Goal: Book appointment/travel/reservation

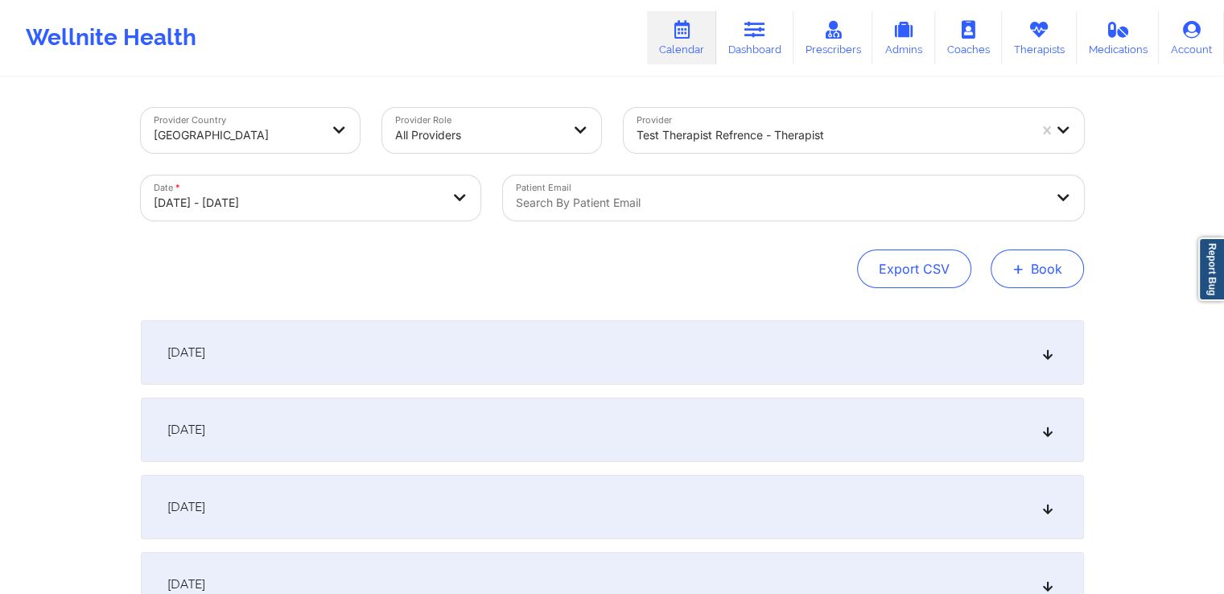
click at [1043, 278] on button "+ Book" at bounding box center [1037, 268] width 93 height 39
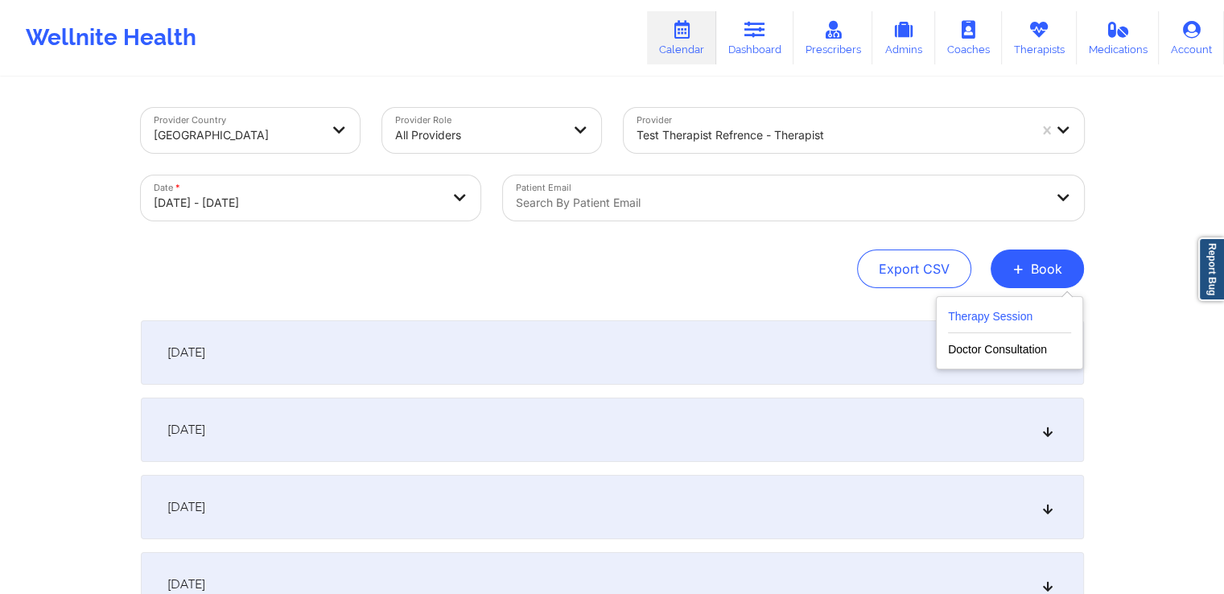
click at [998, 319] on button "Therapy Session" at bounding box center [1009, 320] width 123 height 27
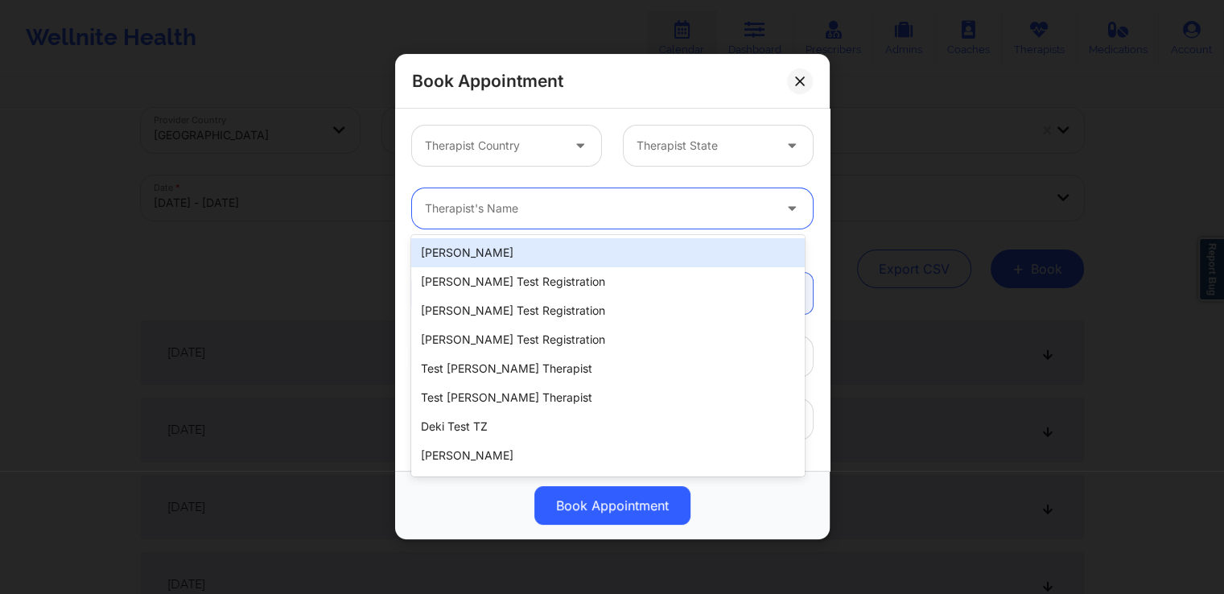
click at [629, 200] on div at bounding box center [599, 209] width 348 height 19
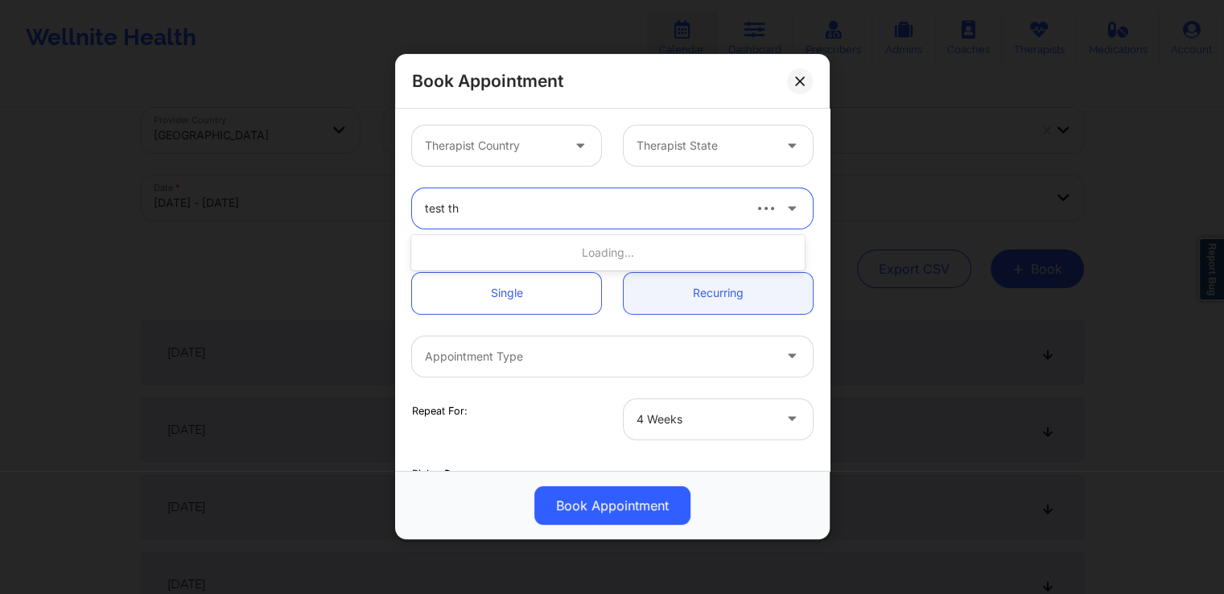
type input "test the"
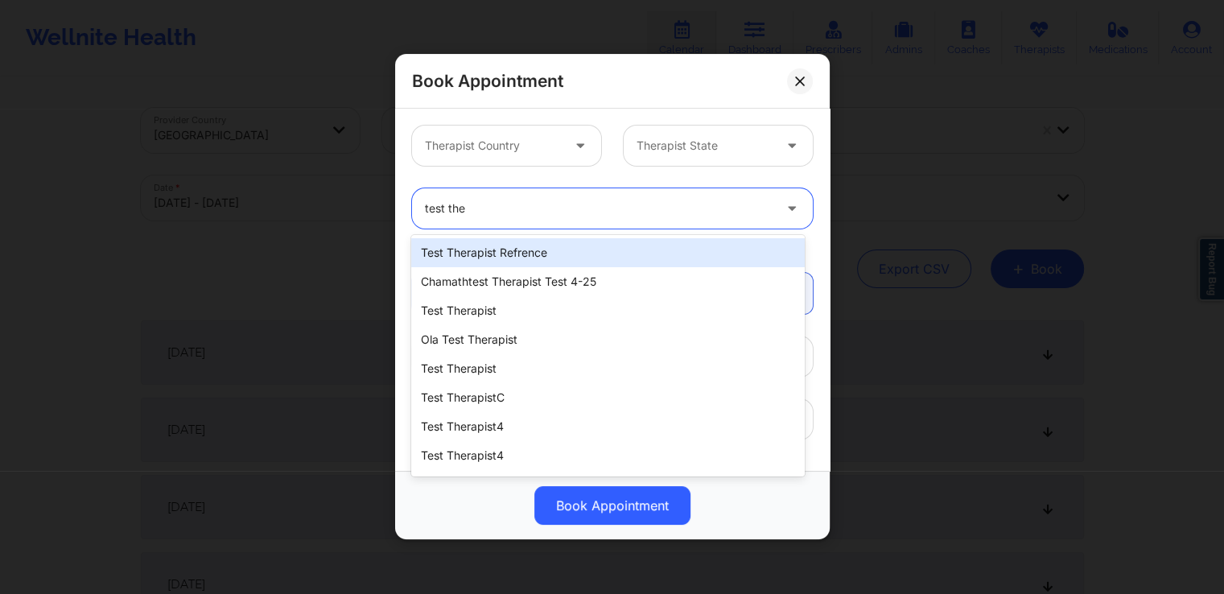
click at [533, 249] on div "test therapist refrence" at bounding box center [607, 252] width 393 height 29
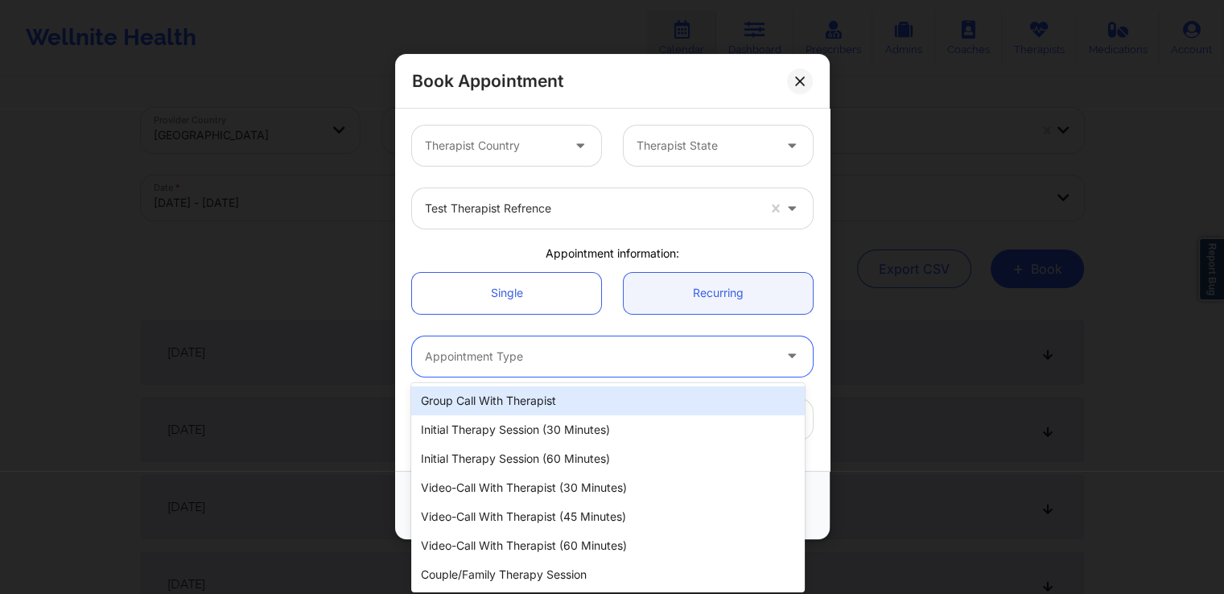
click at [513, 363] on div at bounding box center [599, 356] width 348 height 19
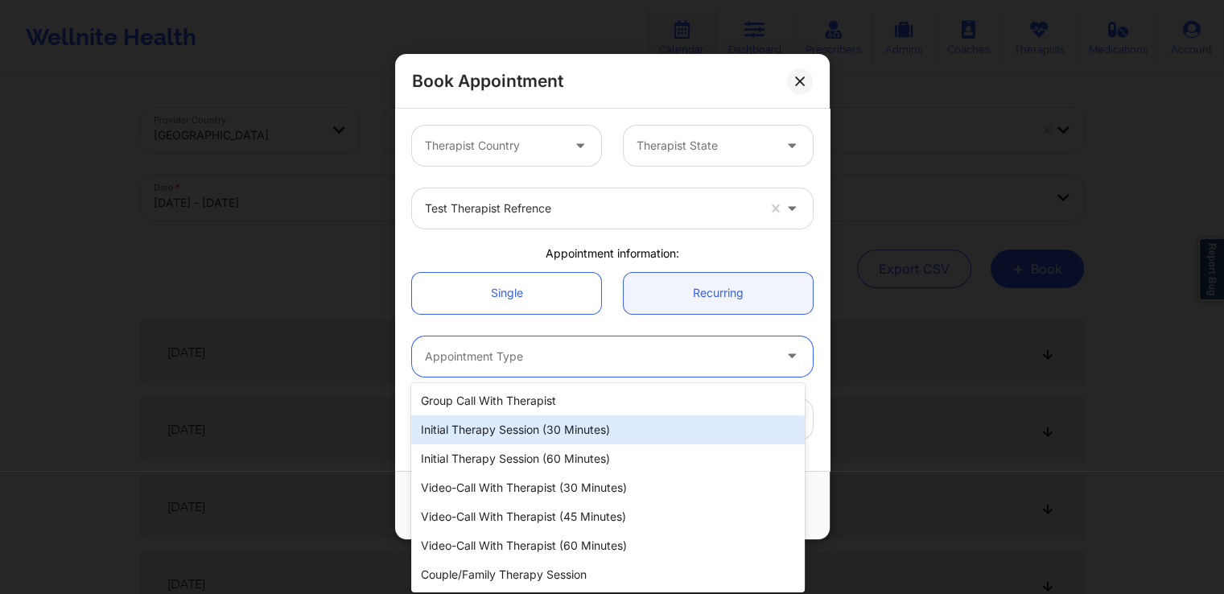
click at [500, 443] on div "Initial Therapy Session (30 minutes)" at bounding box center [607, 429] width 393 height 29
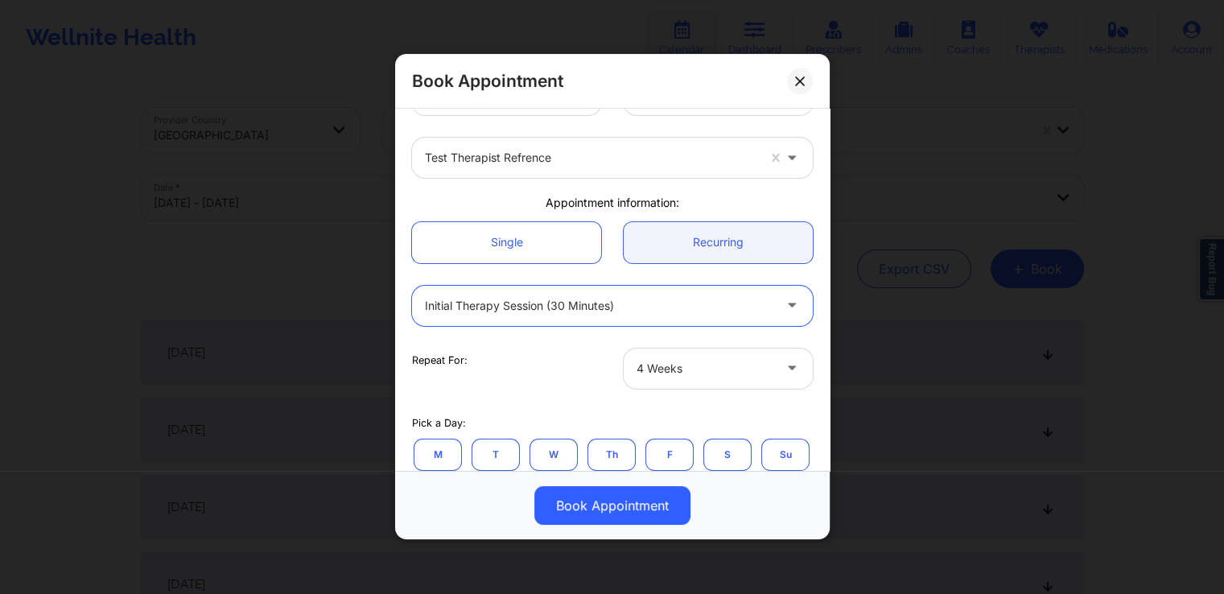
scroll to position [50, 0]
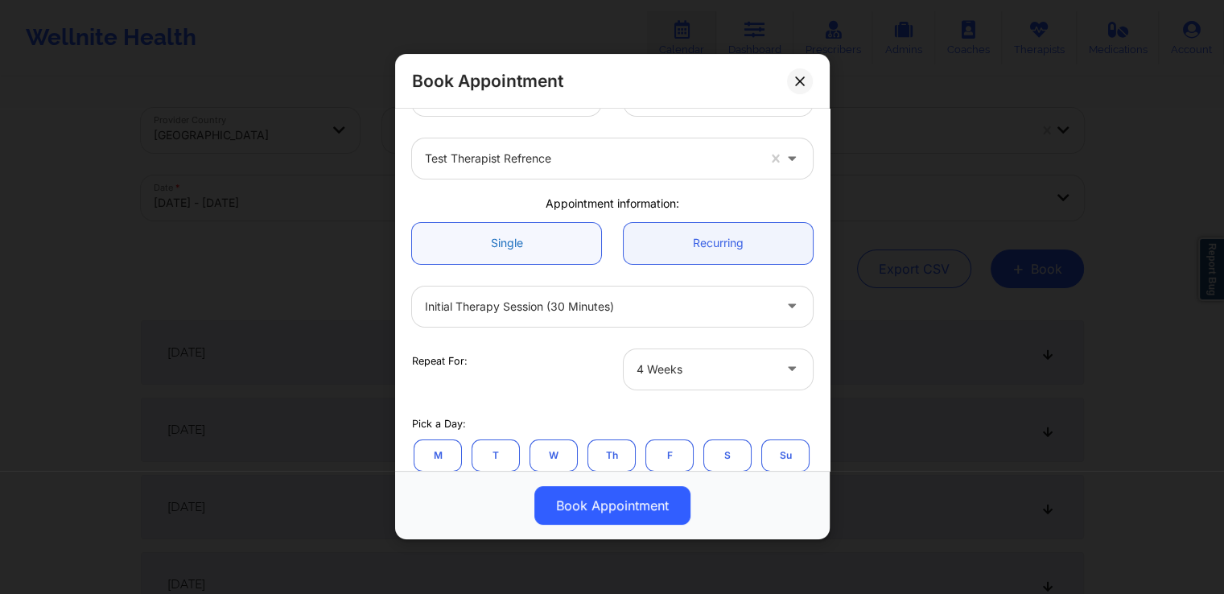
click at [528, 245] on link "Single" at bounding box center [506, 243] width 189 height 41
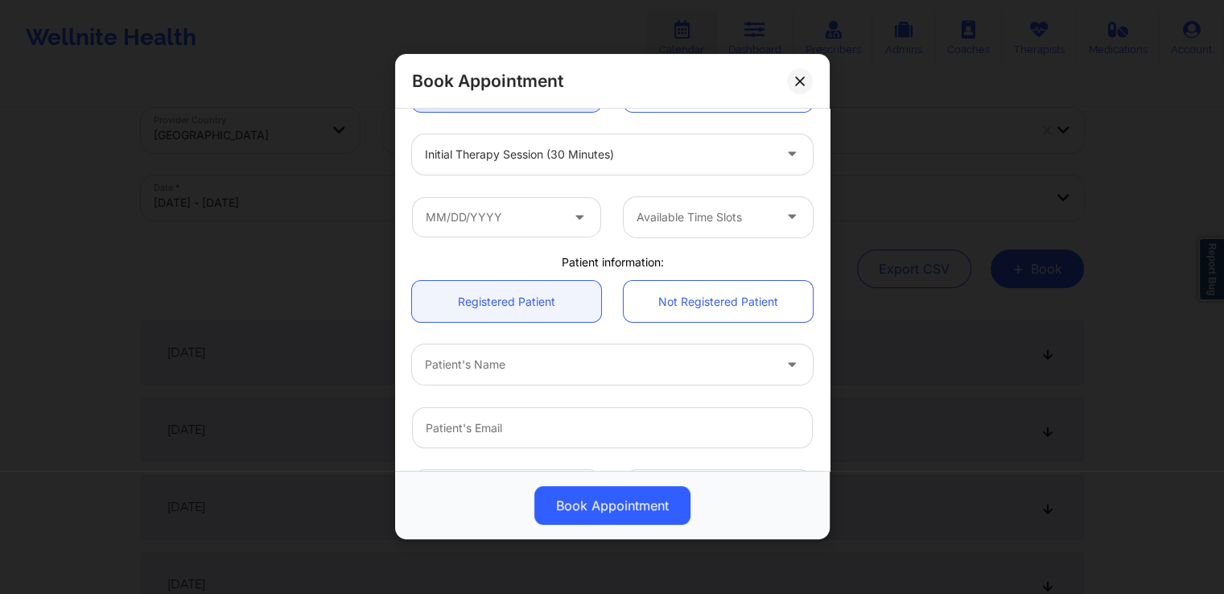
scroll to position [201, 0]
click at [529, 212] on input "text" at bounding box center [506, 218] width 189 height 40
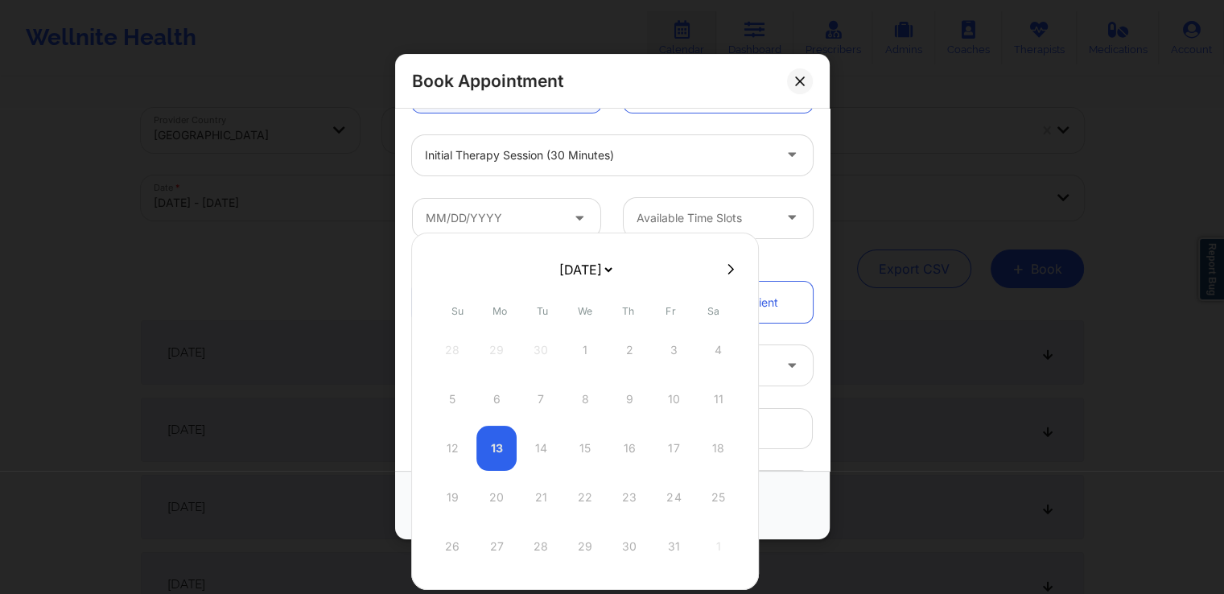
click at [497, 542] on div "26 27 28 29 30 31 1" at bounding box center [585, 546] width 306 height 45
click at [615, 270] on select "October 2025 November 2025 December 2025 January 2026 February 2026 March 2026 …" at bounding box center [585, 270] width 59 height 32
click at [556, 254] on select "October 2025 November 2025 December 2025 January 2026 February 2026 March 2026 …" at bounding box center [585, 270] width 59 height 32
click at [541, 447] on div "12 13 14 15 16 17 18" at bounding box center [585, 448] width 306 height 45
click at [730, 267] on button at bounding box center [731, 269] width 16 height 14
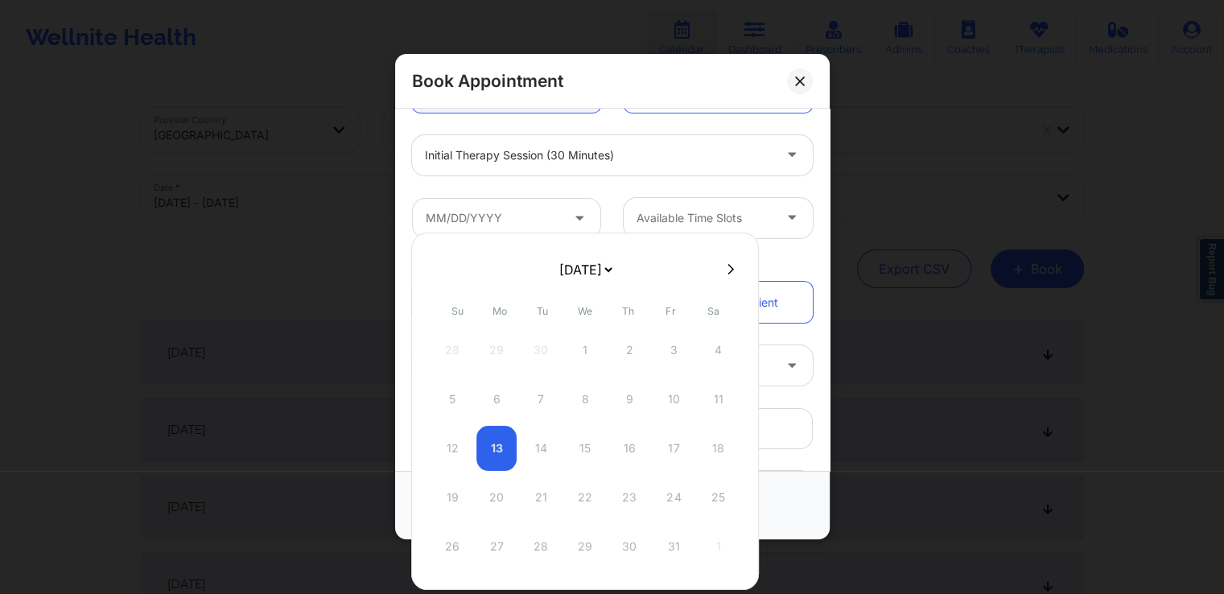
select select "2025-10"
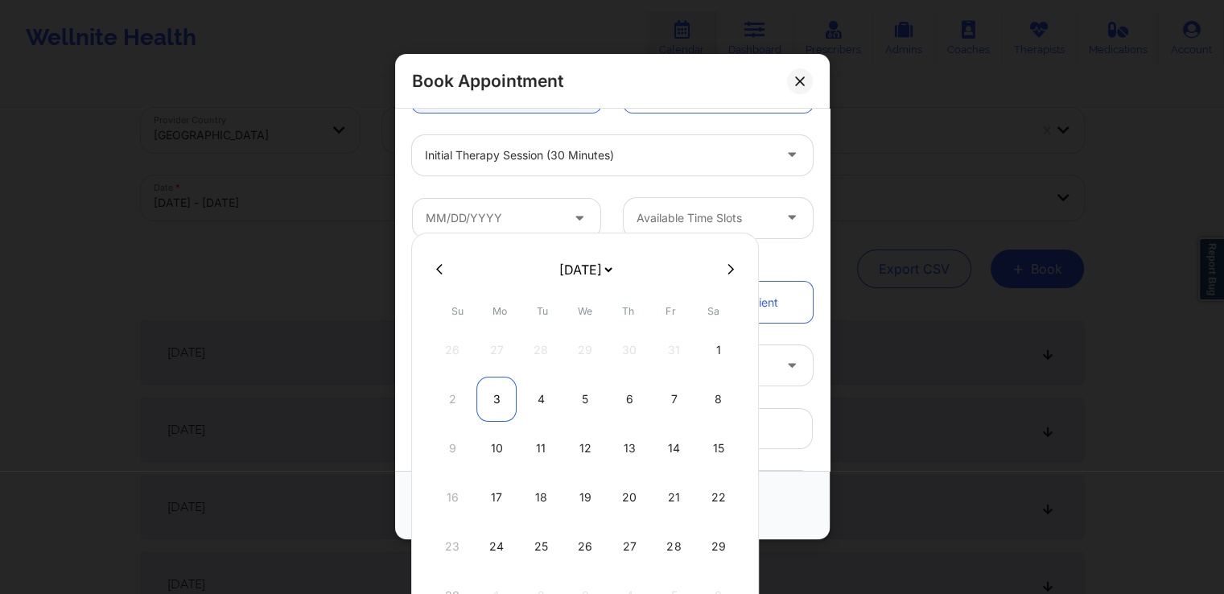
click at [496, 390] on div "3" at bounding box center [496, 399] width 40 height 45
type input "11/03/2025"
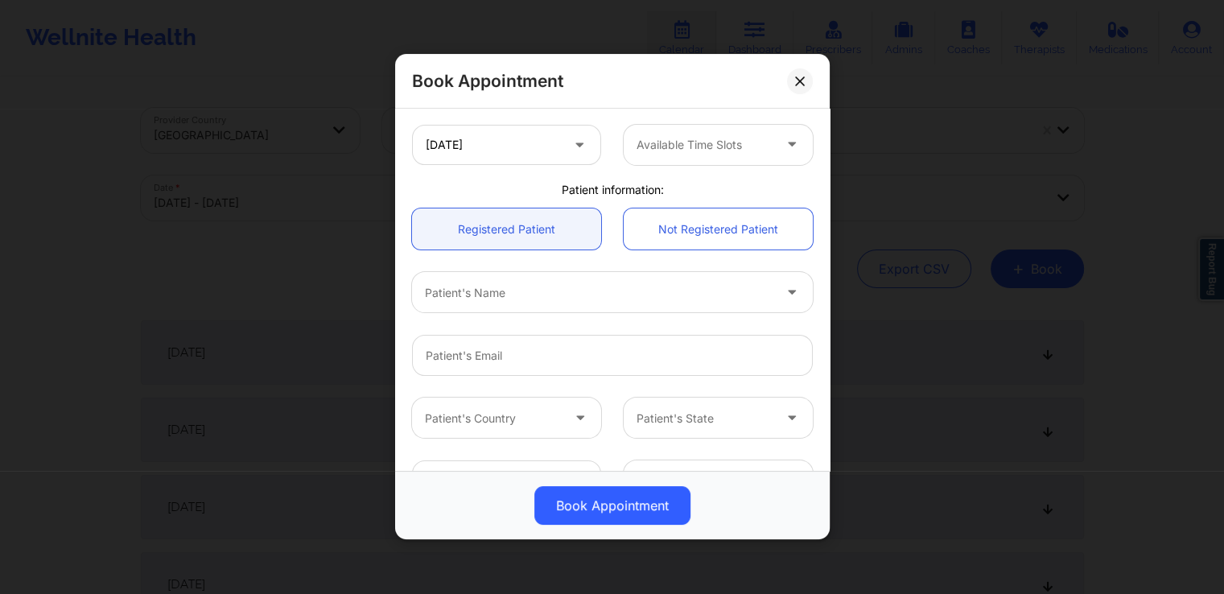
scroll to position [343, 0]
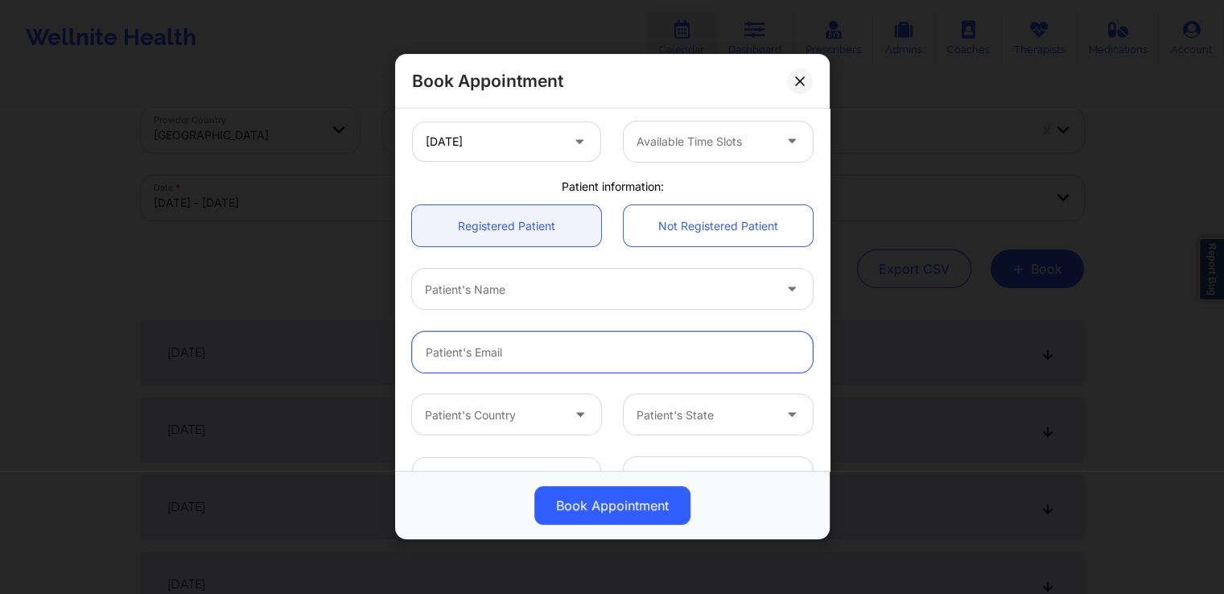
click at [663, 345] on input "Patient Email" at bounding box center [612, 352] width 401 height 41
type input "dpoopclient@yopmail.com"
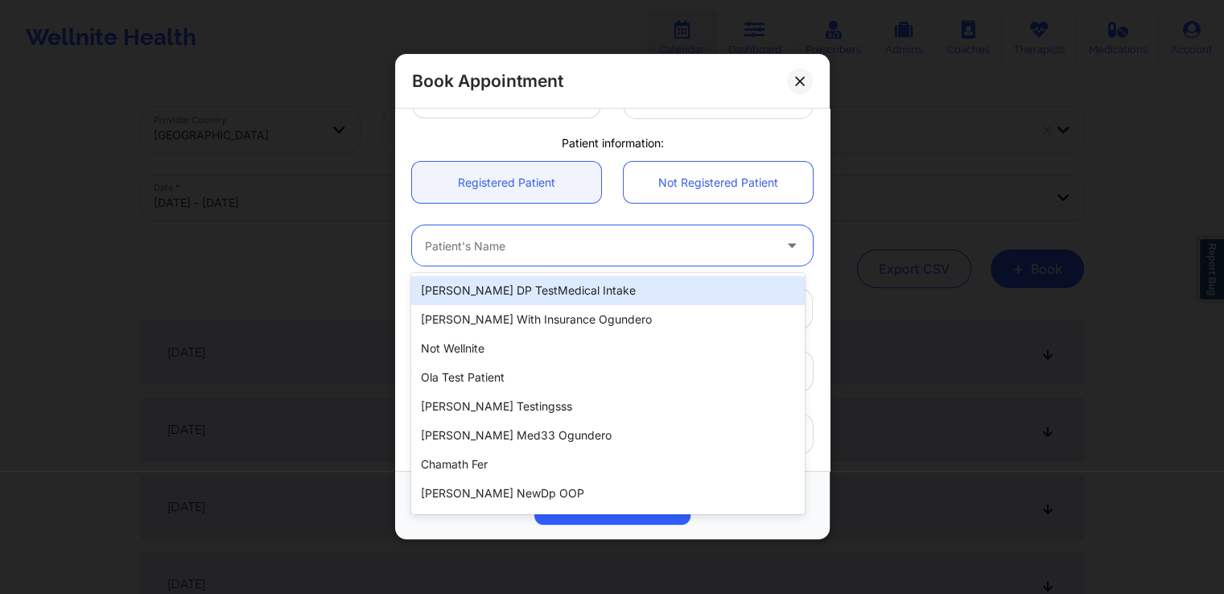
click at [657, 251] on div at bounding box center [599, 246] width 348 height 19
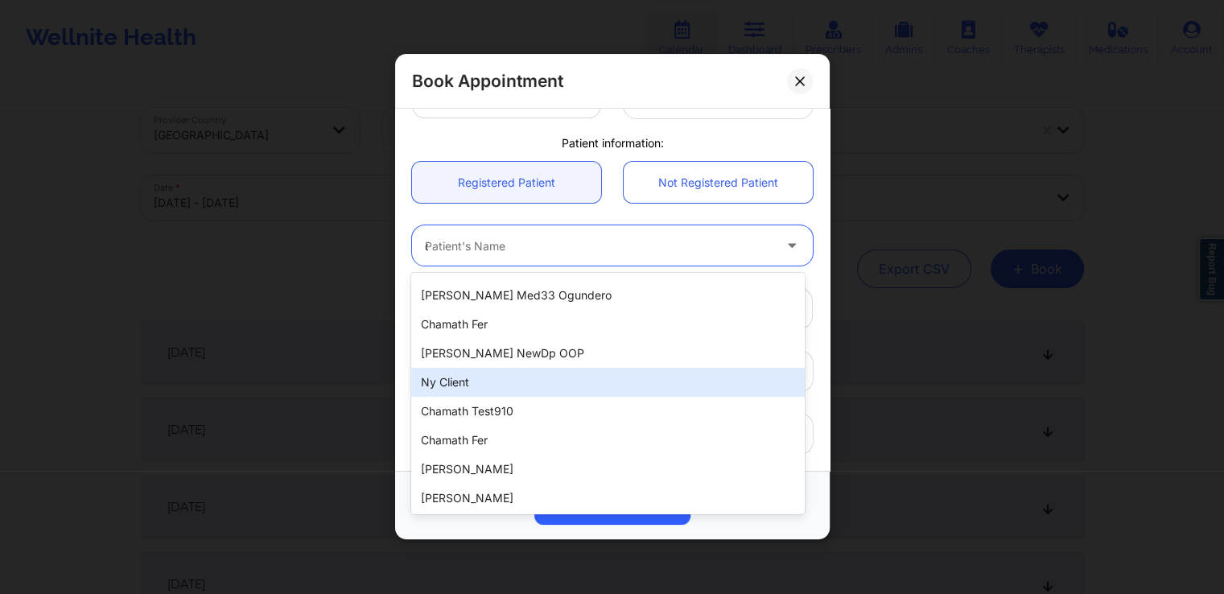
scroll to position [0, 0]
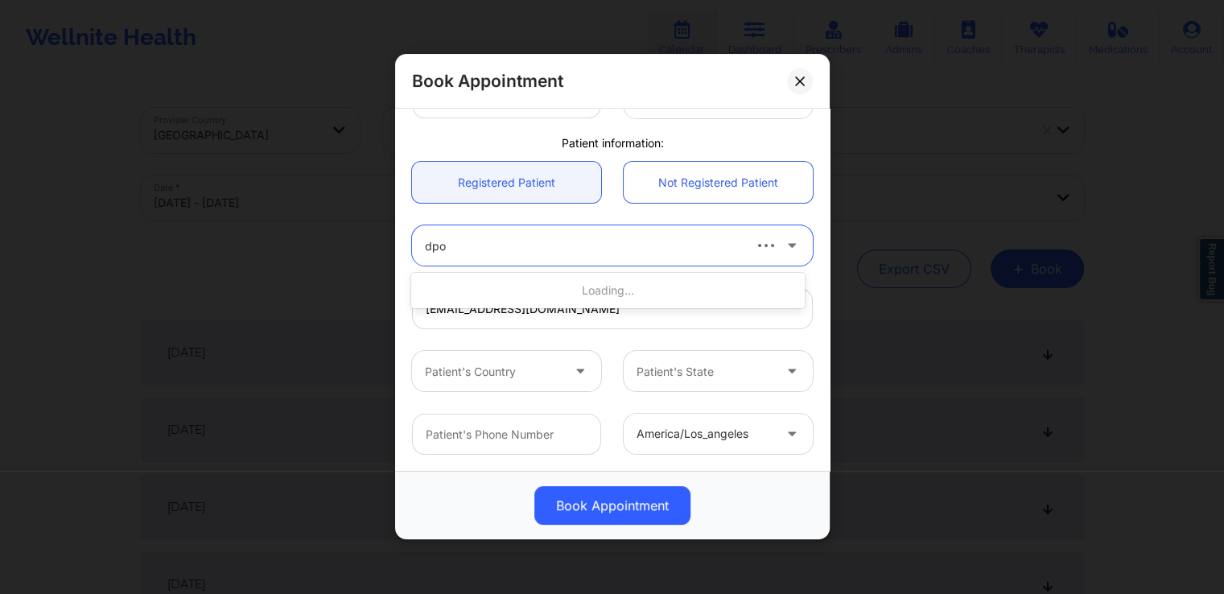
type input "dpoo"
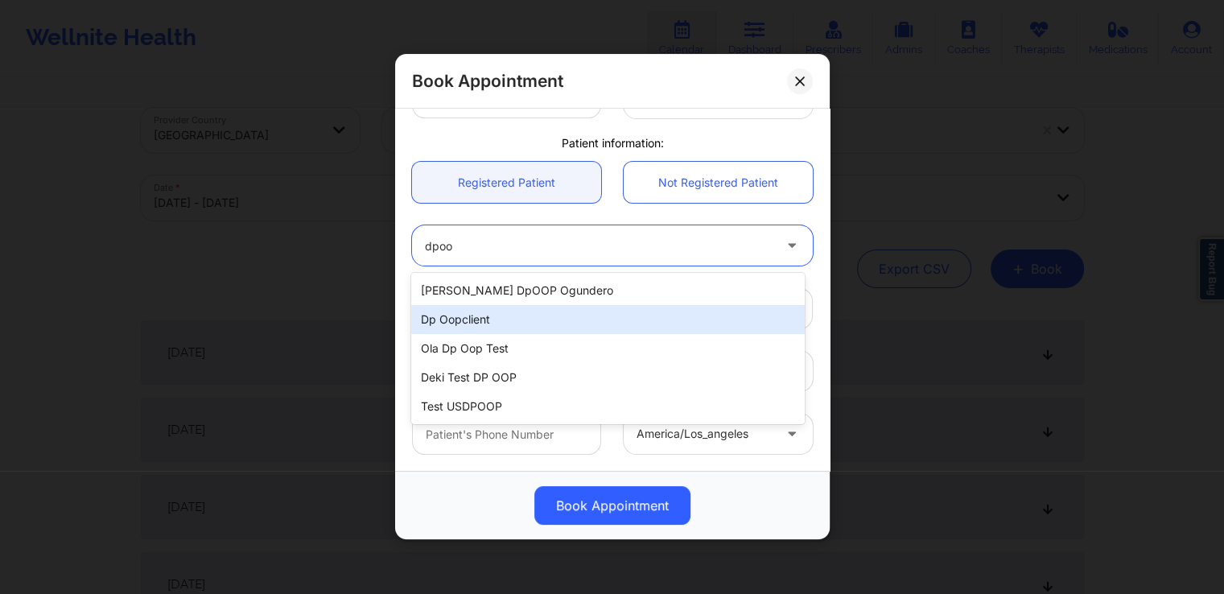
click at [567, 316] on div "Dp oopclient" at bounding box center [607, 319] width 393 height 29
type input "+16282502474"
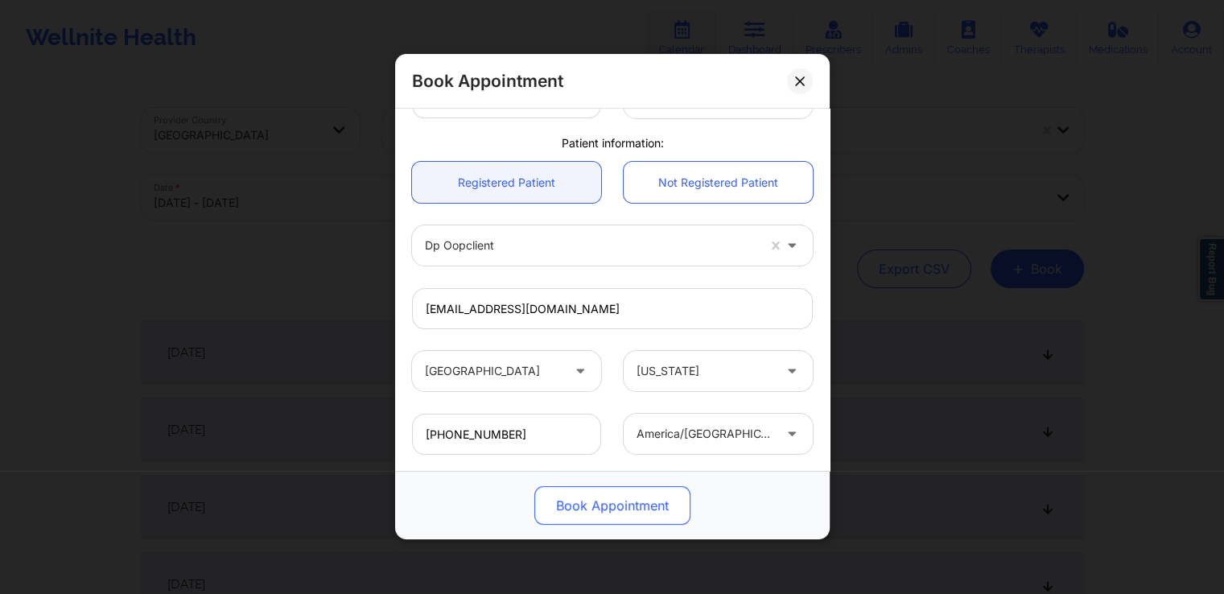
click at [631, 522] on button "Book Appointment" at bounding box center [612, 506] width 156 height 39
click at [647, 512] on button "Book Appointment" at bounding box center [612, 506] width 156 height 39
click at [619, 513] on button "Book Appointment" at bounding box center [612, 506] width 156 height 39
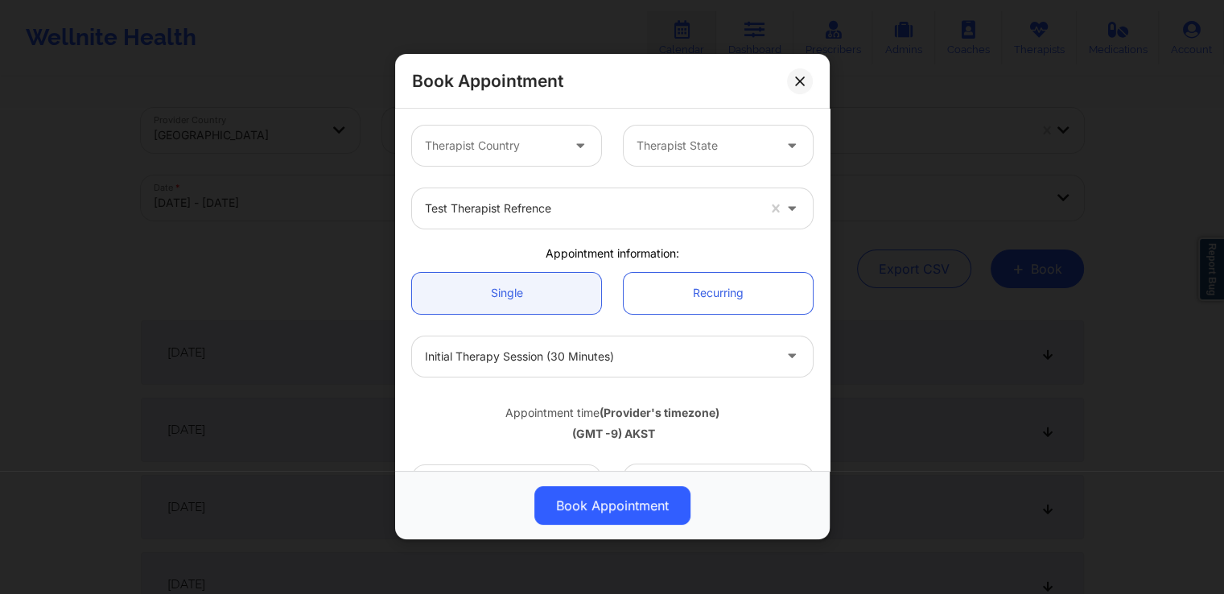
scroll to position [386, 0]
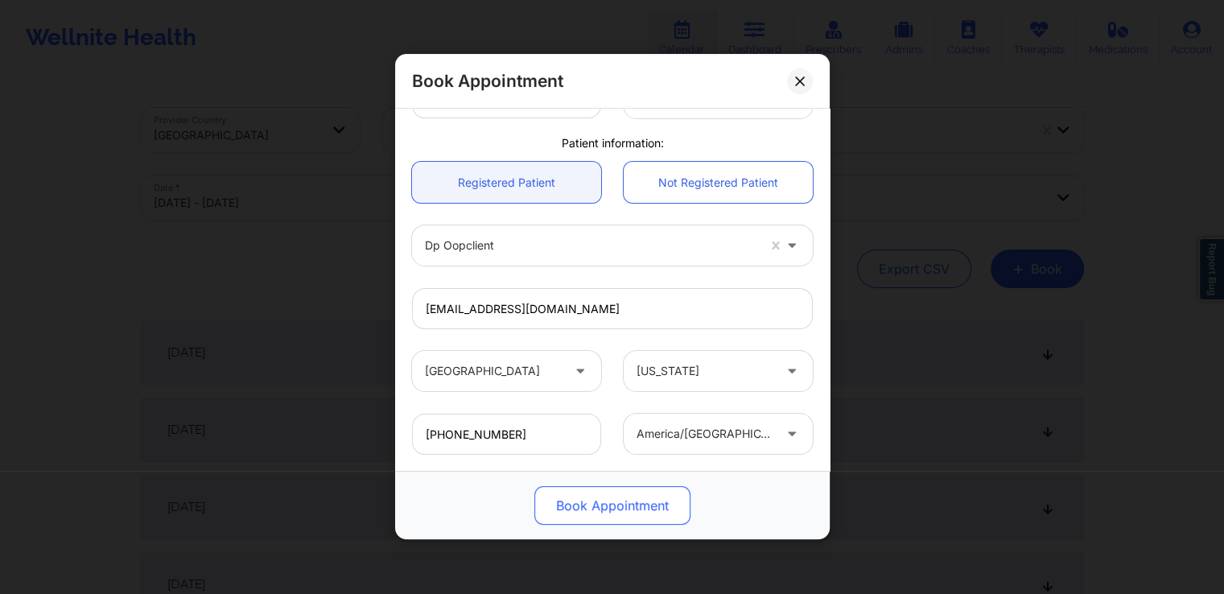
click at [588, 497] on button "Book Appointment" at bounding box center [612, 506] width 156 height 39
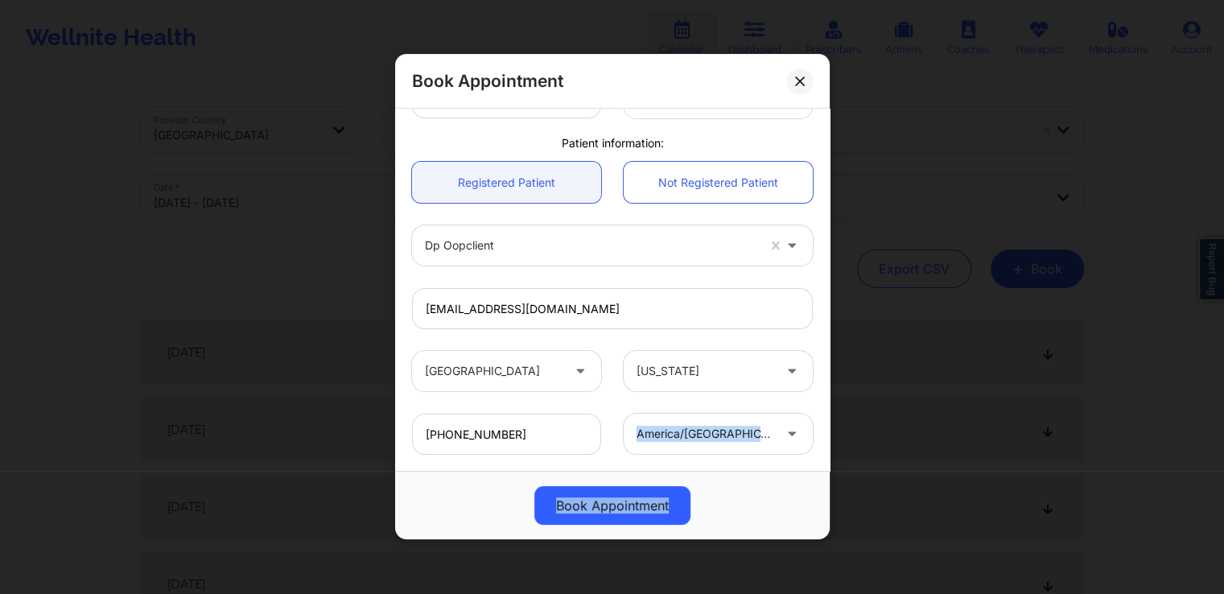
drag, startPoint x: 588, startPoint y: 497, endPoint x: 625, endPoint y: 415, distance: 89.3
click at [625, 415] on div "Book Appointment Therapist Country Therapist State test therapist refrence Appo…" at bounding box center [612, 296] width 435 height 485
click at [565, 525] on div "Book Appointment" at bounding box center [612, 506] width 435 height 68
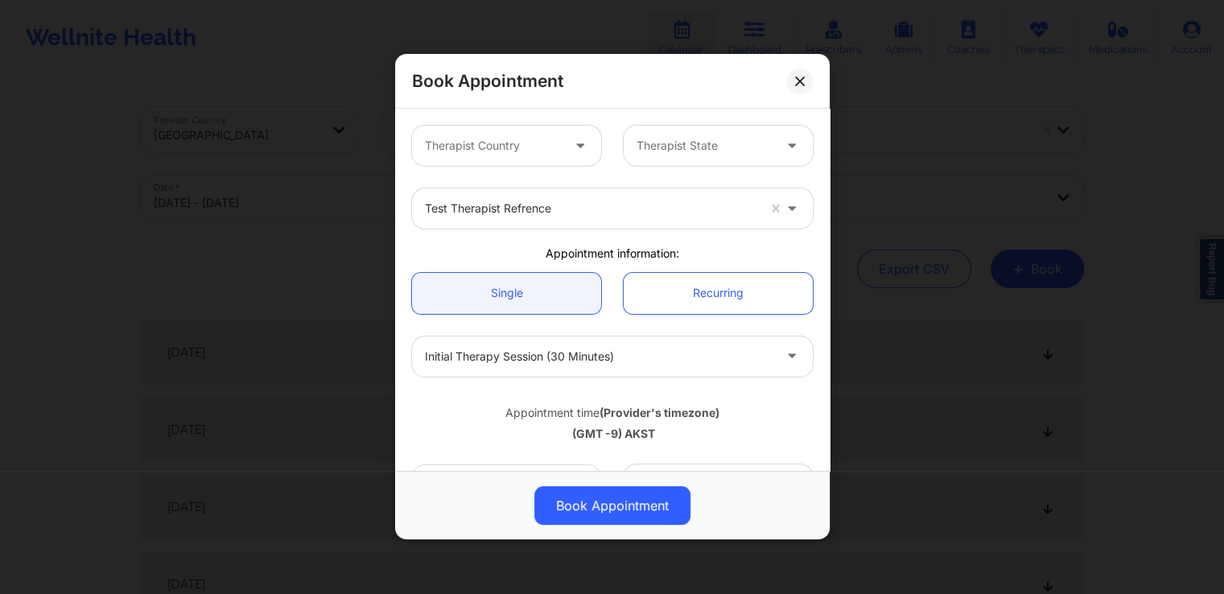
click at [536, 158] on div "Therapist Country" at bounding box center [487, 146] width 150 height 40
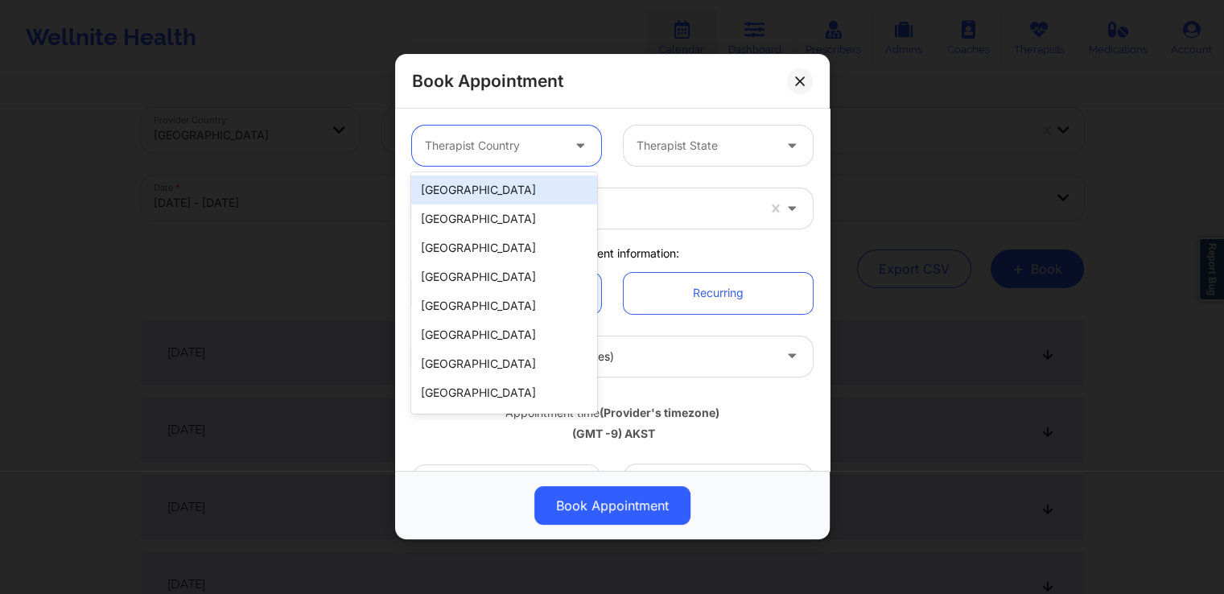
click at [509, 191] on div "[GEOGRAPHIC_DATA]" at bounding box center [503, 189] width 185 height 29
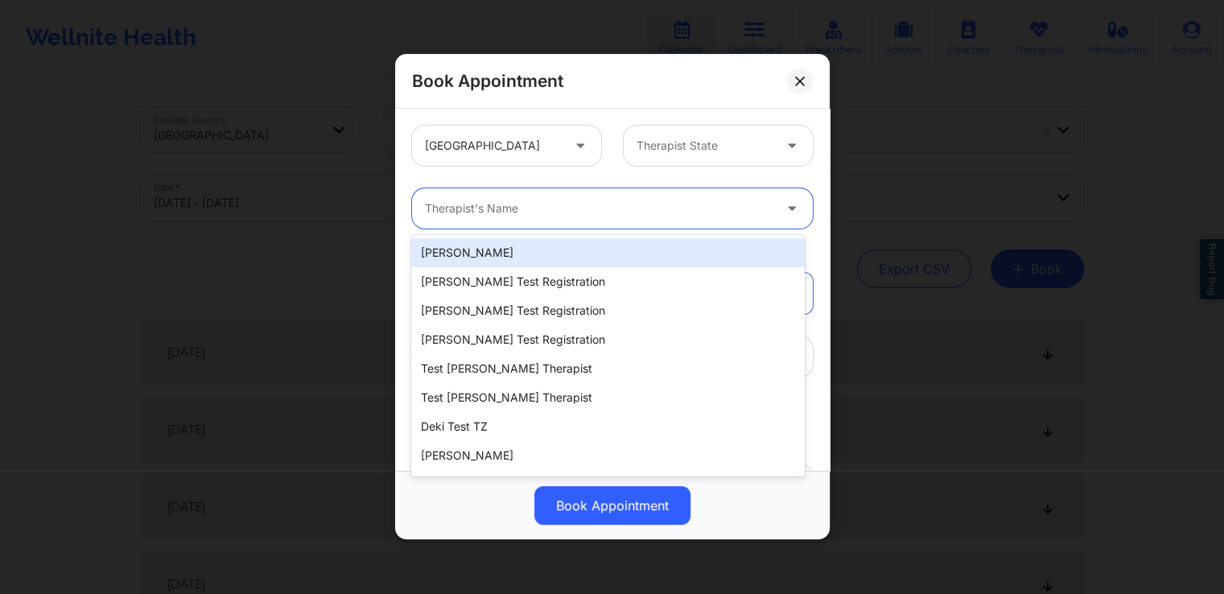
click at [600, 205] on div at bounding box center [599, 209] width 348 height 19
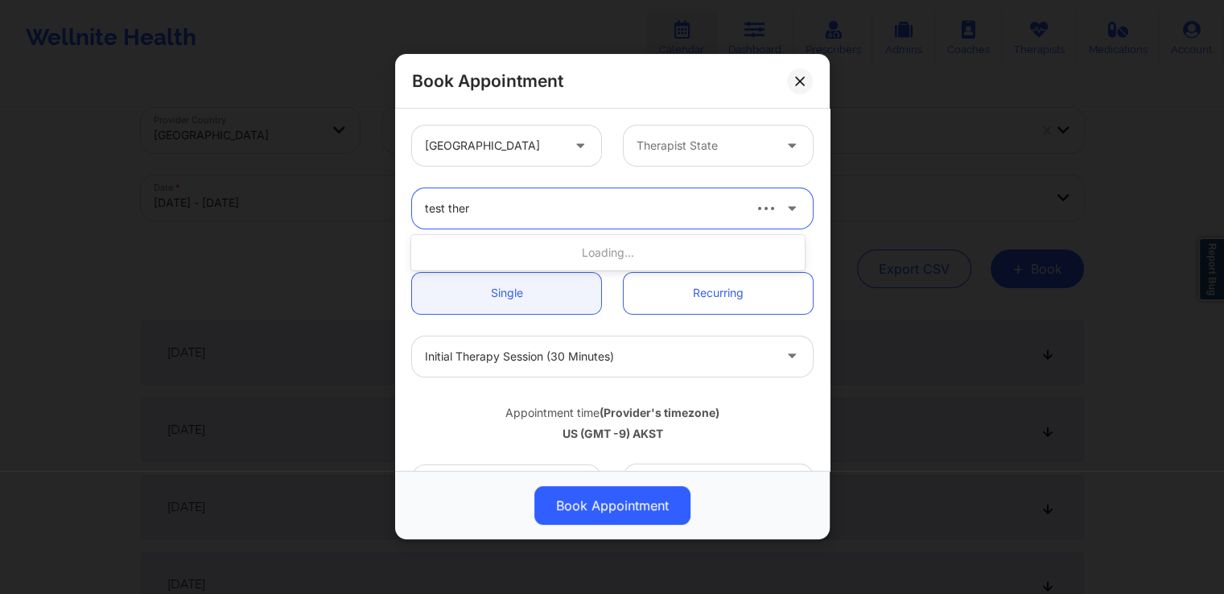
type input "test thera"
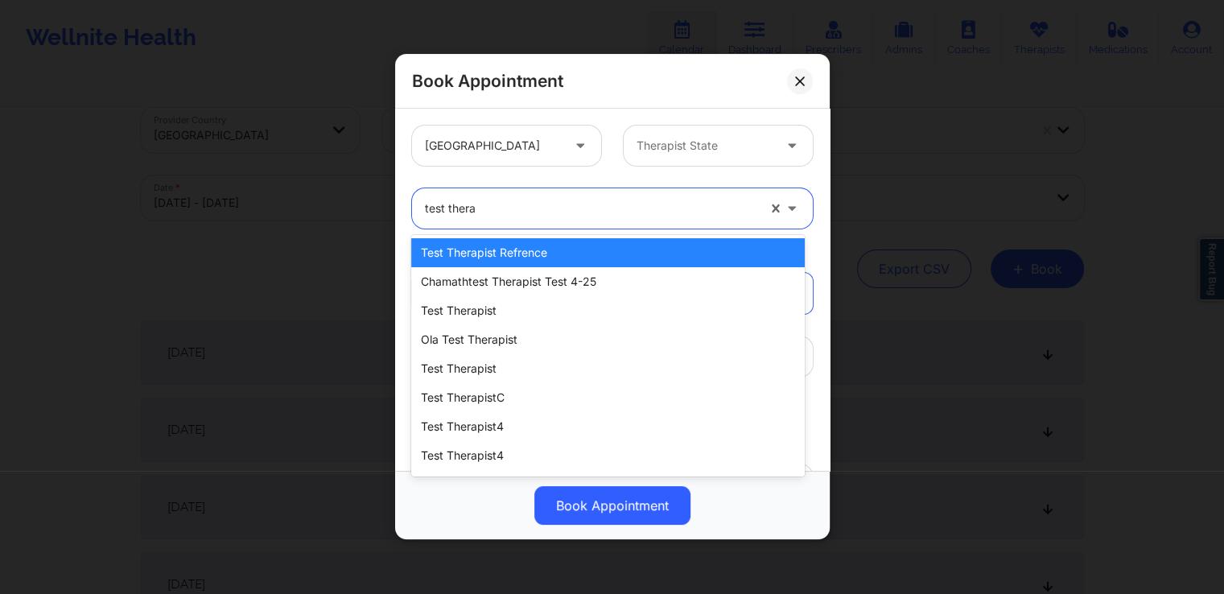
click at [552, 249] on div "test therapist refrence" at bounding box center [607, 252] width 393 height 29
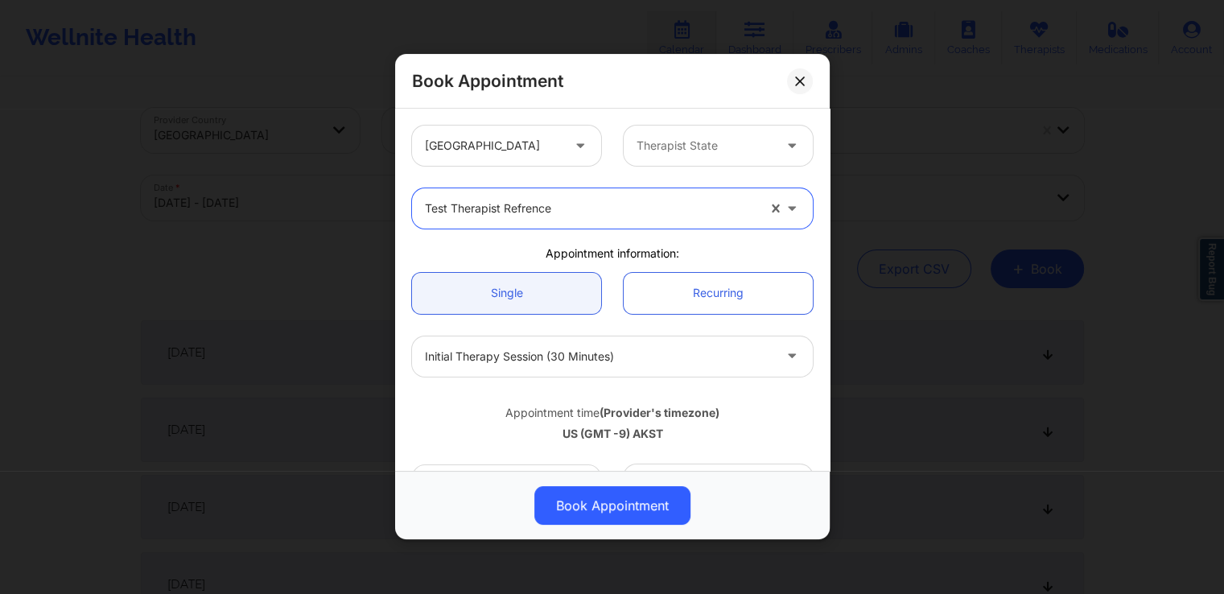
scroll to position [386, 0]
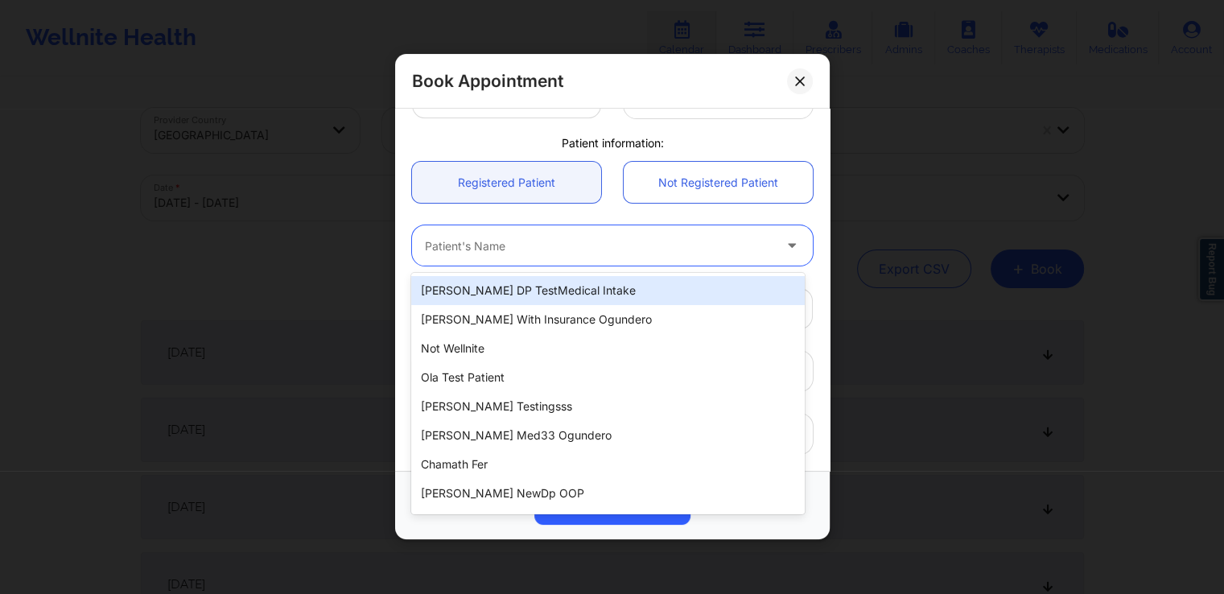
click at [682, 228] on div "Patient's Name" at bounding box center [593, 246] width 362 height 40
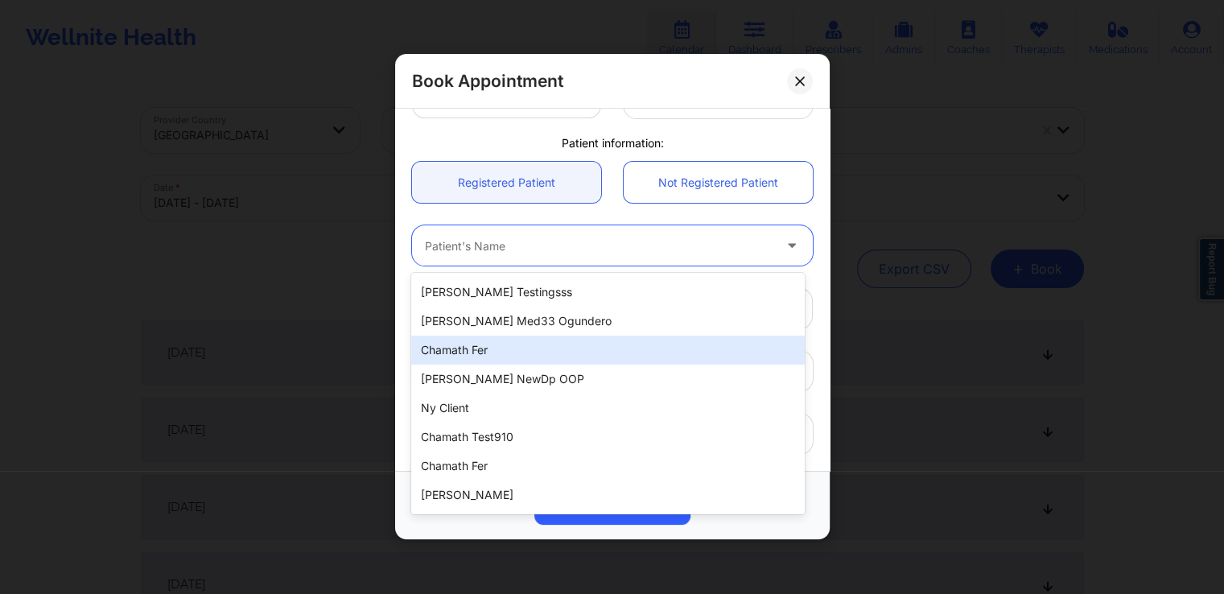
scroll to position [109, 0]
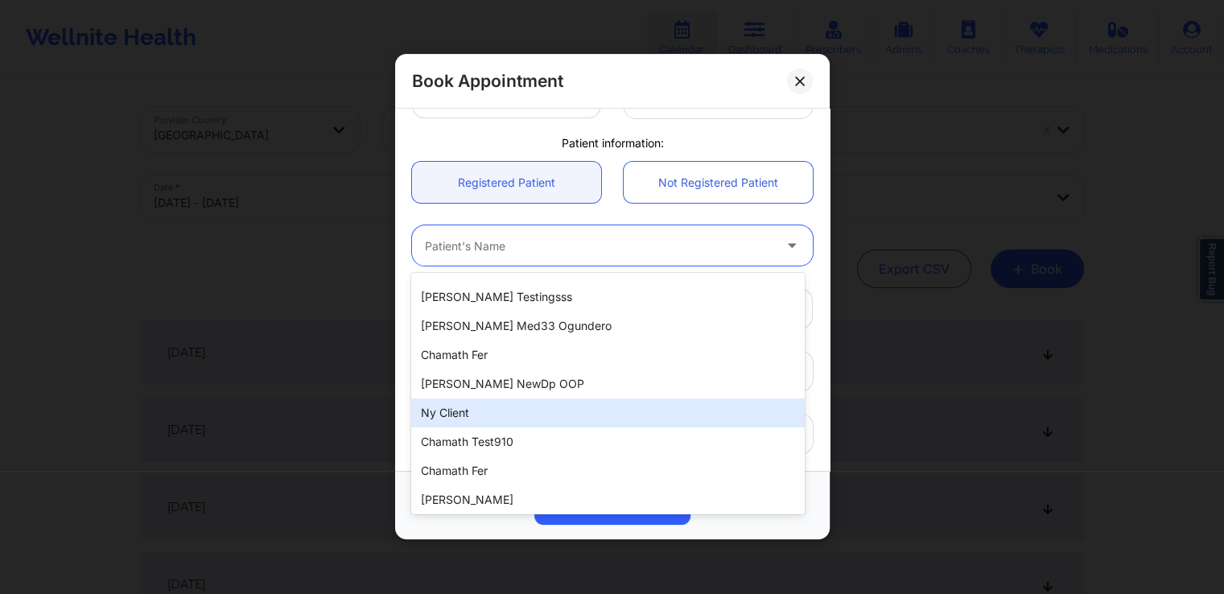
click at [581, 416] on div "ny client" at bounding box center [607, 412] width 393 height 29
type input "[EMAIL_ADDRESS][DOMAIN_NAME]"
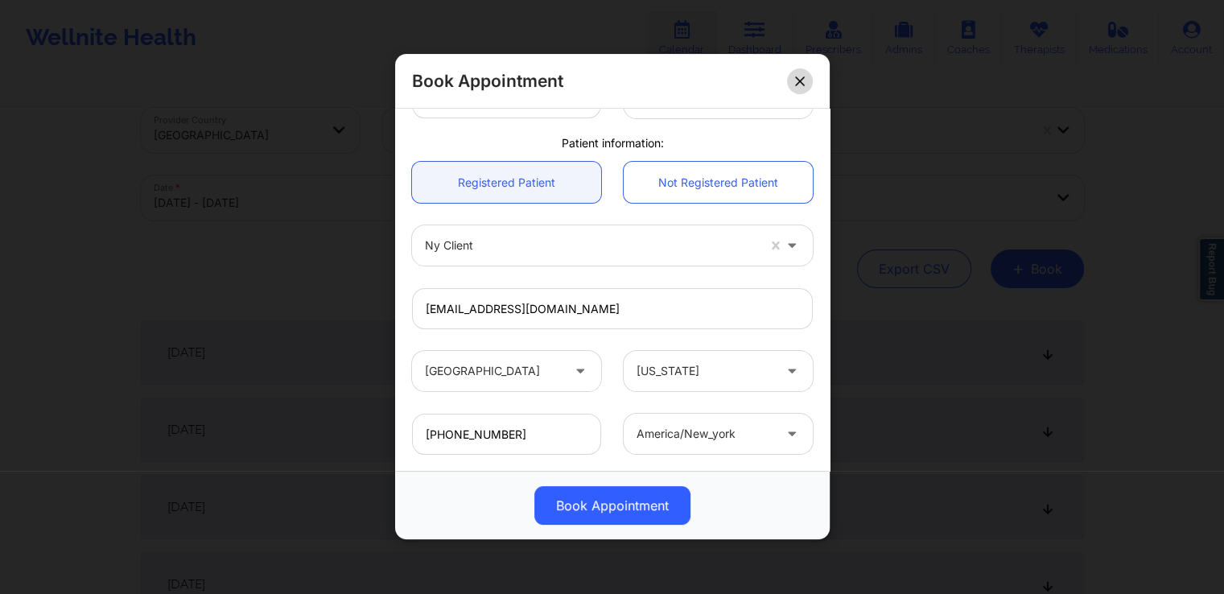
click at [801, 76] on icon at bounding box center [800, 81] width 10 height 10
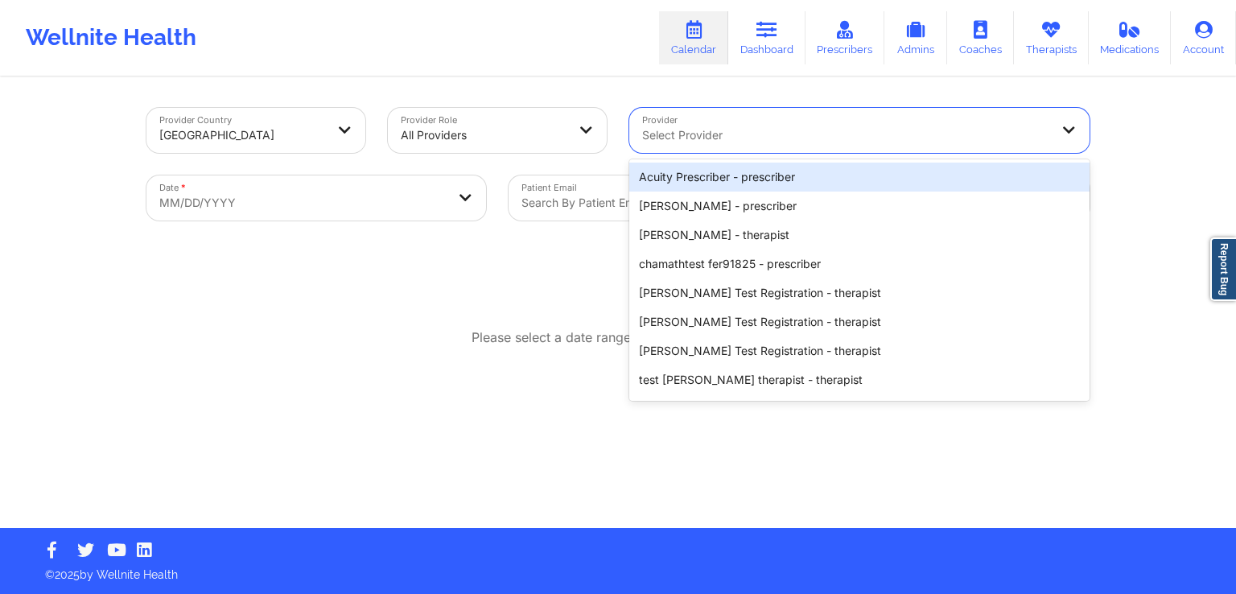
click at [882, 130] on div at bounding box center [845, 135] width 407 height 19
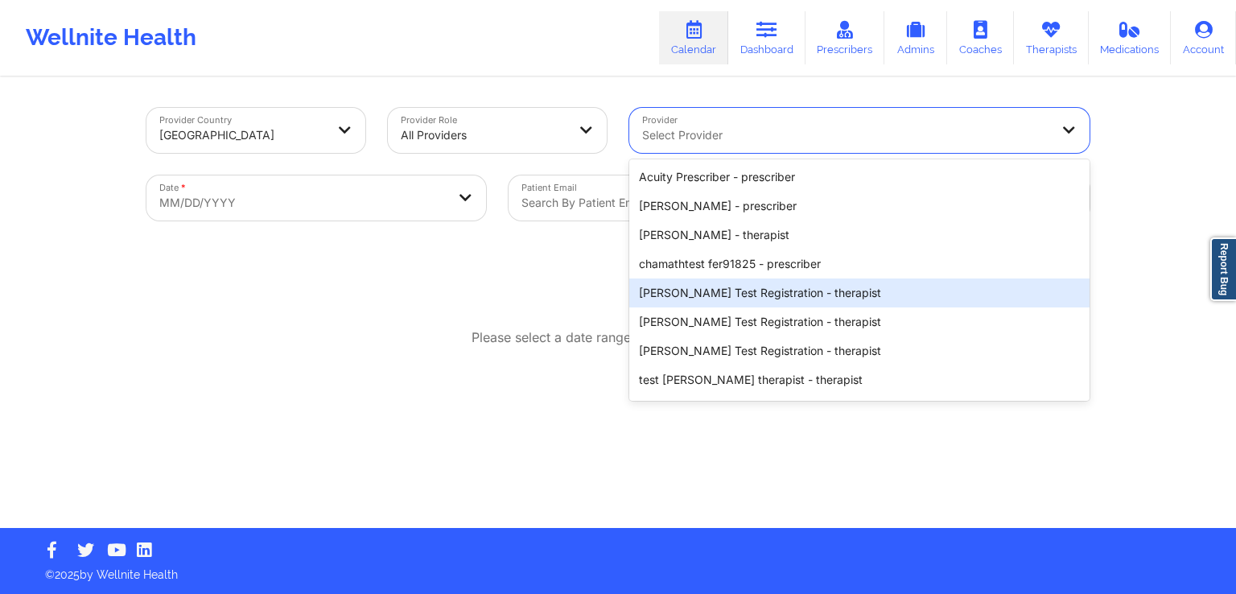
scroll to position [264, 0]
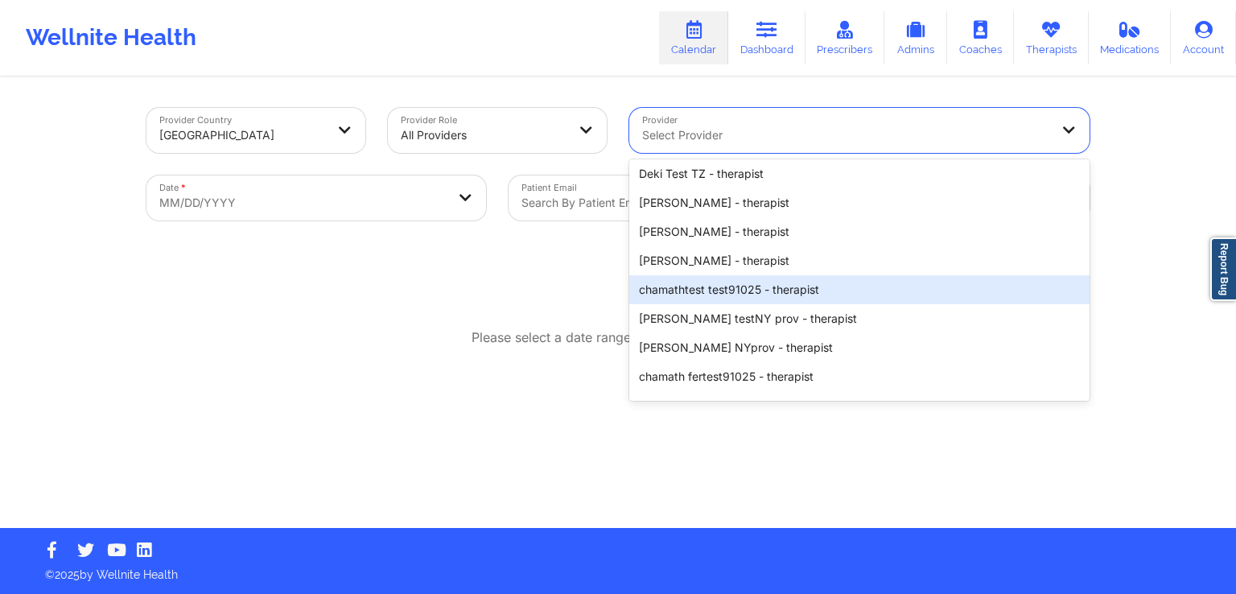
click at [758, 296] on div "chamathtest test91025 - therapist" at bounding box center [859, 289] width 460 height 29
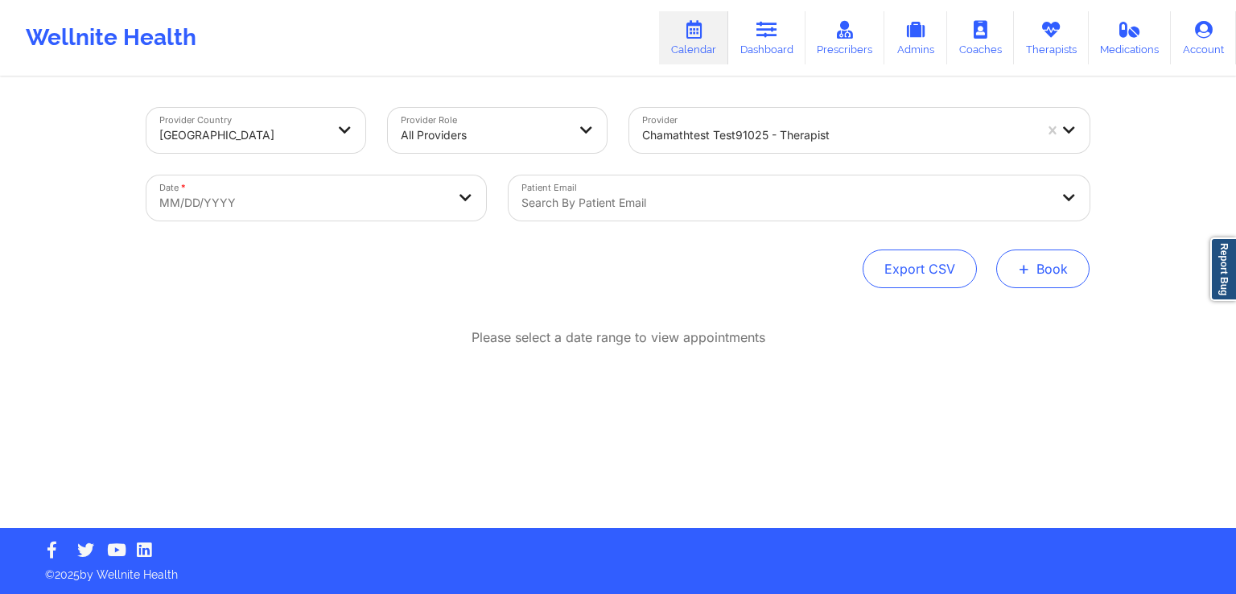
click at [1062, 265] on button "+ Book" at bounding box center [1042, 268] width 93 height 39
click at [1011, 316] on button "Therapy Session" at bounding box center [1015, 320] width 123 height 27
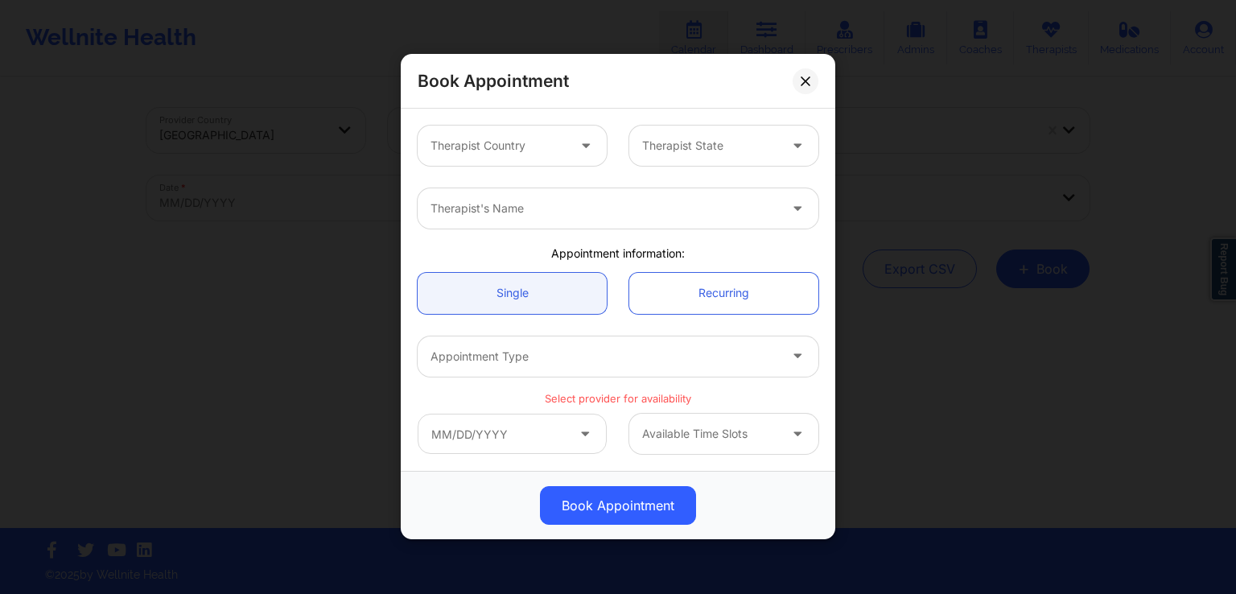
click at [577, 217] on div at bounding box center [605, 209] width 348 height 19
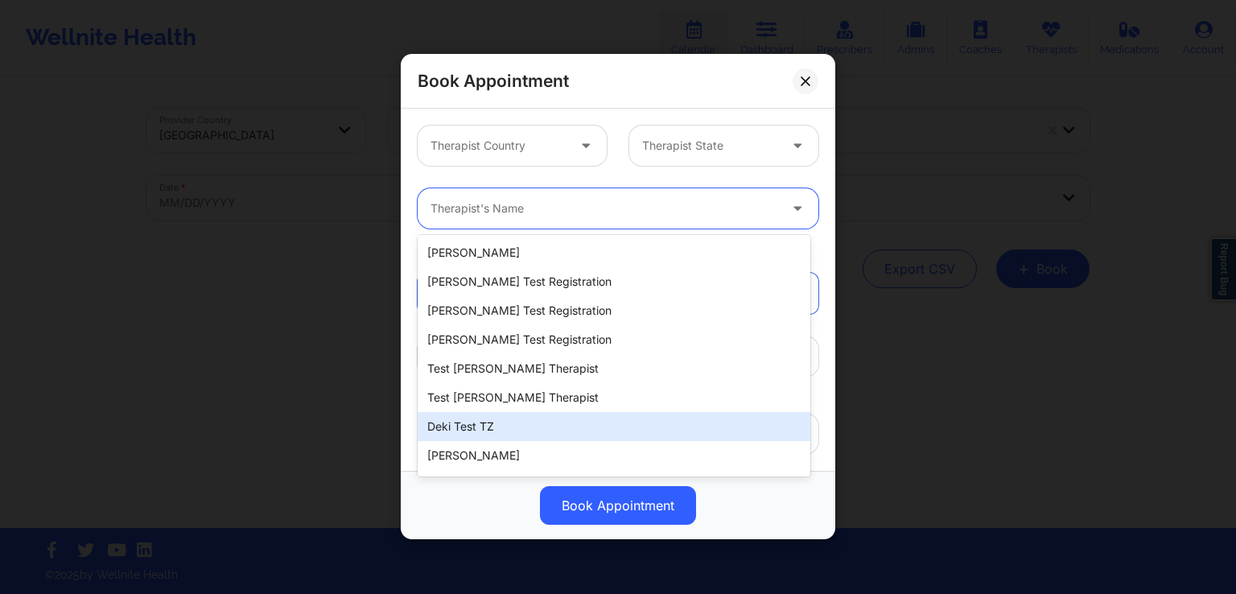
click at [528, 427] on div "Deki Test TZ" at bounding box center [614, 426] width 393 height 29
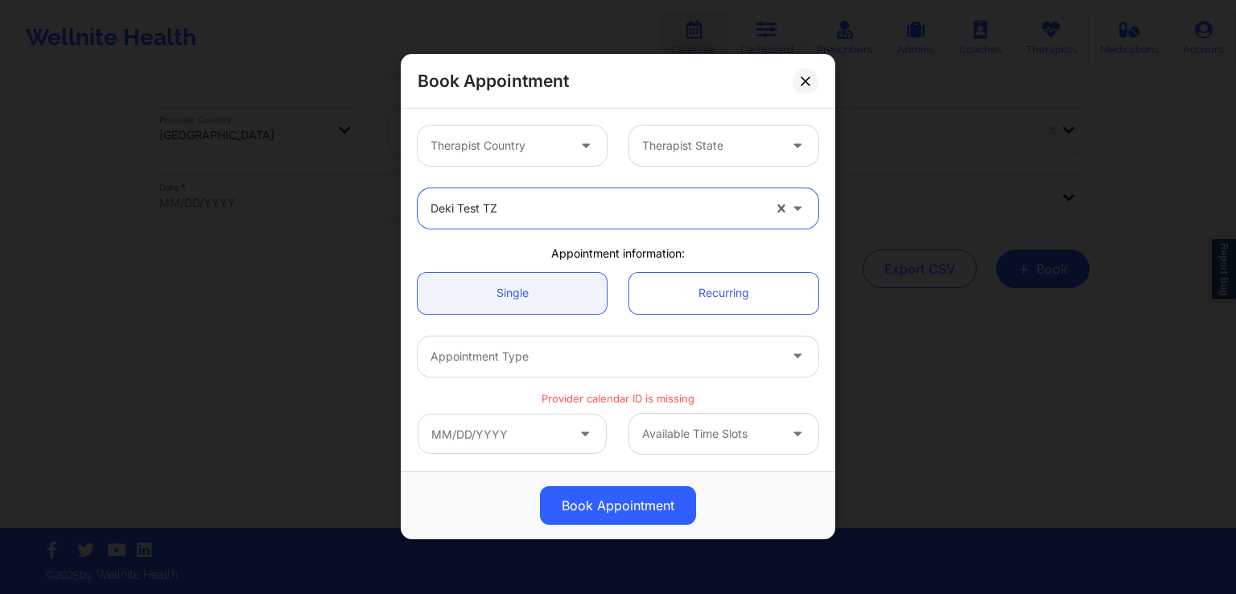
scroll to position [79, 0]
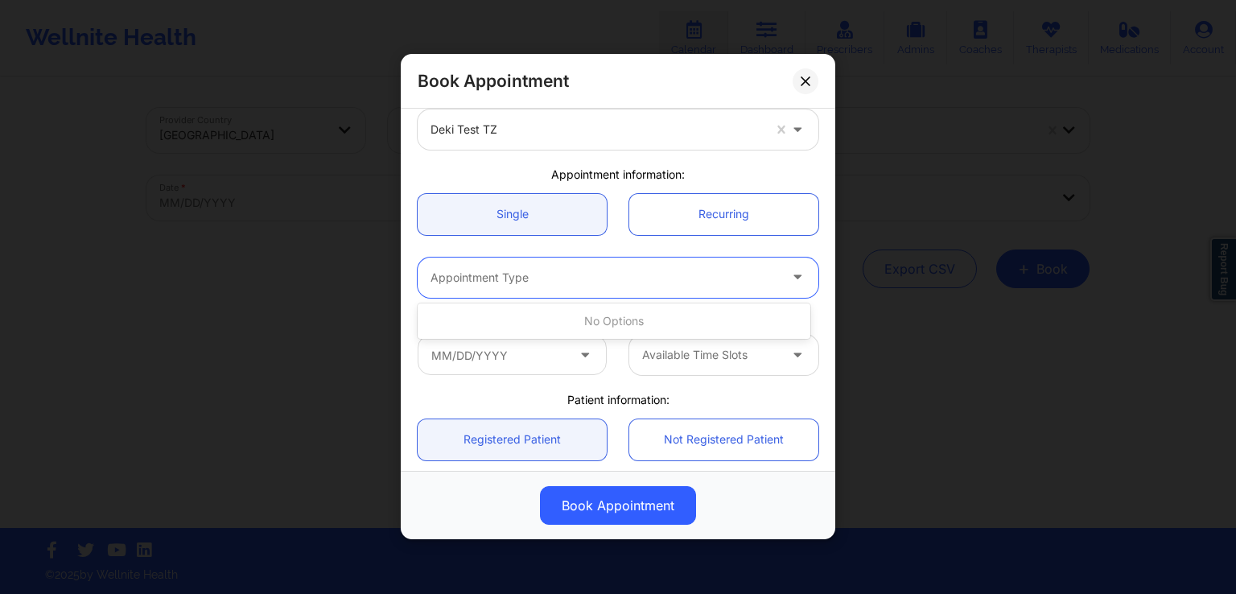
click at [642, 283] on div at bounding box center [605, 277] width 348 height 19
click at [563, 152] on div "Deki Test TZ" at bounding box center [617, 129] width 423 height 63
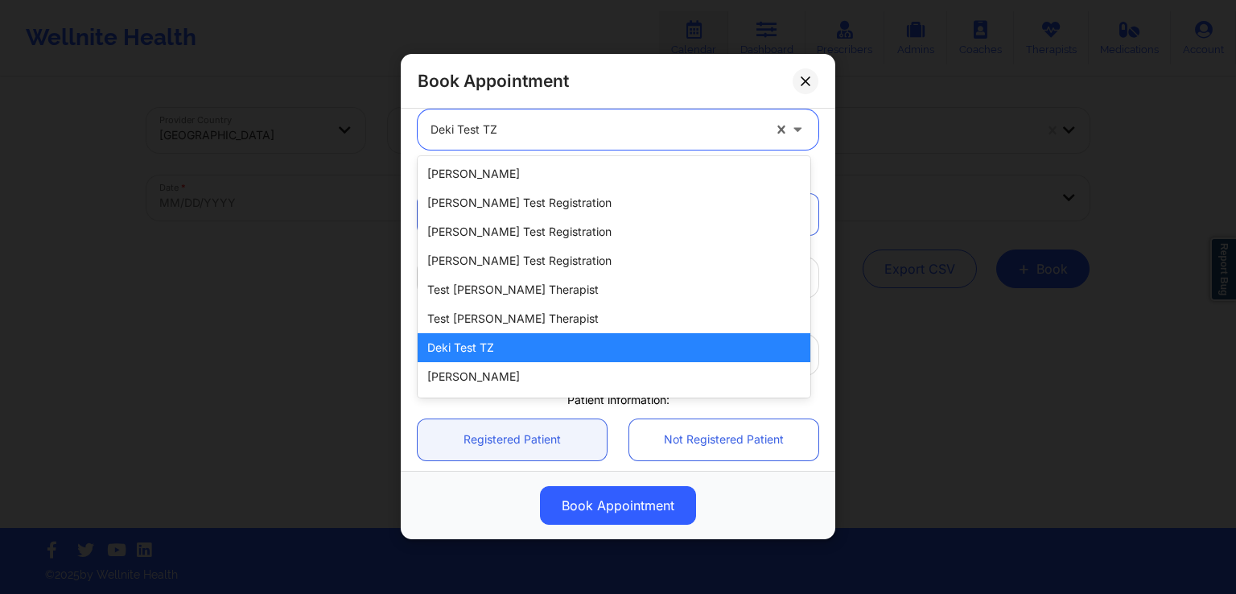
click at [593, 136] on div at bounding box center [597, 130] width 332 height 19
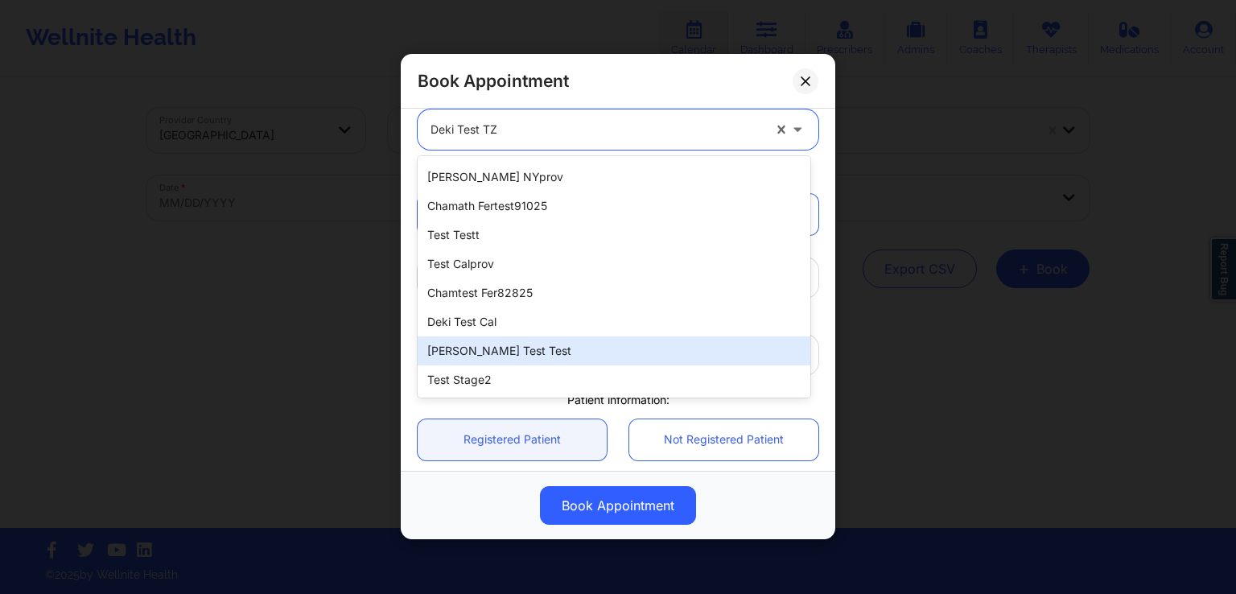
click at [530, 348] on div "[PERSON_NAME] Test Test" at bounding box center [614, 350] width 393 height 29
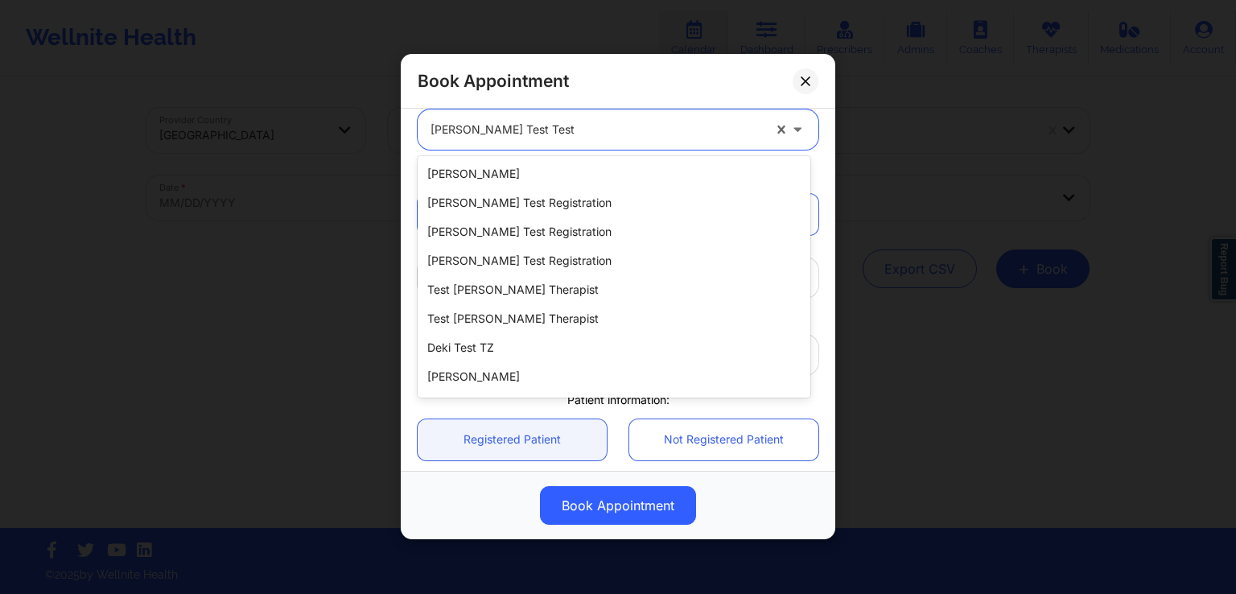
click at [648, 138] on div at bounding box center [597, 130] width 332 height 19
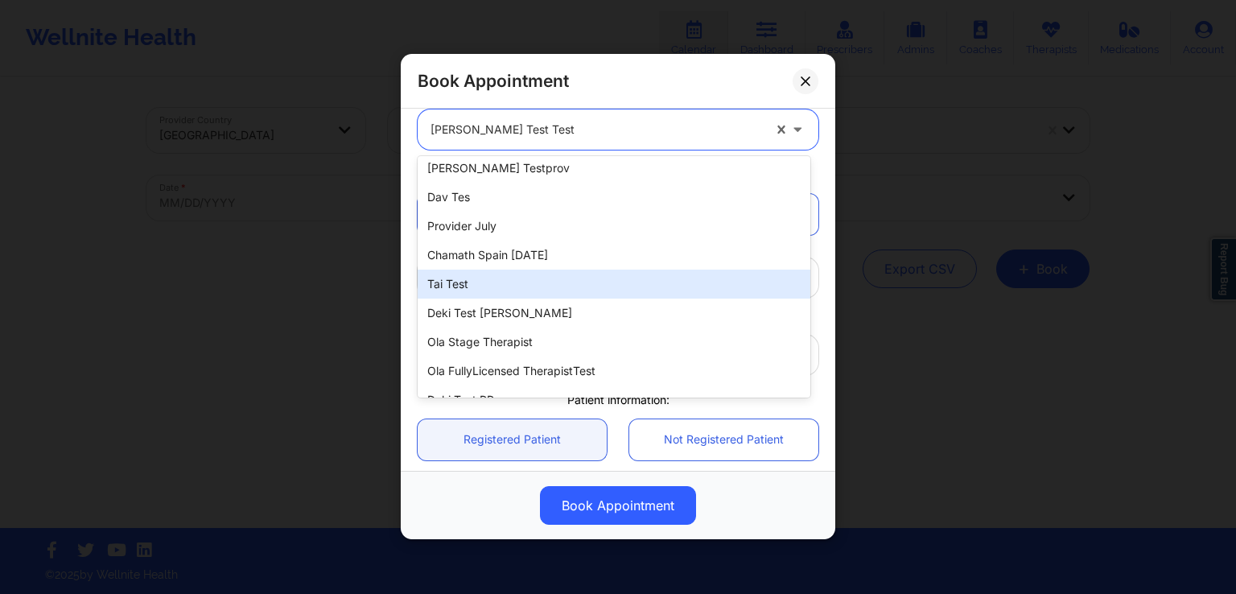
scroll to position [787, 0]
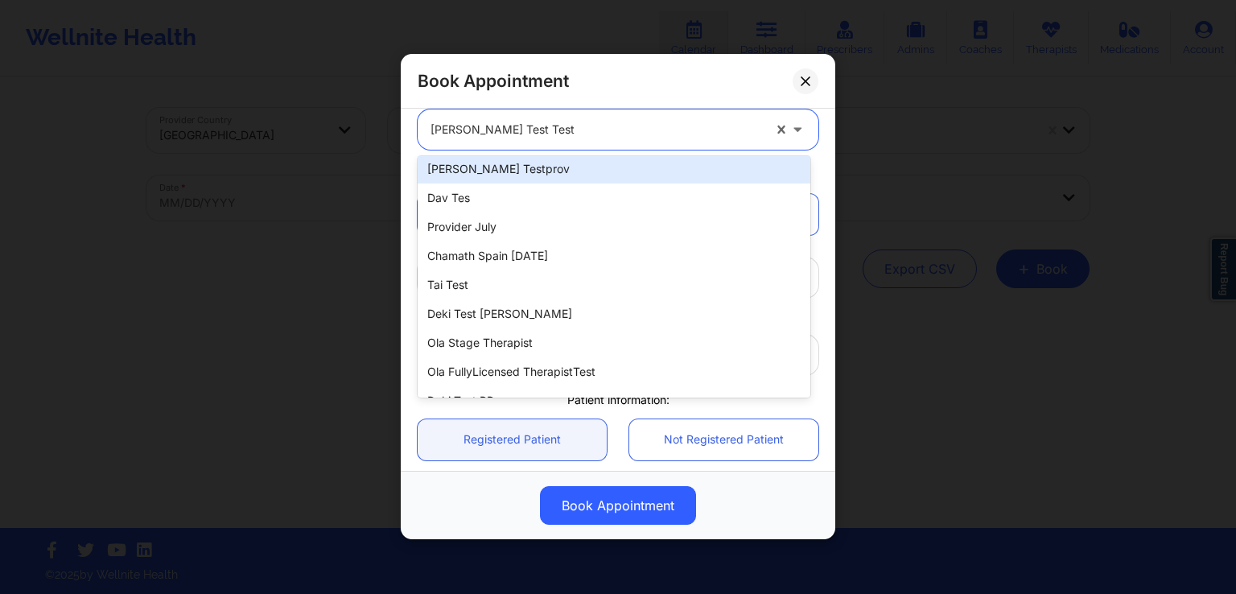
click at [561, 167] on div "[PERSON_NAME] testprov" at bounding box center [614, 169] width 393 height 29
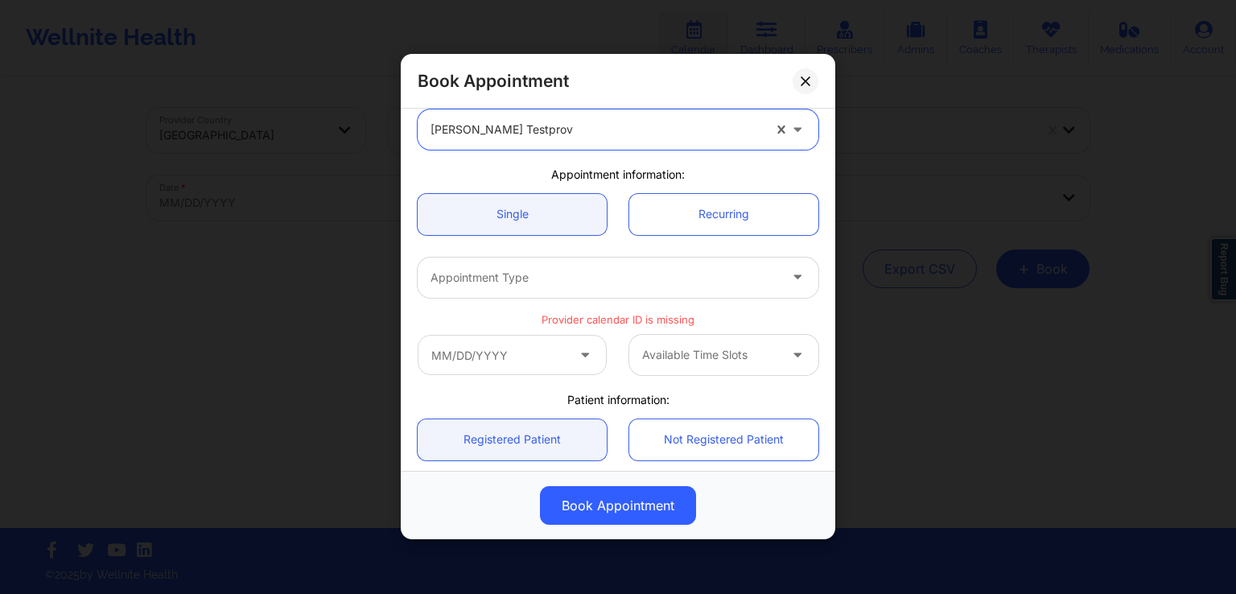
click at [608, 145] on div "[PERSON_NAME] testprov" at bounding box center [597, 129] width 332 height 40
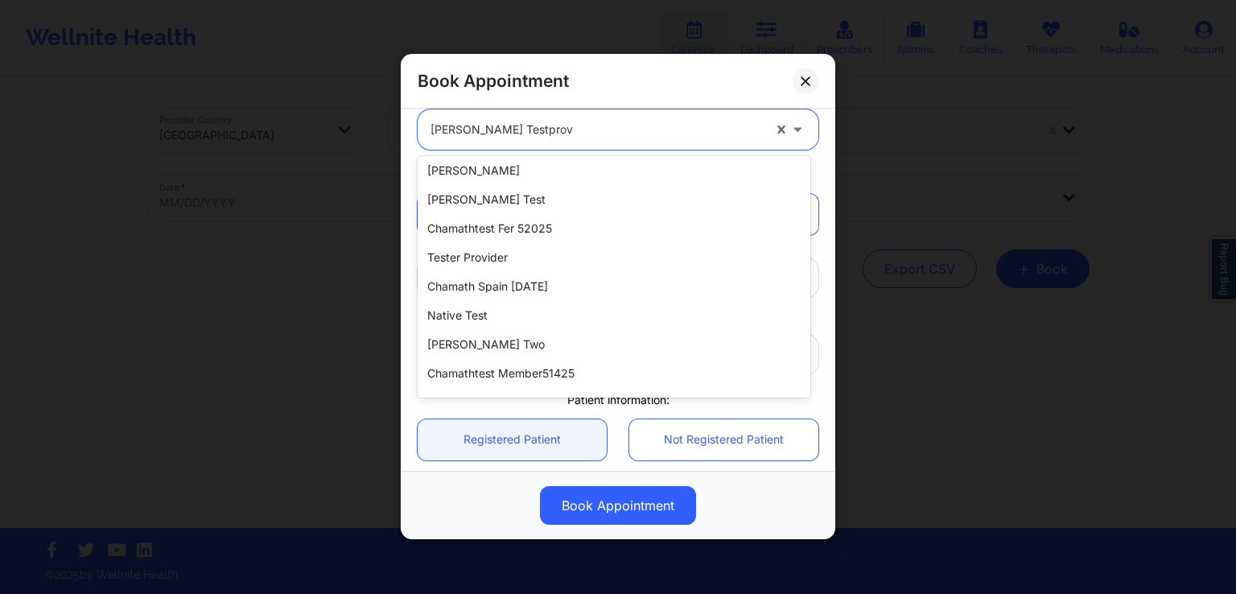
scroll to position [1503, 0]
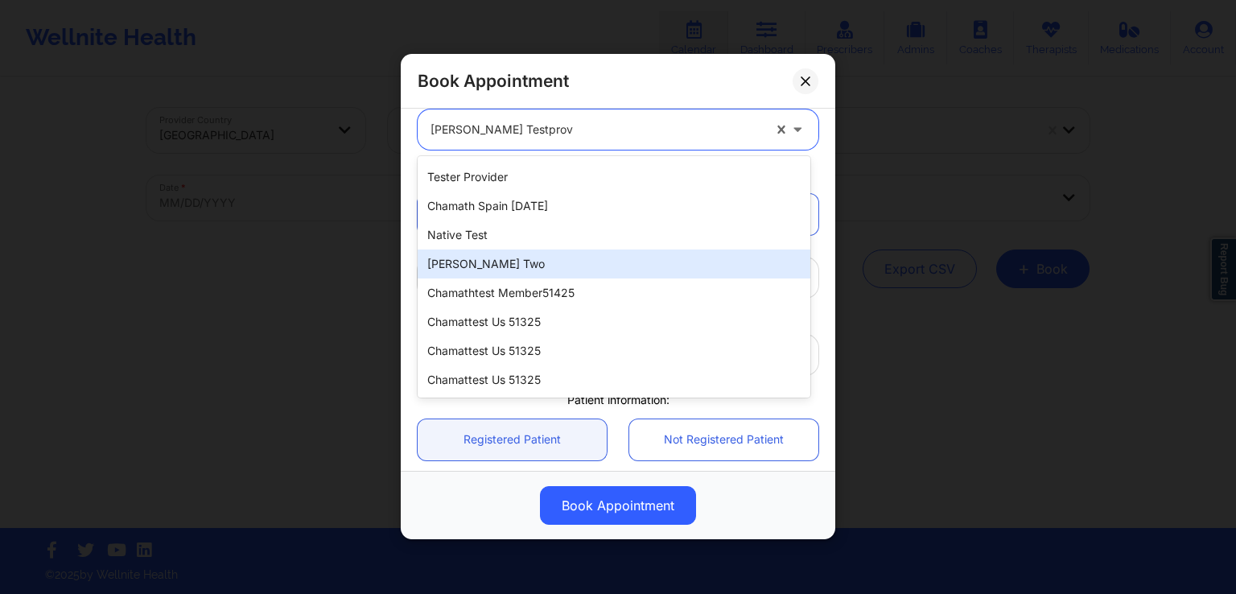
click at [560, 262] on div "[PERSON_NAME] two" at bounding box center [614, 263] width 393 height 29
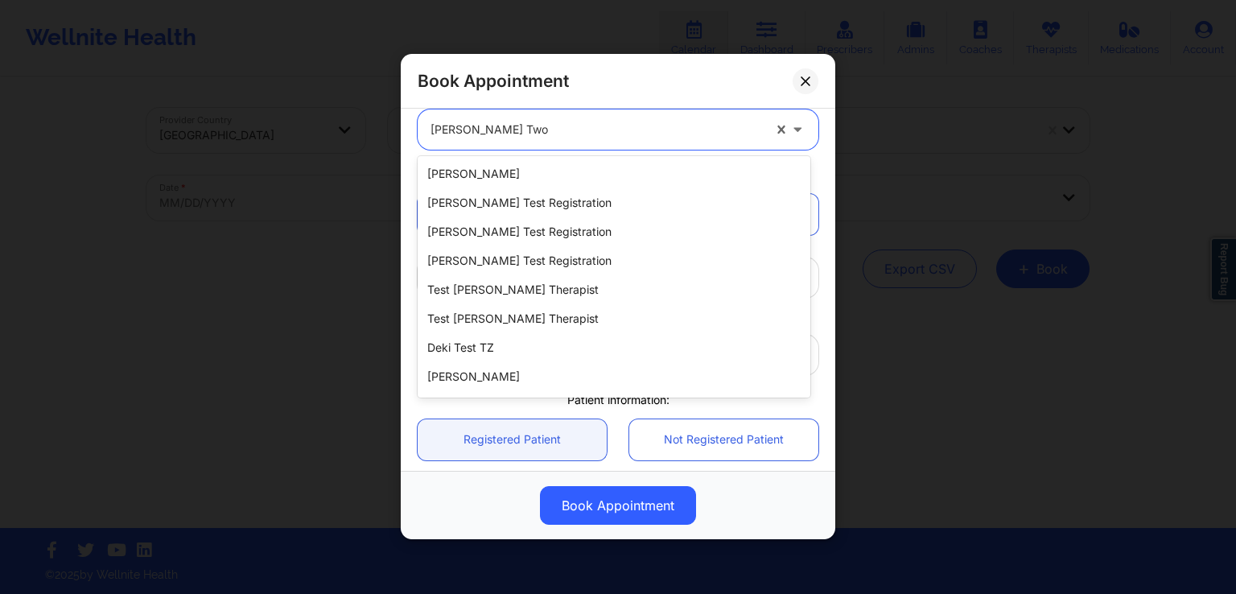
click at [581, 134] on div at bounding box center [597, 130] width 332 height 19
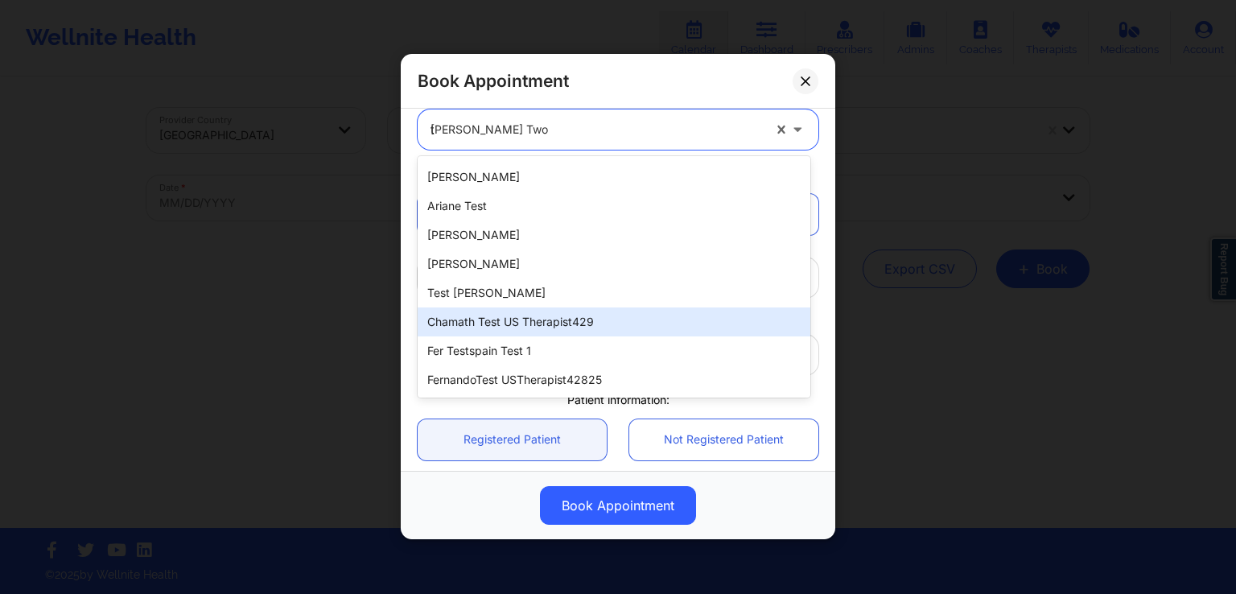
scroll to position [0, 0]
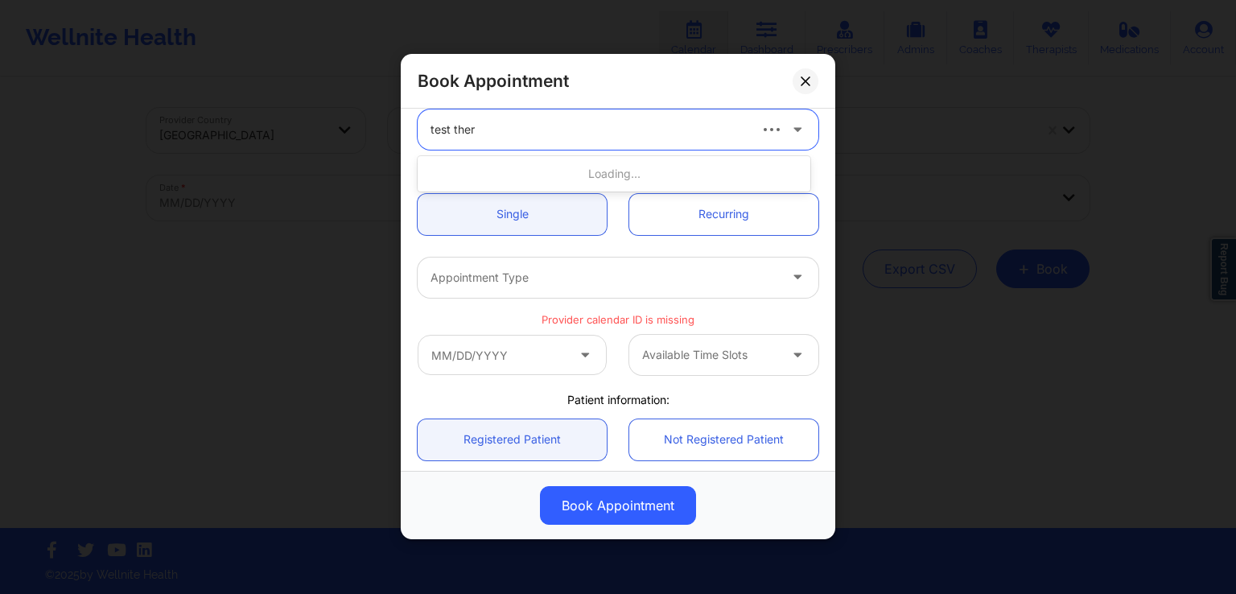
type input "test thera"
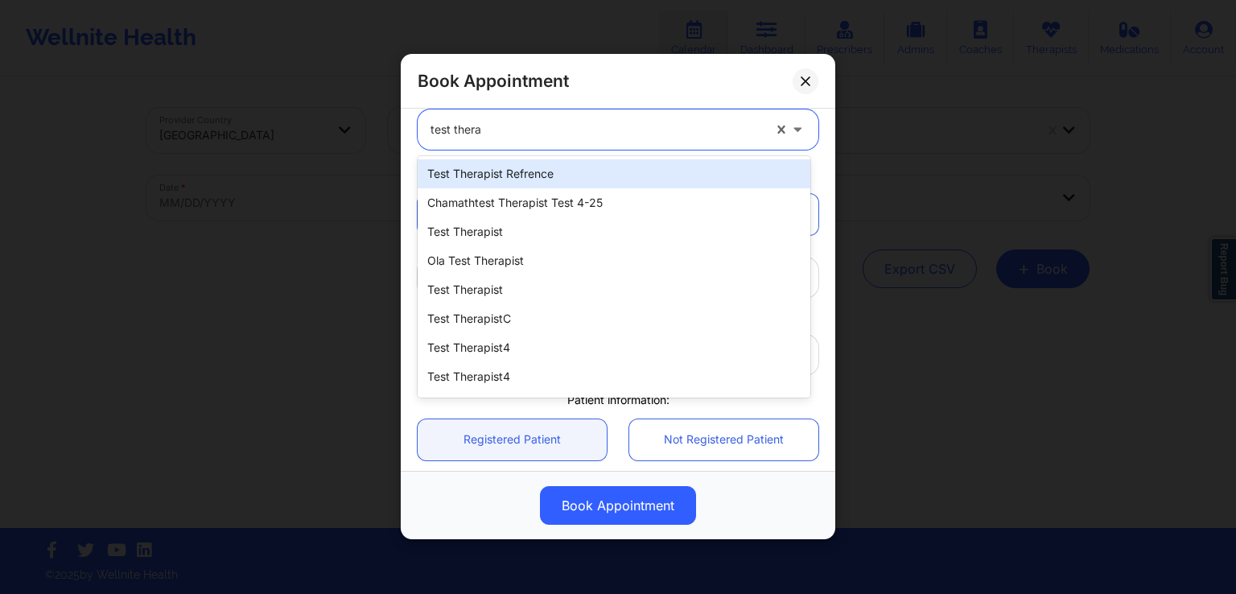
click at [513, 171] on div "test therapist refrence" at bounding box center [614, 173] width 393 height 29
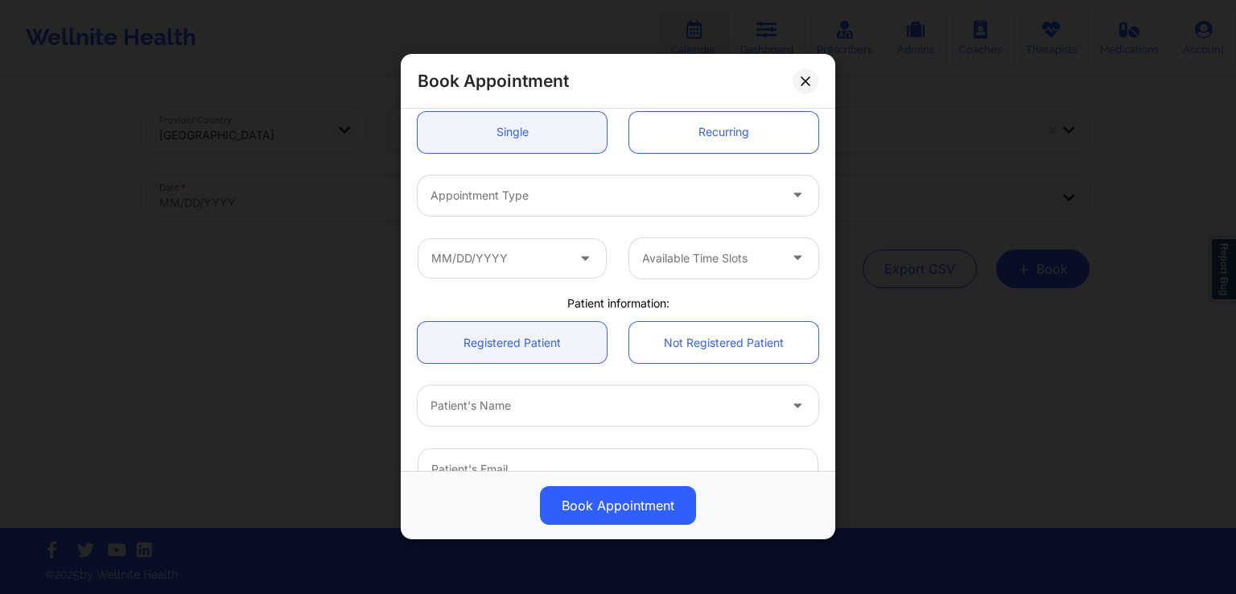
scroll to position [161, 0]
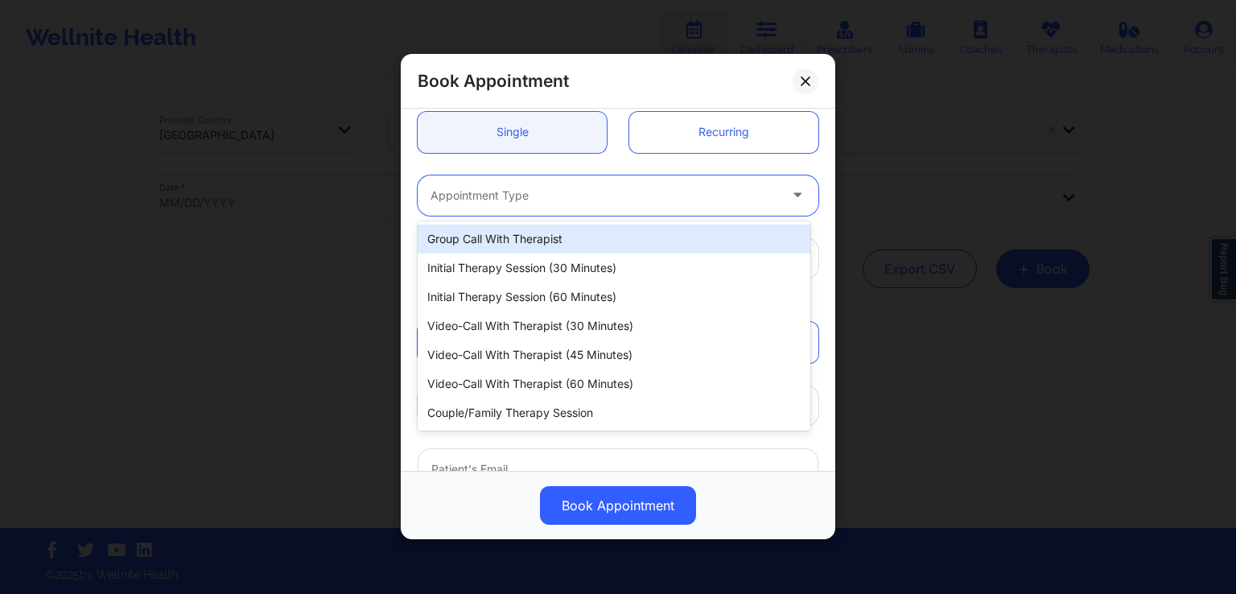
click at [632, 209] on div "Appointment Type" at bounding box center [599, 195] width 362 height 40
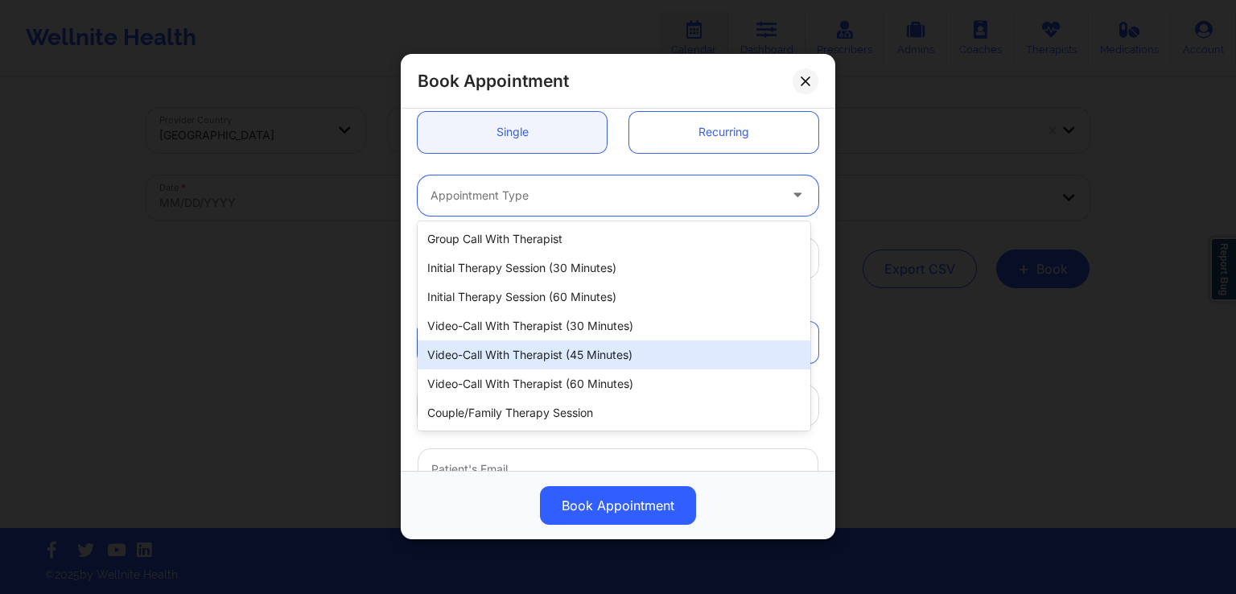
click at [583, 354] on div "Video-Call with Therapist (45 minutes)" at bounding box center [614, 354] width 393 height 29
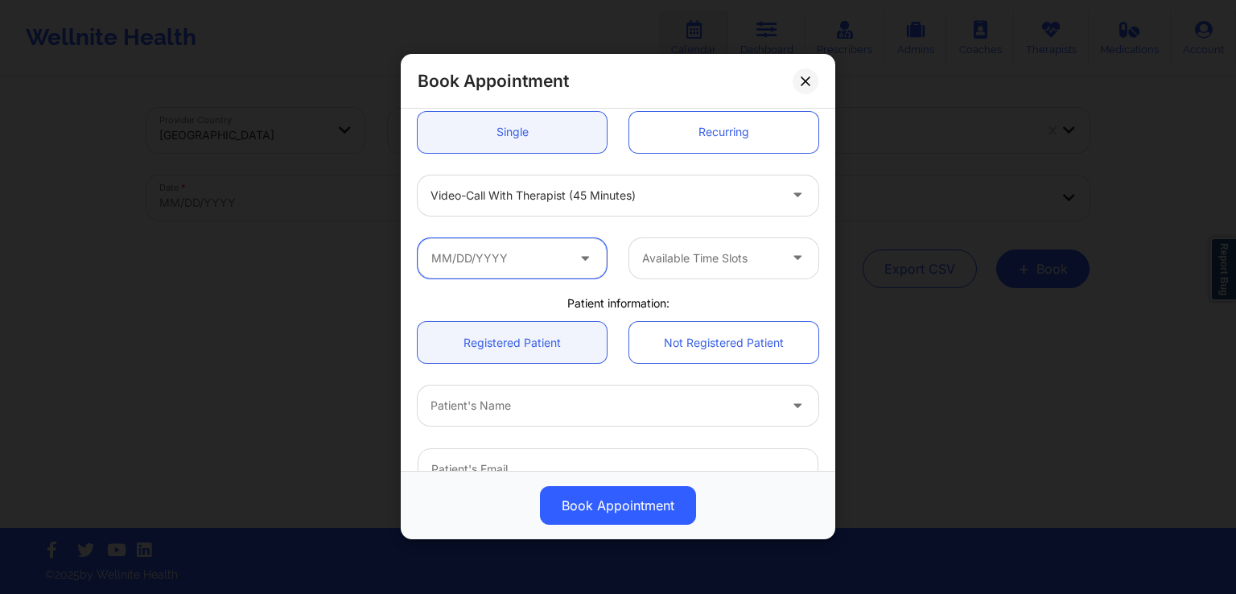
click at [538, 256] on input "text" at bounding box center [512, 258] width 189 height 40
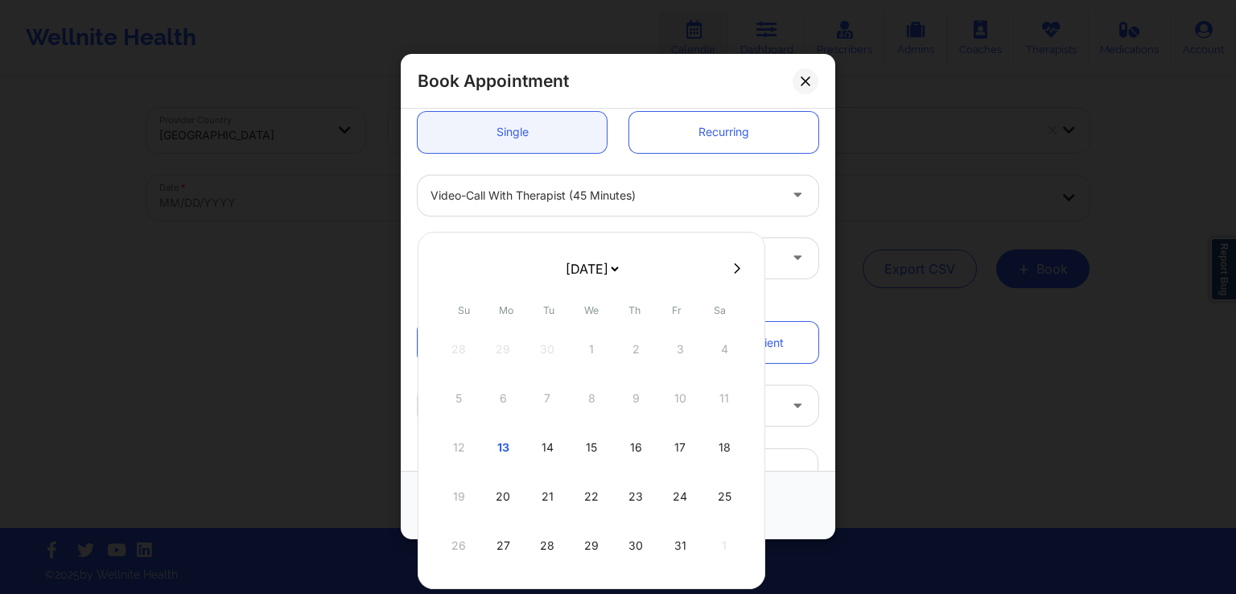
click at [734, 271] on icon at bounding box center [737, 268] width 6 height 12
select select "2025-10"
click at [501, 456] on div "10" at bounding box center [503, 447] width 40 height 45
type input "[DATE]"
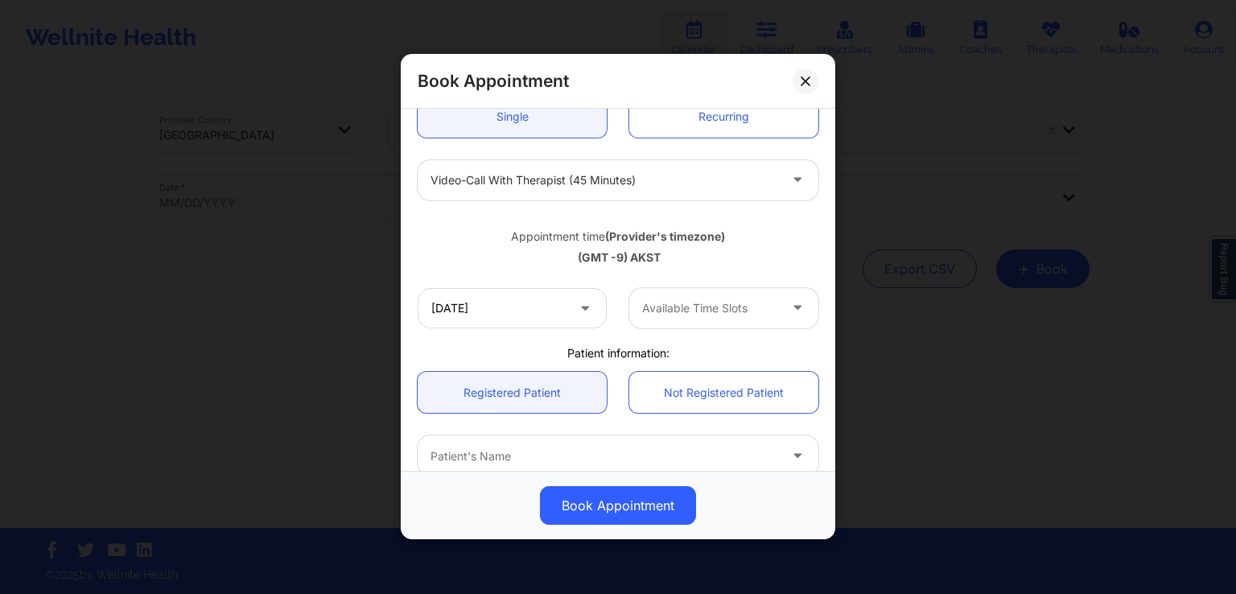
scroll to position [177, 0]
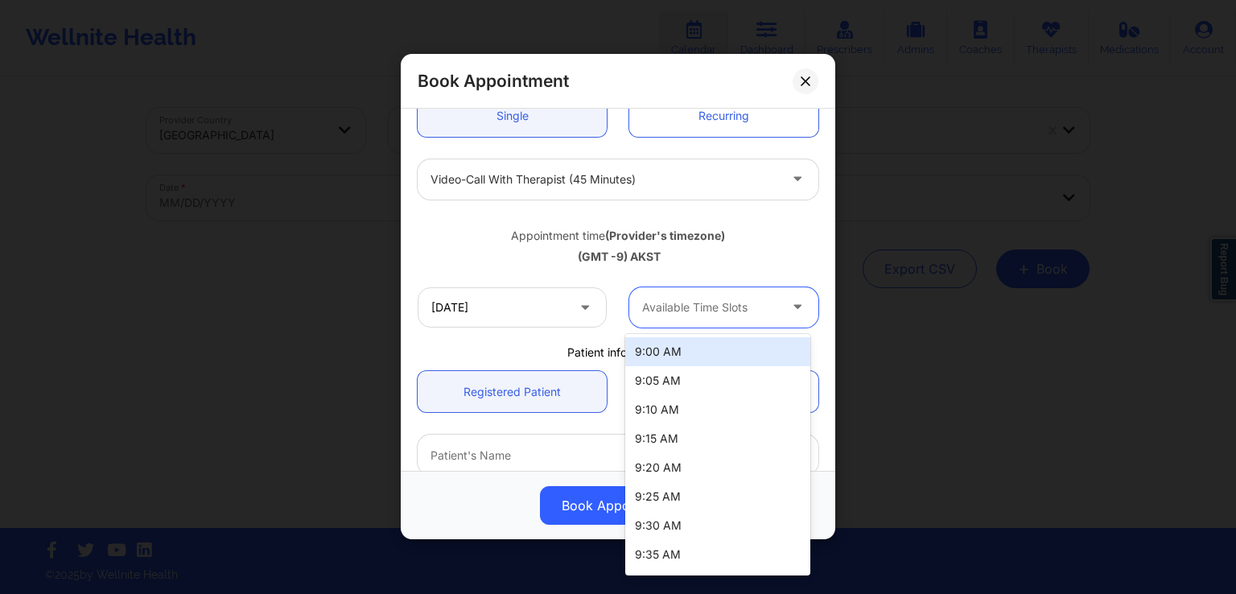
click at [709, 319] on div "Available Time Slots" at bounding box center [704, 307] width 150 height 40
click at [681, 392] on div "9:05 AM" at bounding box center [717, 380] width 185 height 29
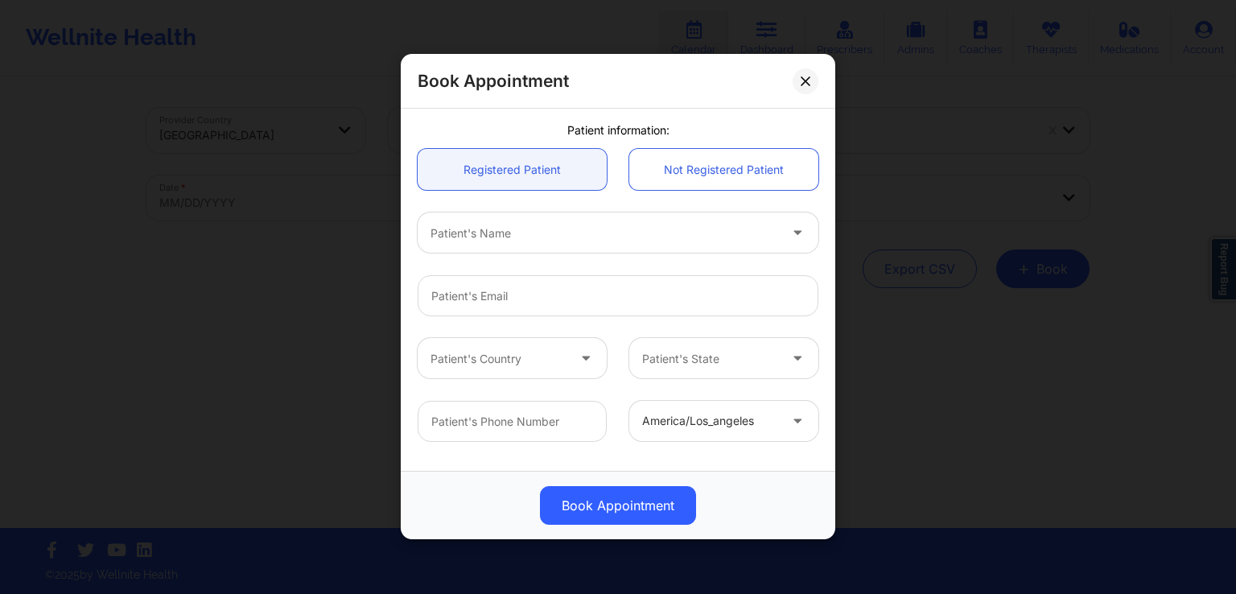
scroll to position [424, 0]
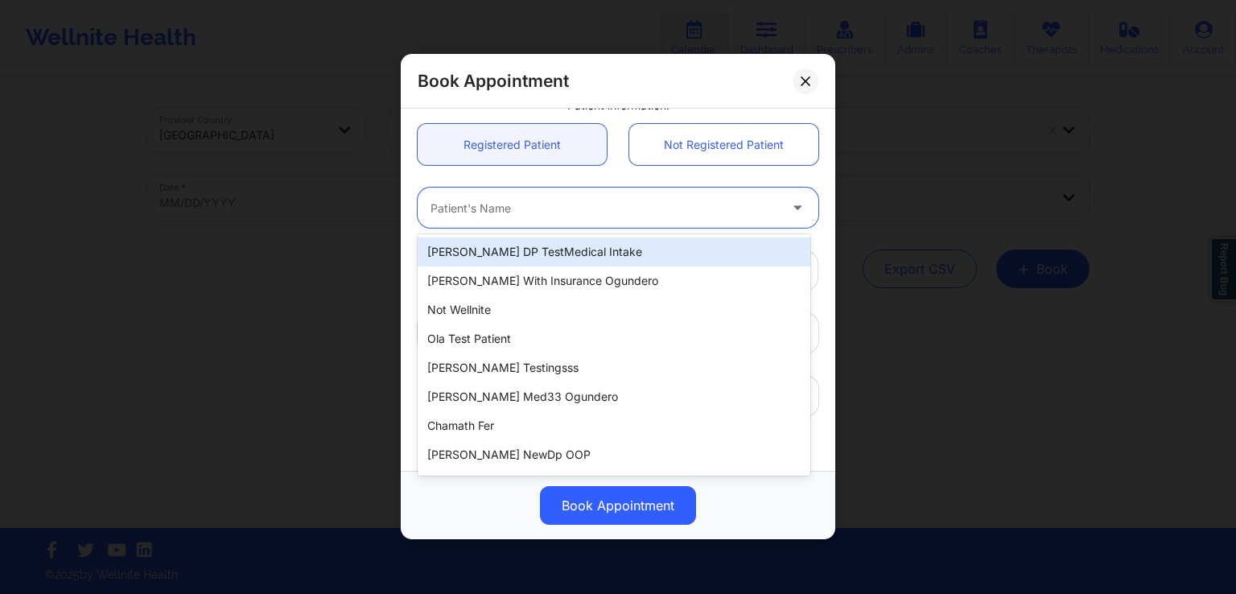
click at [647, 194] on div "Patient's Name" at bounding box center [599, 208] width 362 height 40
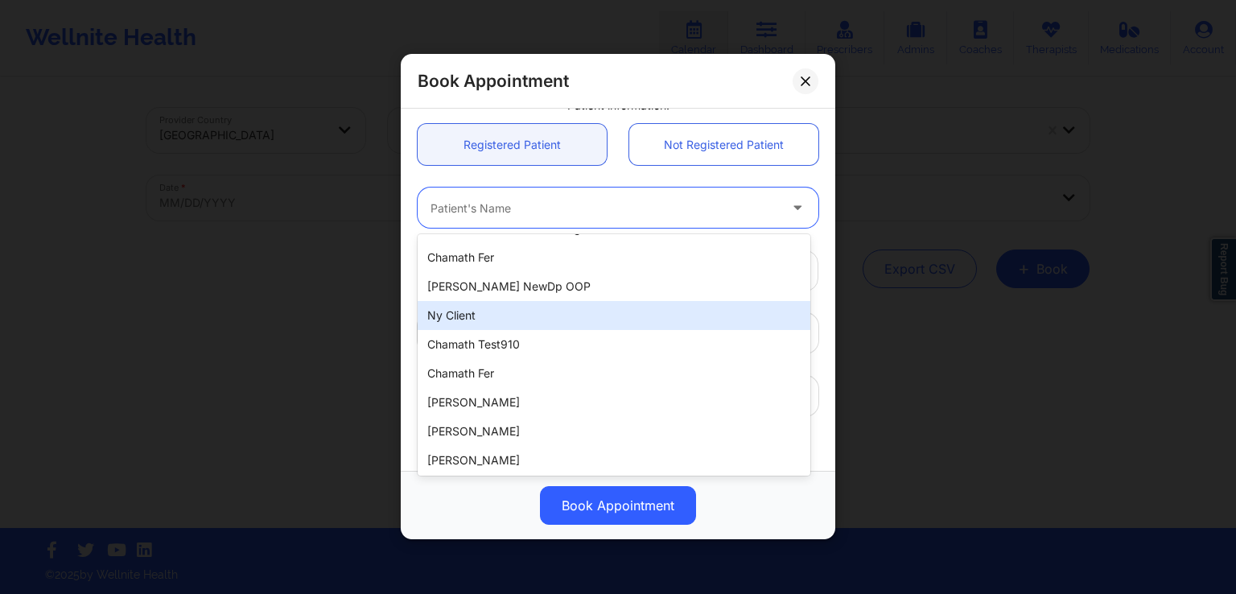
scroll to position [0, 0]
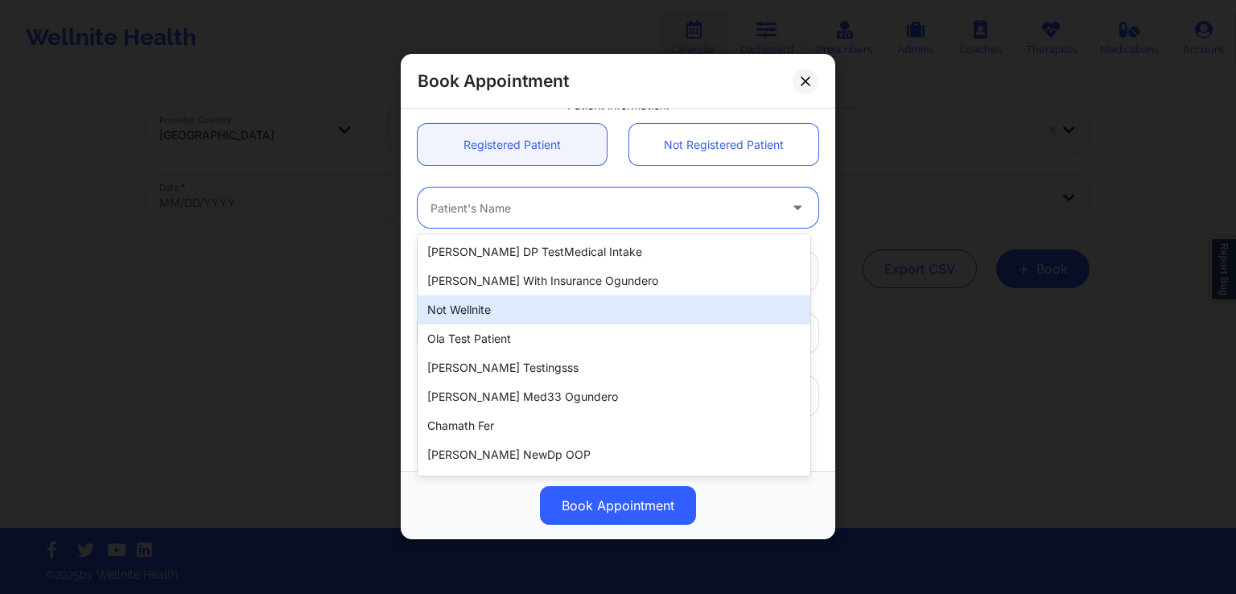
click at [594, 315] on div "Not Wellnite" at bounding box center [614, 309] width 393 height 29
type input "[EMAIL_ADDRESS][DOMAIN_NAME]"
type input "[PHONE_NUMBER]"
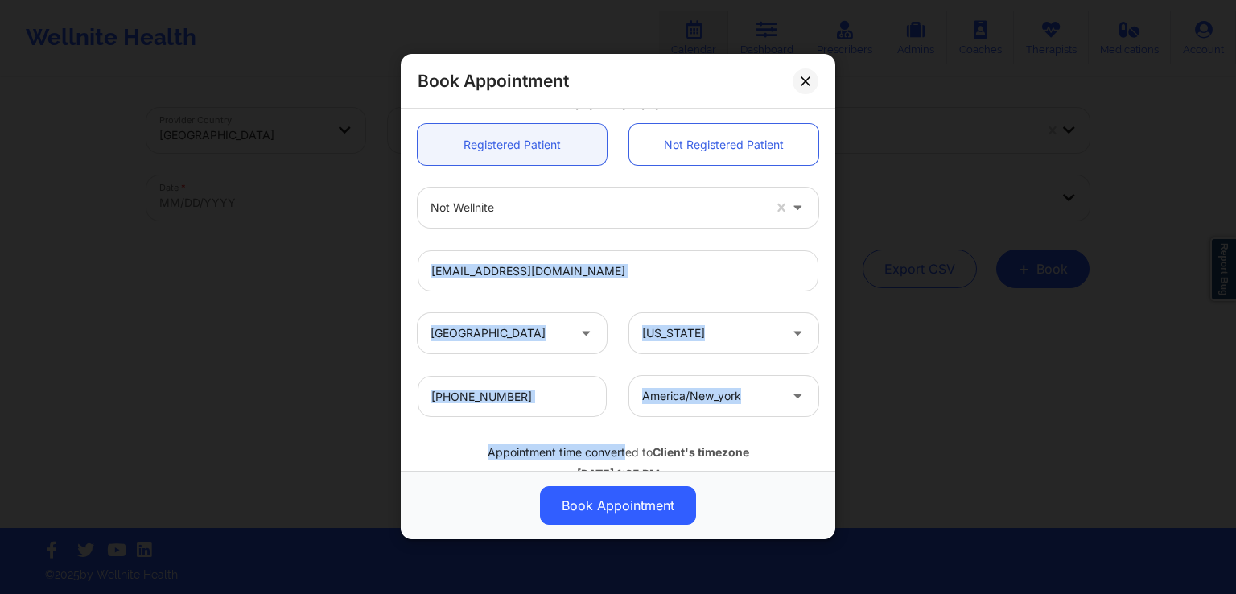
drag, startPoint x: 660, startPoint y: 245, endPoint x: 621, endPoint y: 460, distance: 218.3
click at [621, 460] on div "Therapist Country Therapist State test therapist refrence Appointment informati…" at bounding box center [617, 102] width 423 height 824
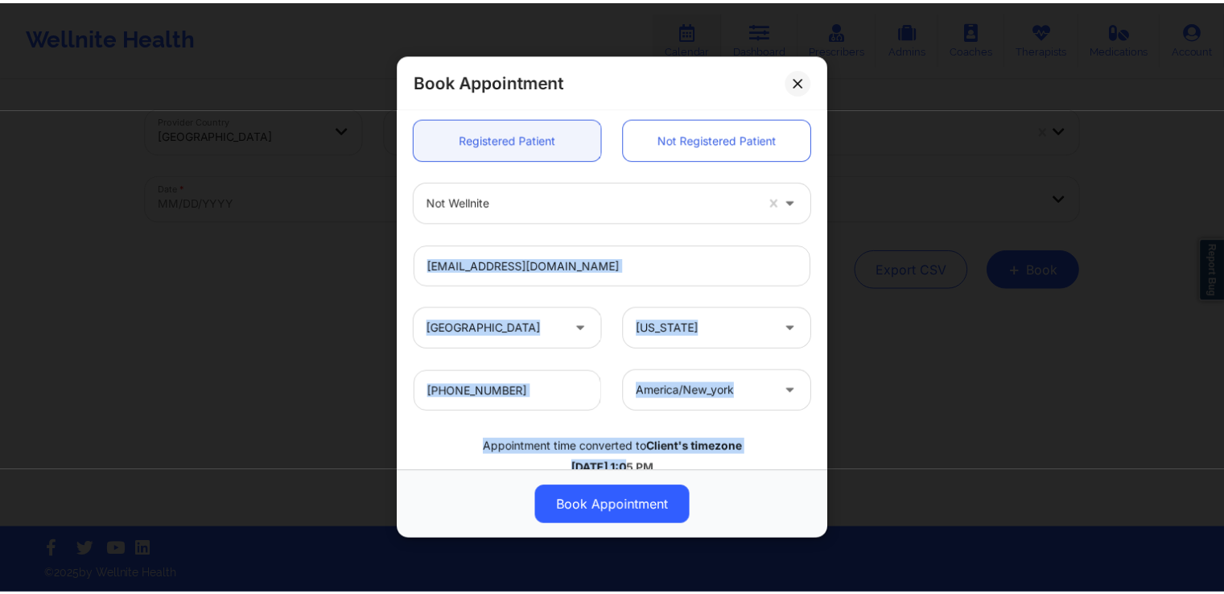
scroll to position [473, 0]
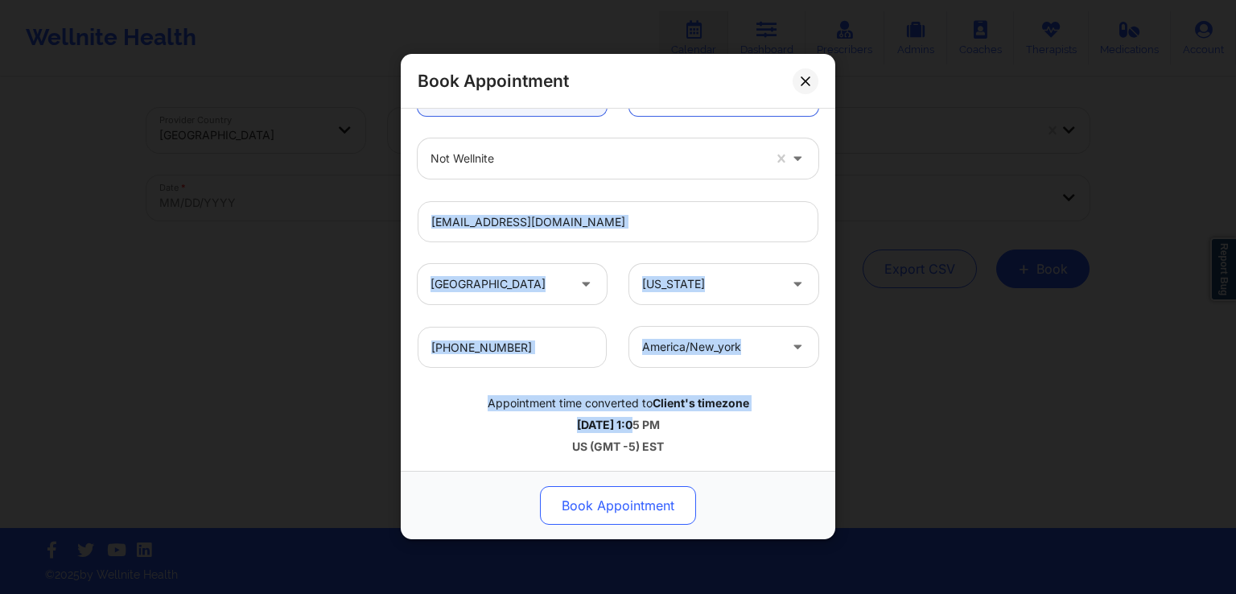
click at [615, 517] on button "Book Appointment" at bounding box center [618, 506] width 156 height 39
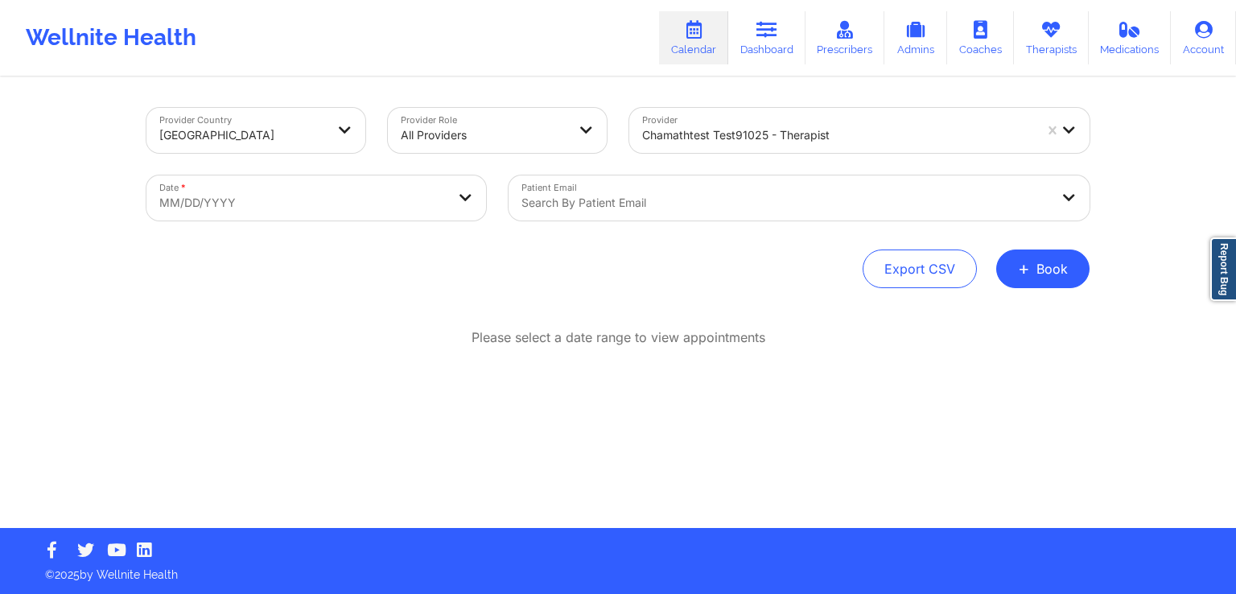
select select "2025-8"
select select "2025-9"
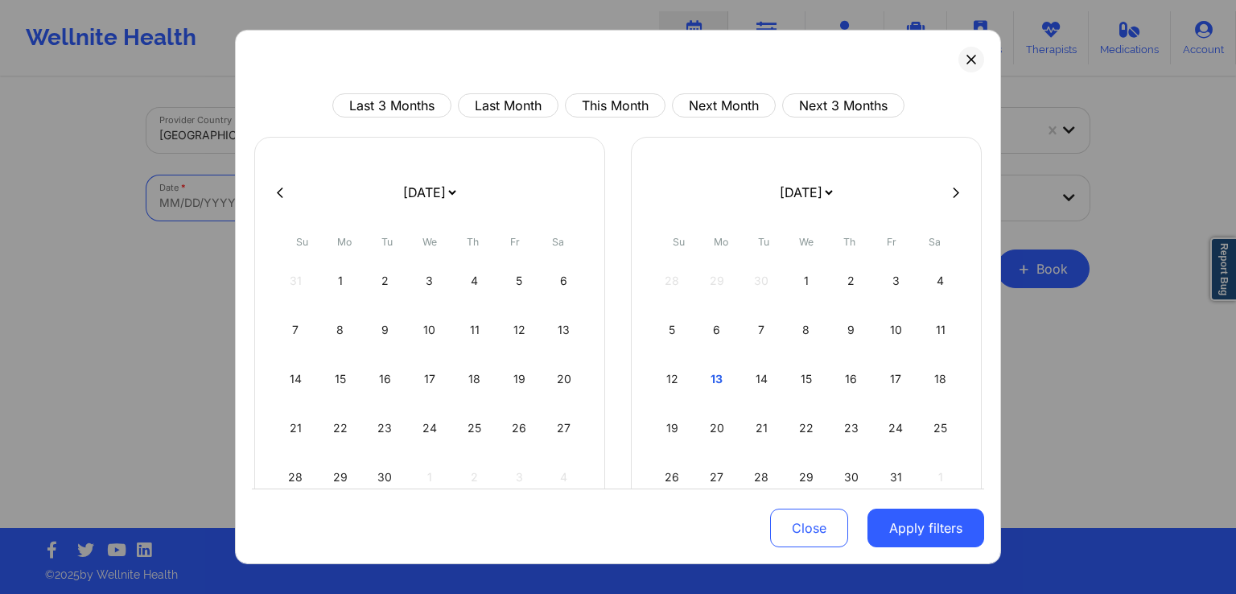
click at [398, 212] on body "Wellnite Health Calendar Dashboard Prescribers Admins Coaches Therapists Medica…" at bounding box center [618, 297] width 1236 height 594
click at [428, 389] on div "17" at bounding box center [430, 379] width 41 height 45
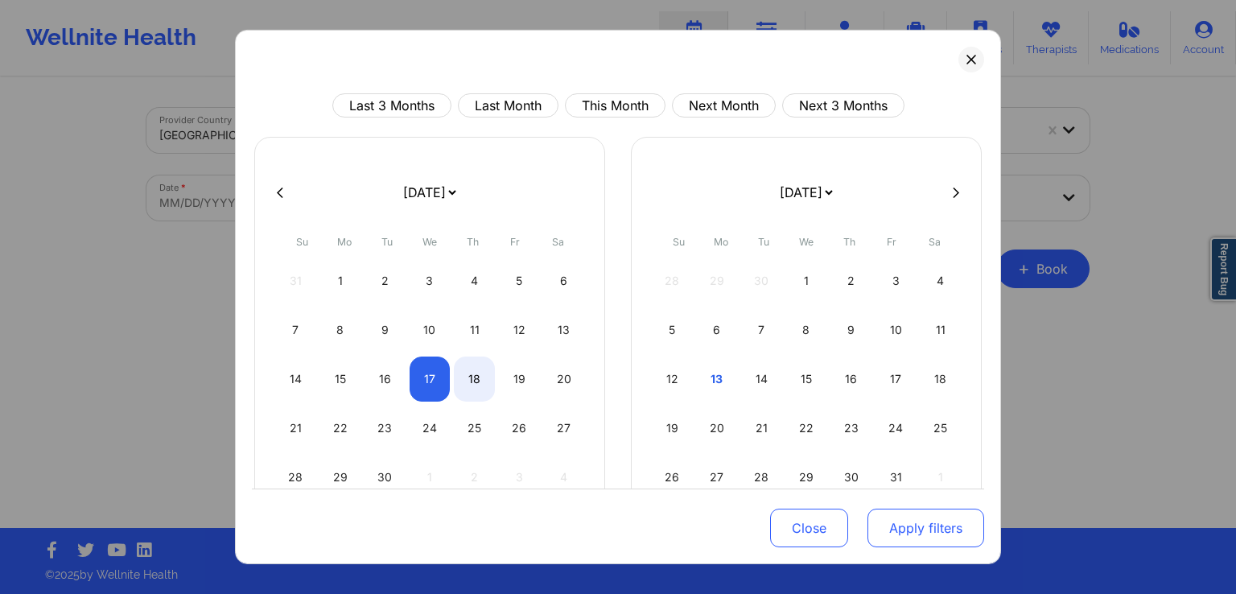
select select "2025-8"
select select "2025-9"
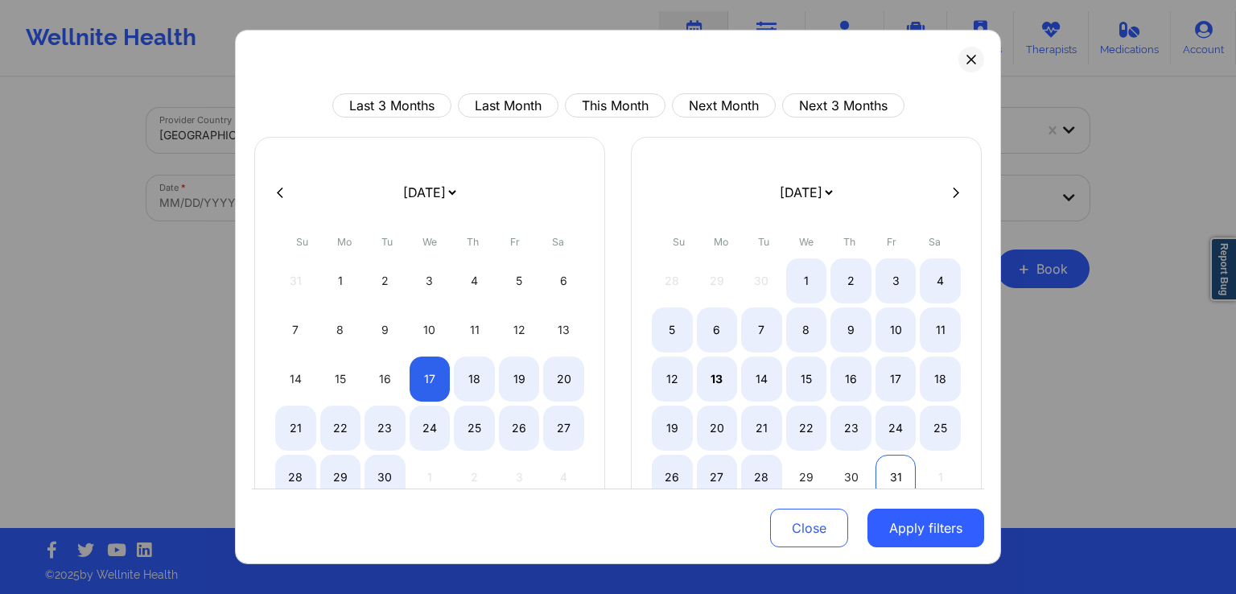
select select "2025-8"
select select "2025-9"
click at [897, 468] on div "31" at bounding box center [896, 477] width 41 height 45
select select "2025-8"
select select "2025-9"
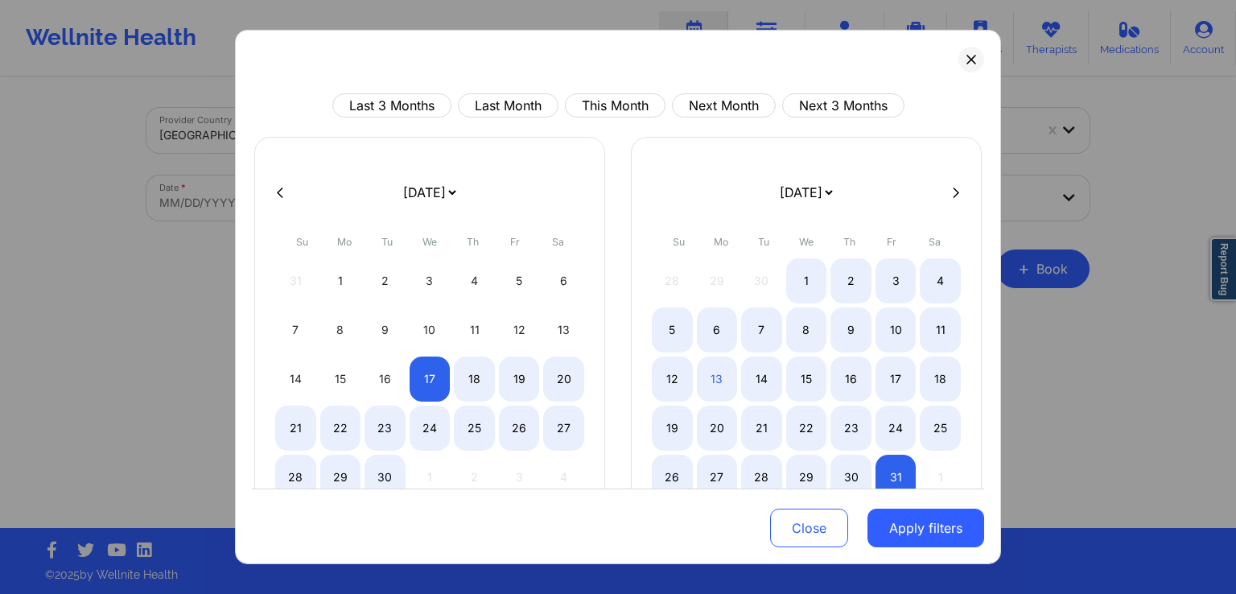
click at [948, 194] on button at bounding box center [956, 192] width 16 height 14
select select "2025-9"
select select "2025-10"
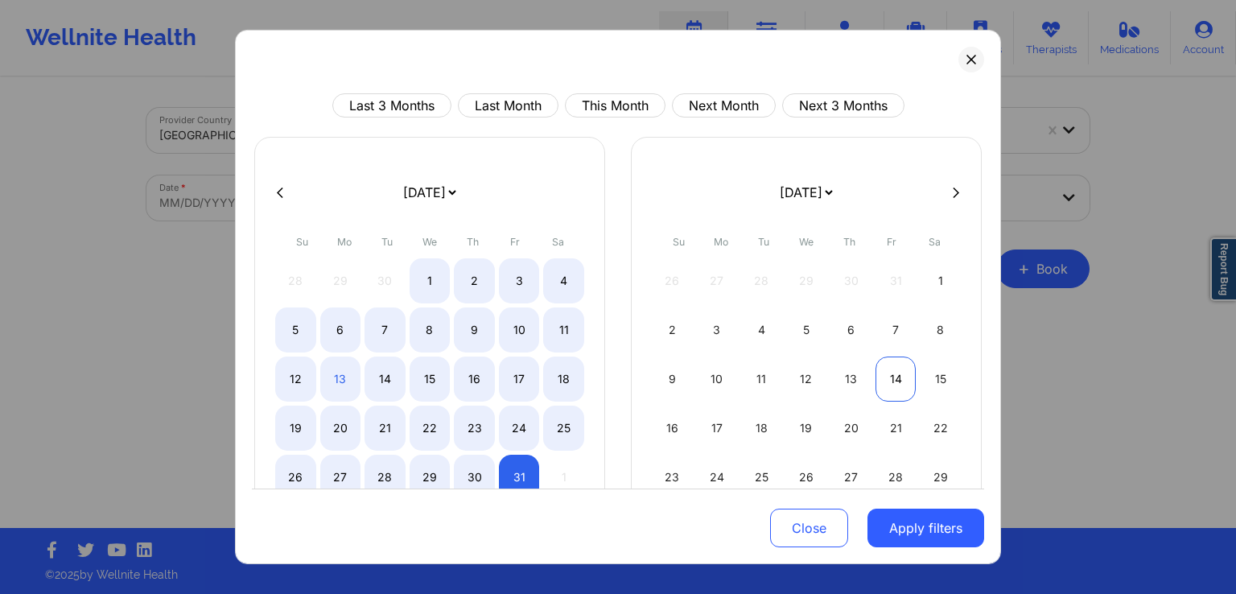
click at [888, 379] on div "14" at bounding box center [896, 379] width 41 height 45
select select "2025-10"
select select "2025-11"
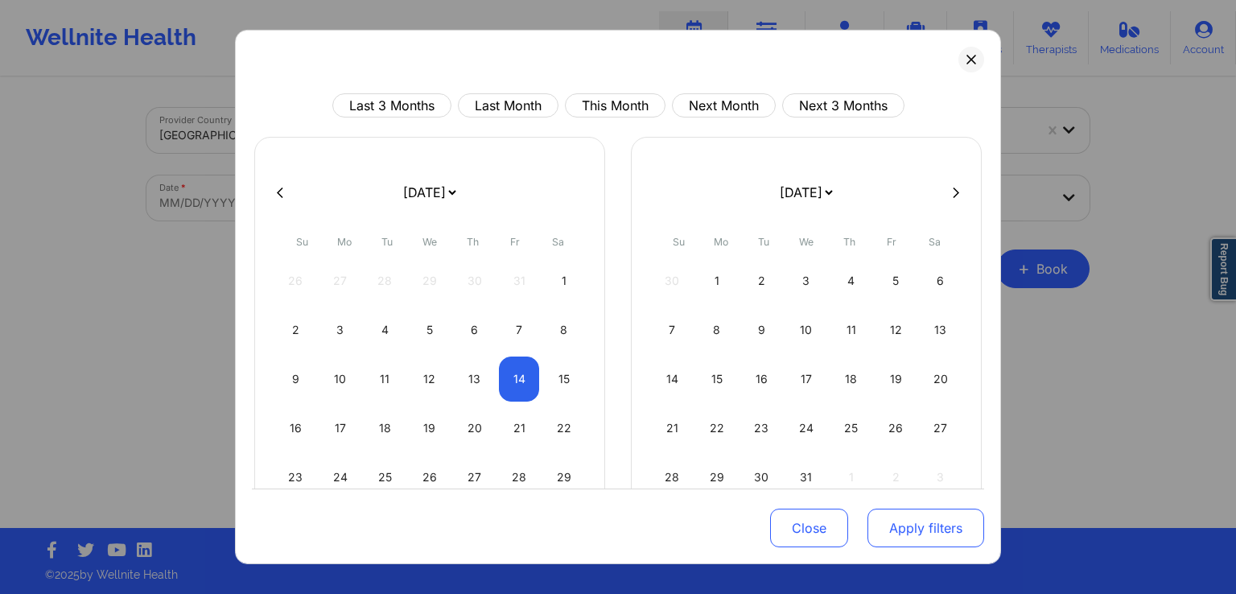
click at [901, 526] on button "Apply filters" at bounding box center [926, 528] width 117 height 39
select select "2025-10"
select select "2025-11"
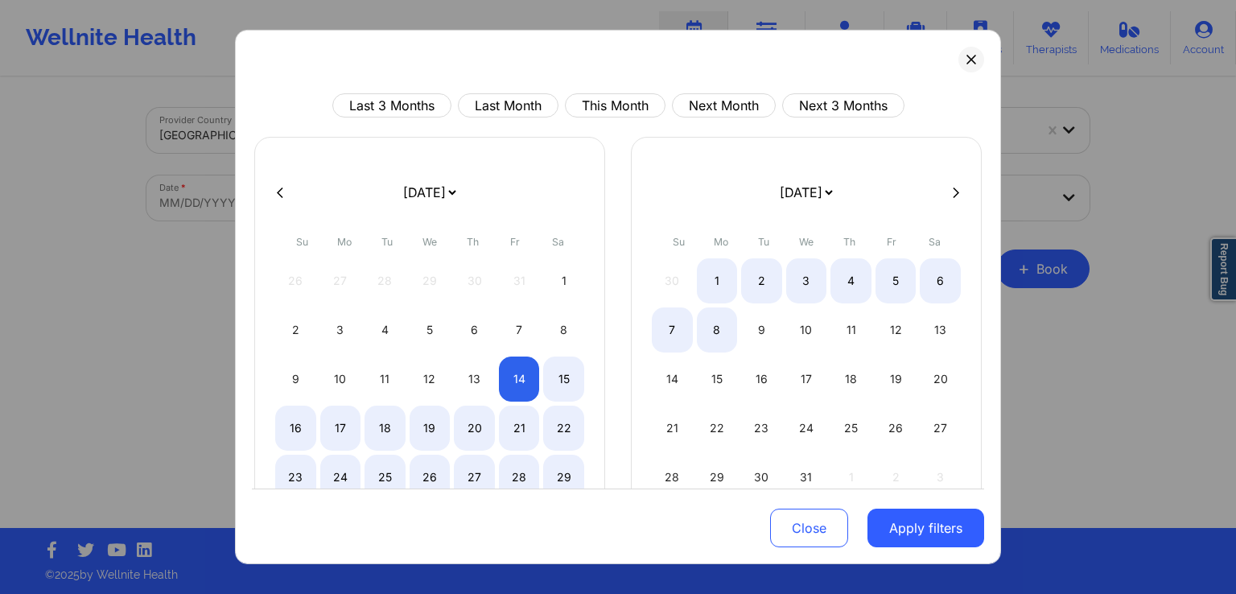
select select "2025-10"
select select "2025-11"
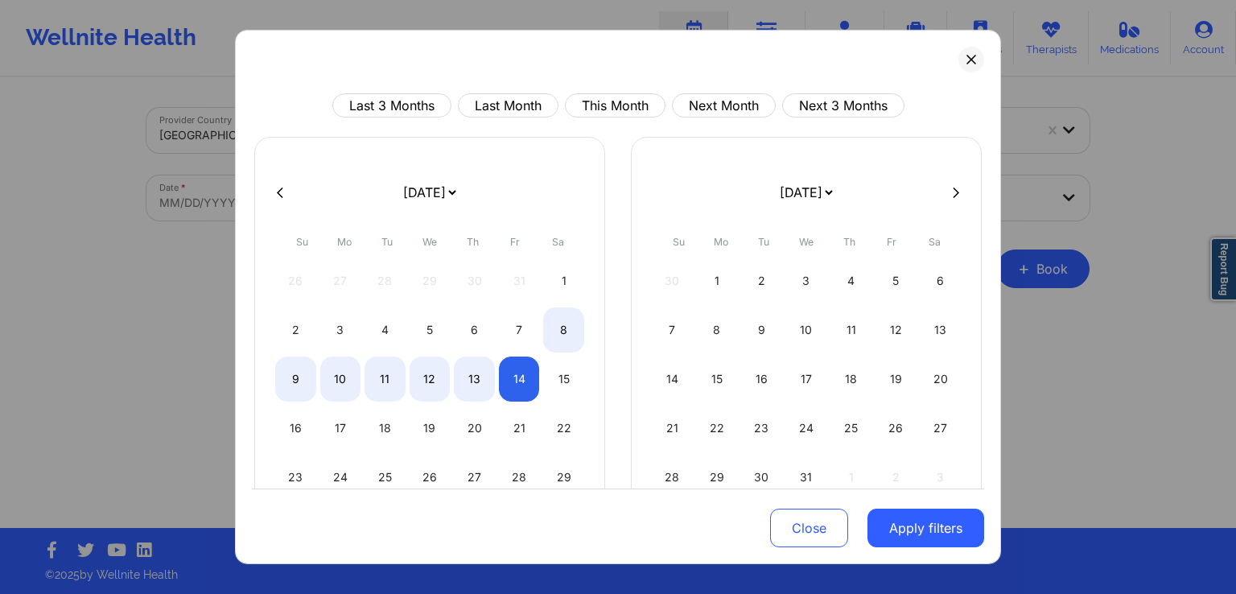
click at [275, 189] on button at bounding box center [280, 192] width 16 height 14
select select "2025-9"
select select "2025-10"
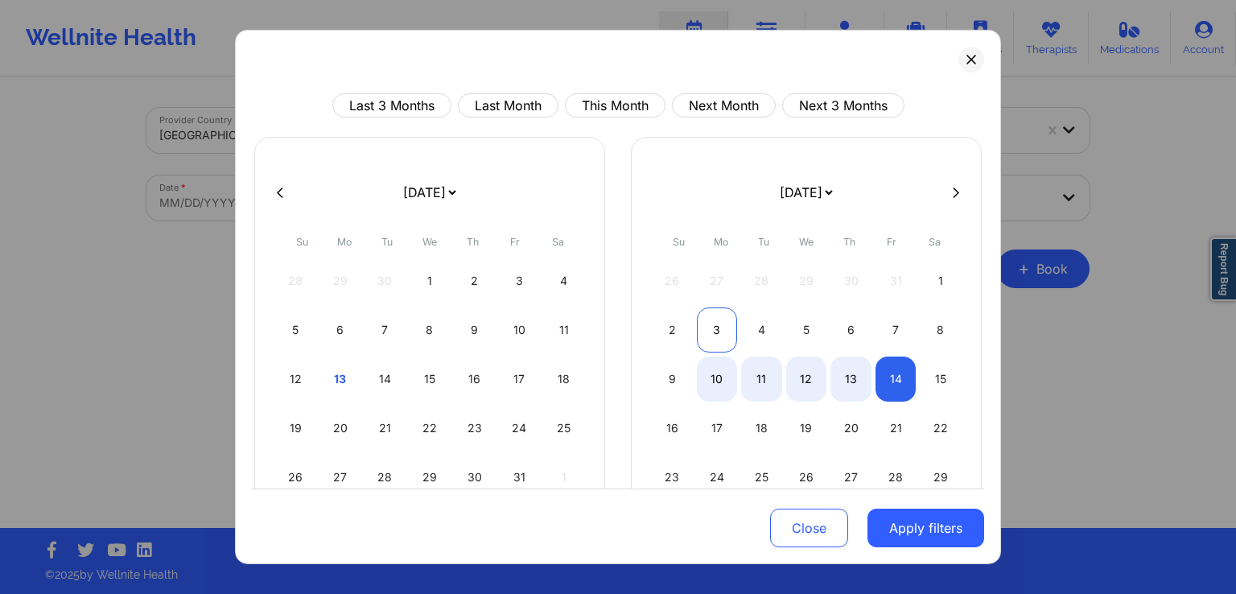
select select "2025-9"
select select "2025-10"
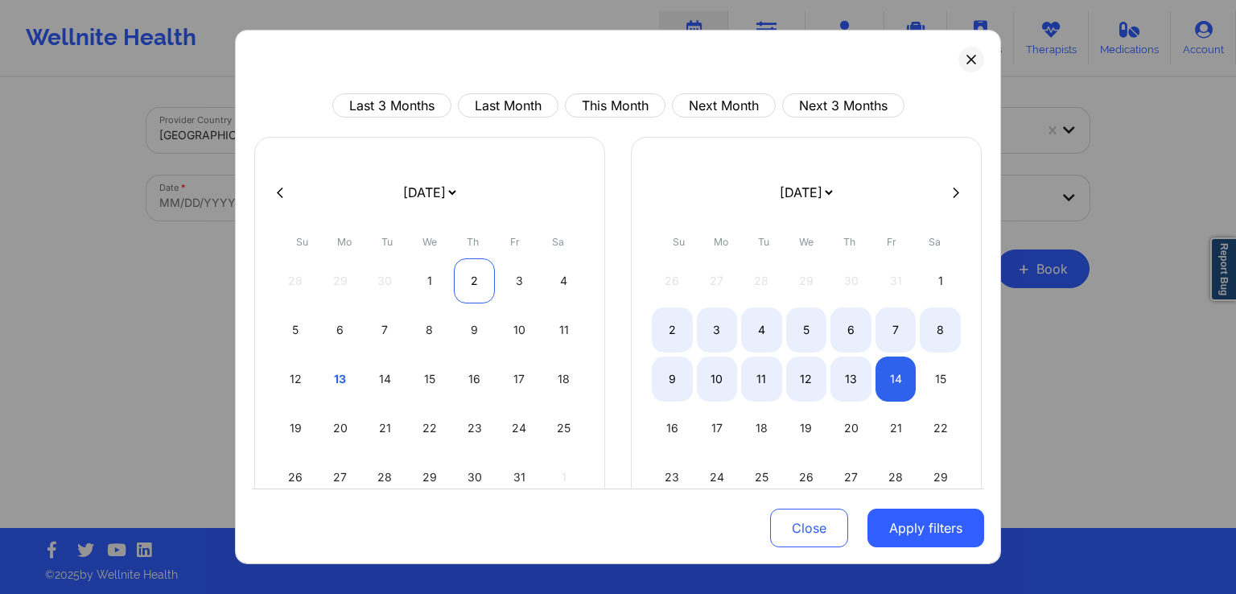
select select "2025-9"
select select "2025-10"
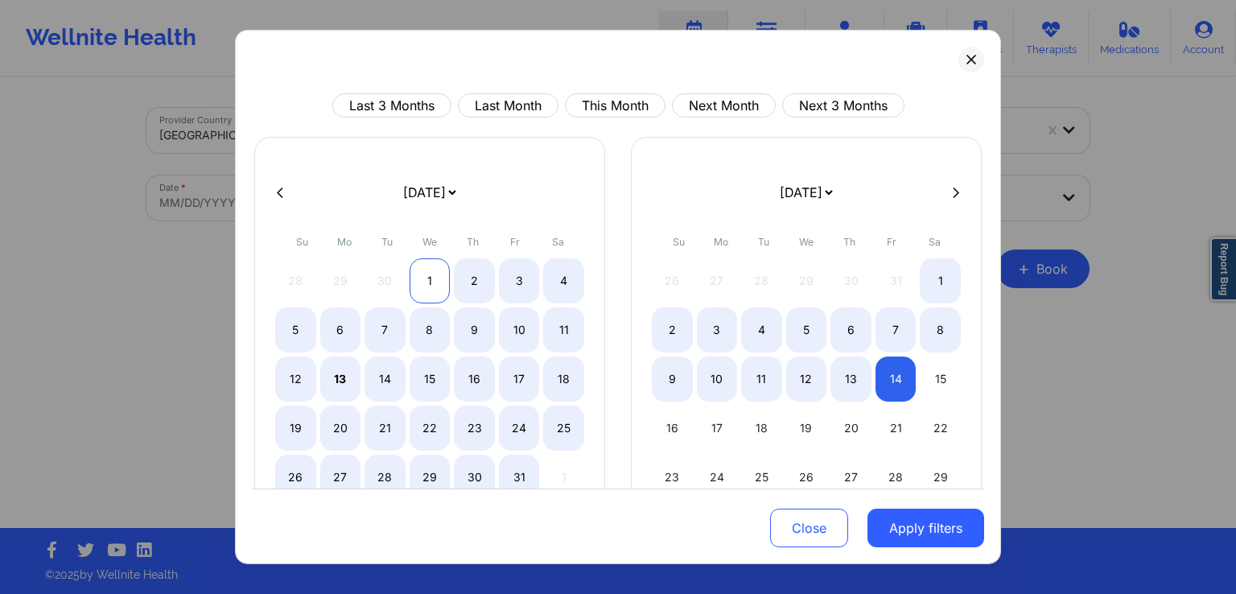
select select "2025-9"
select select "2025-10"
click at [424, 272] on div "1" at bounding box center [430, 280] width 41 height 45
select select "2025-9"
select select "2025-10"
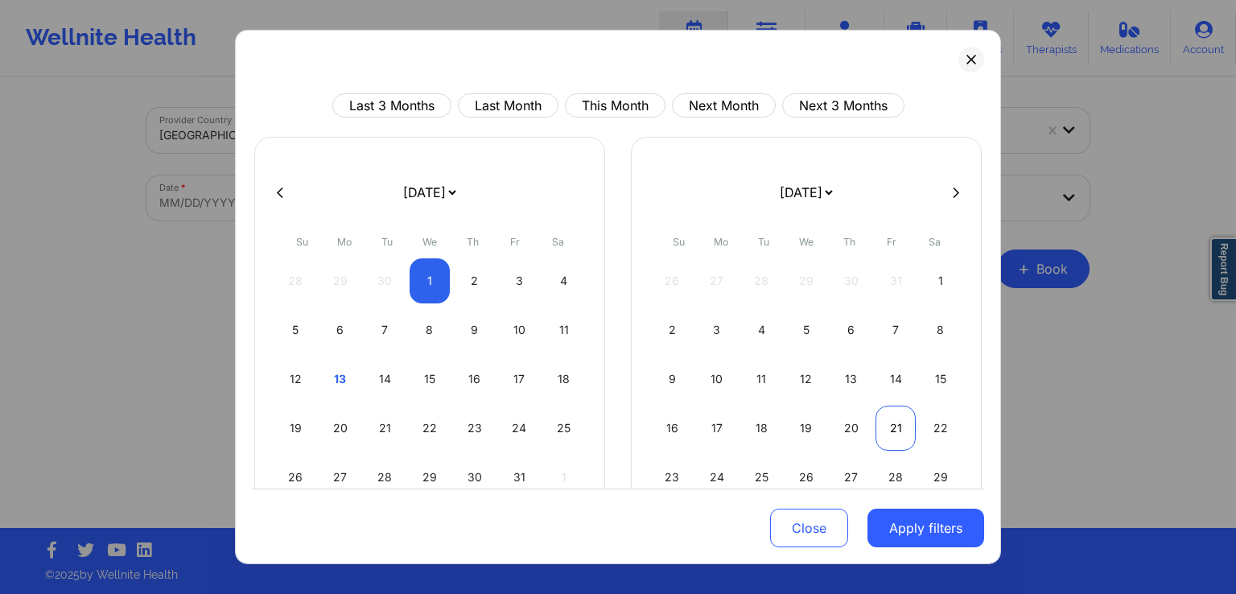
select select "2025-9"
select select "2025-10"
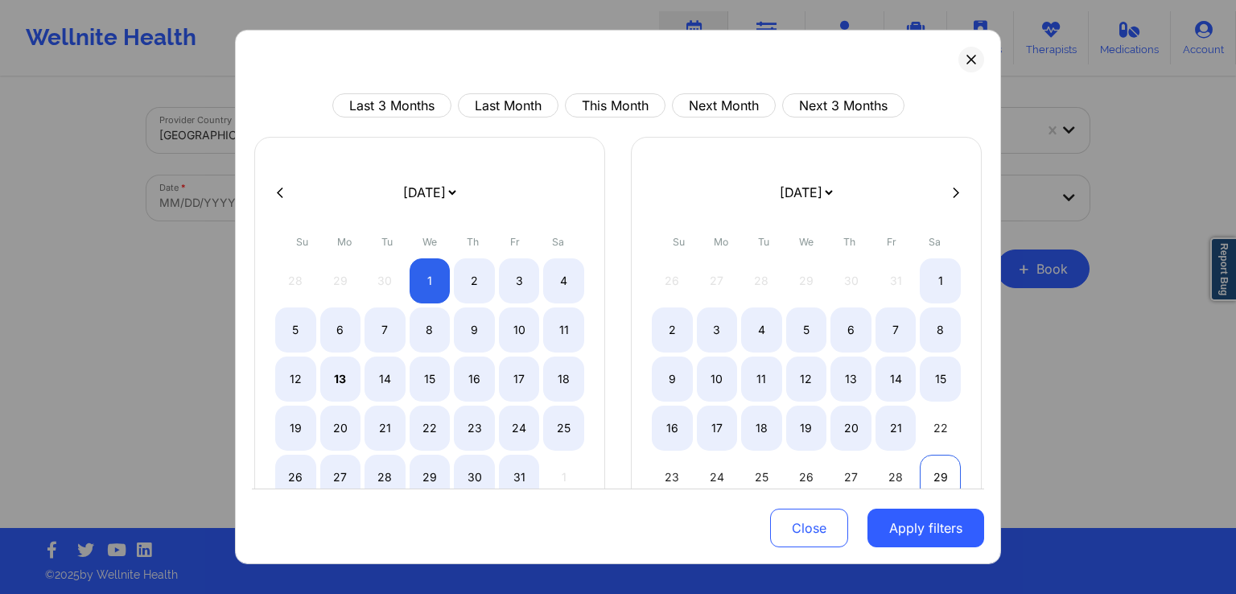
select select "2025-9"
select select "2025-10"
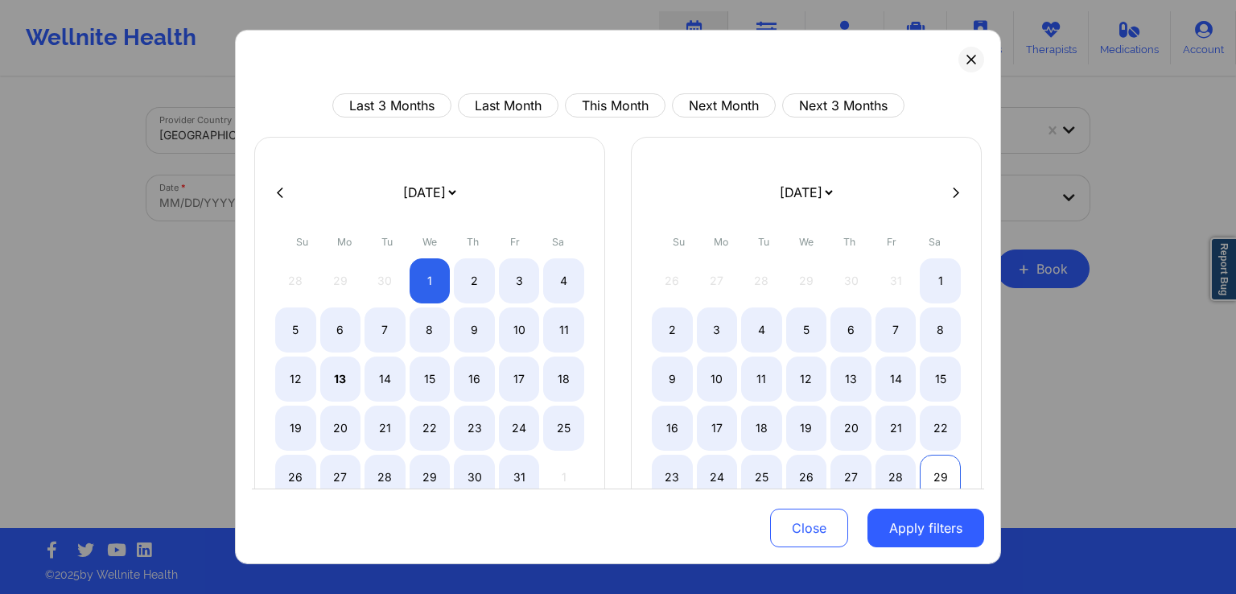
click at [931, 467] on div "29" at bounding box center [940, 477] width 41 height 45
select select "2025-9"
select select "2025-10"
click at [924, 526] on button "Apply filters" at bounding box center [926, 528] width 117 height 39
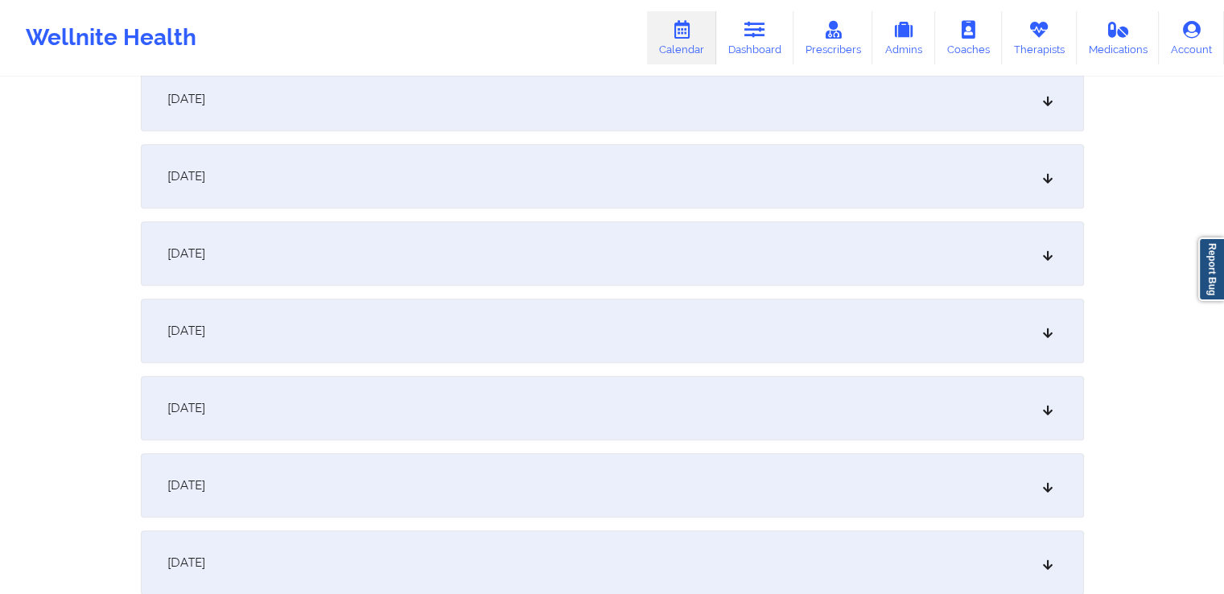
scroll to position [1181, 0]
click at [620, 332] on div "[DATE]" at bounding box center [612, 330] width 943 height 64
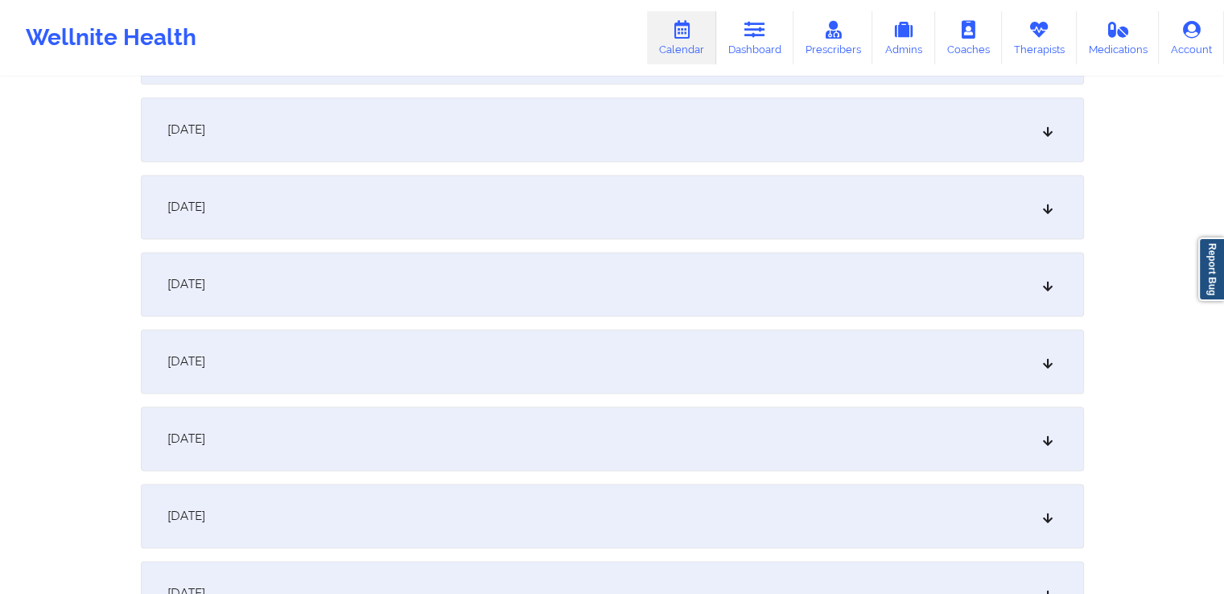
scroll to position [2192, 0]
click at [482, 422] on div "[DATE]" at bounding box center [612, 435] width 943 height 64
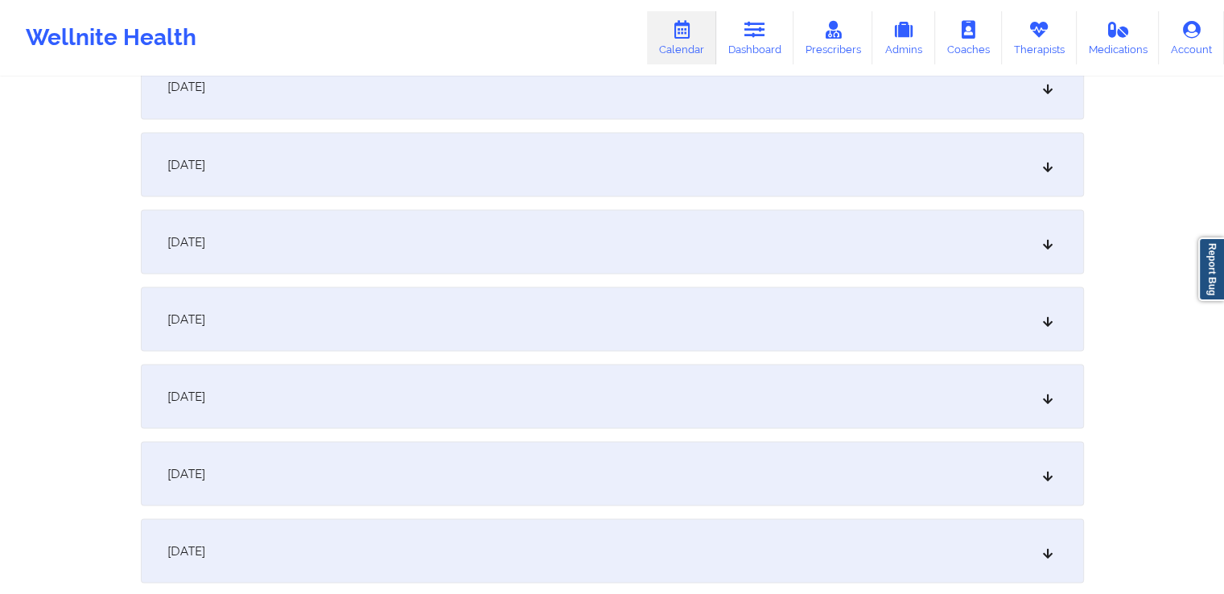
click at [525, 152] on div "[DATE]" at bounding box center [612, 164] width 943 height 64
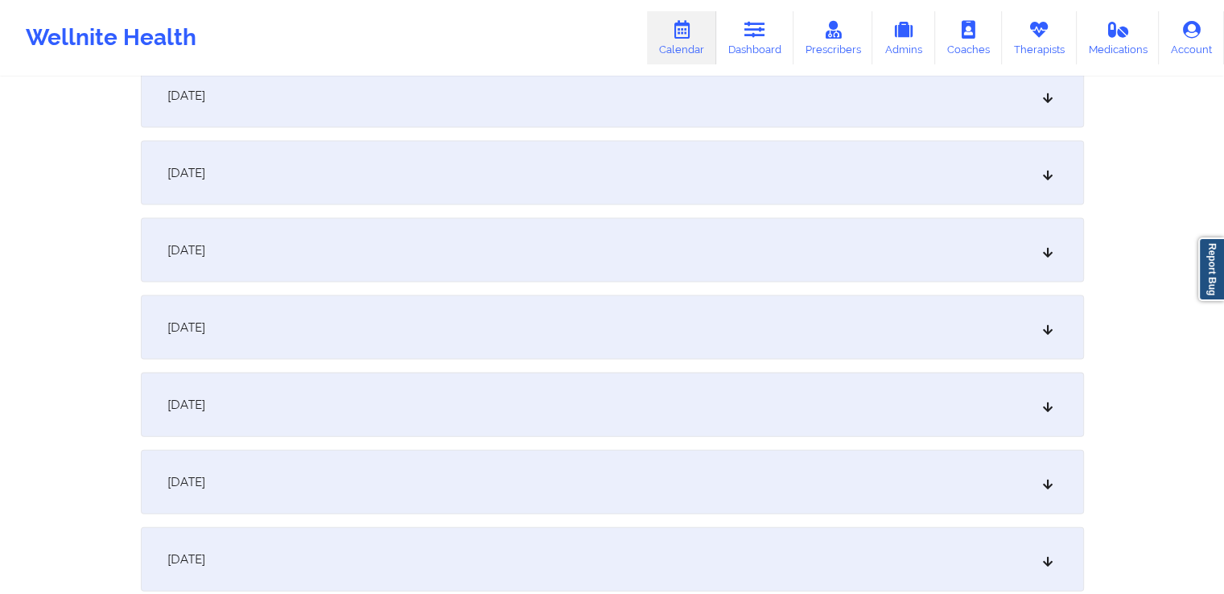
scroll to position [3453, 0]
click at [418, 498] on div "[DATE]" at bounding box center [612, 480] width 943 height 64
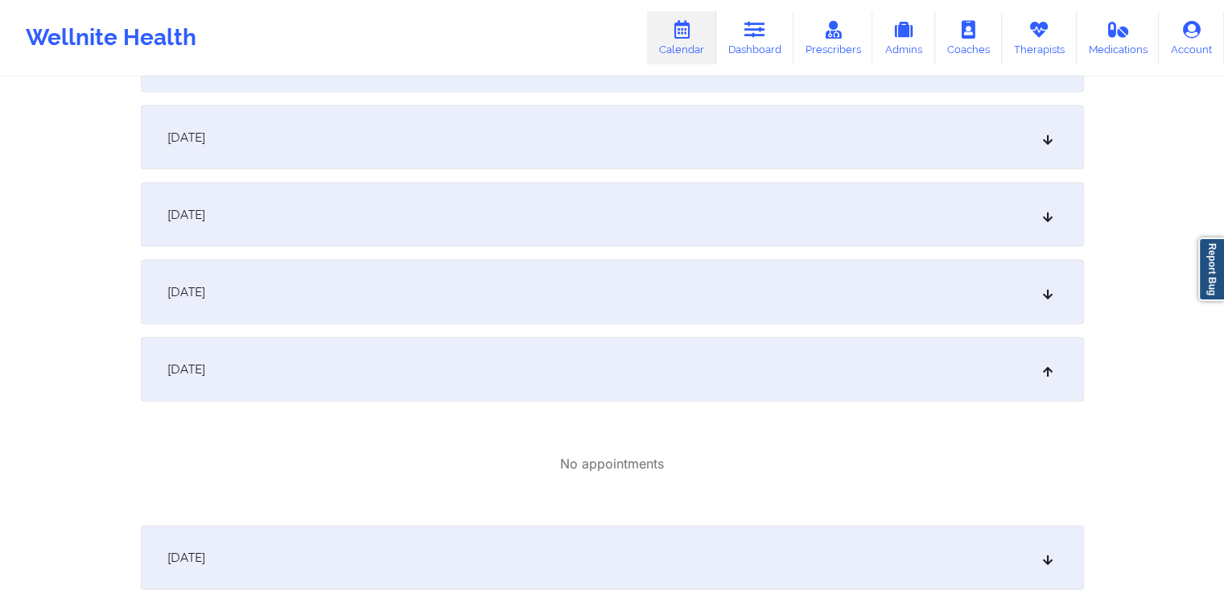
scroll to position [3563, 0]
click at [573, 220] on div "[DATE]" at bounding box center [612, 215] width 943 height 64
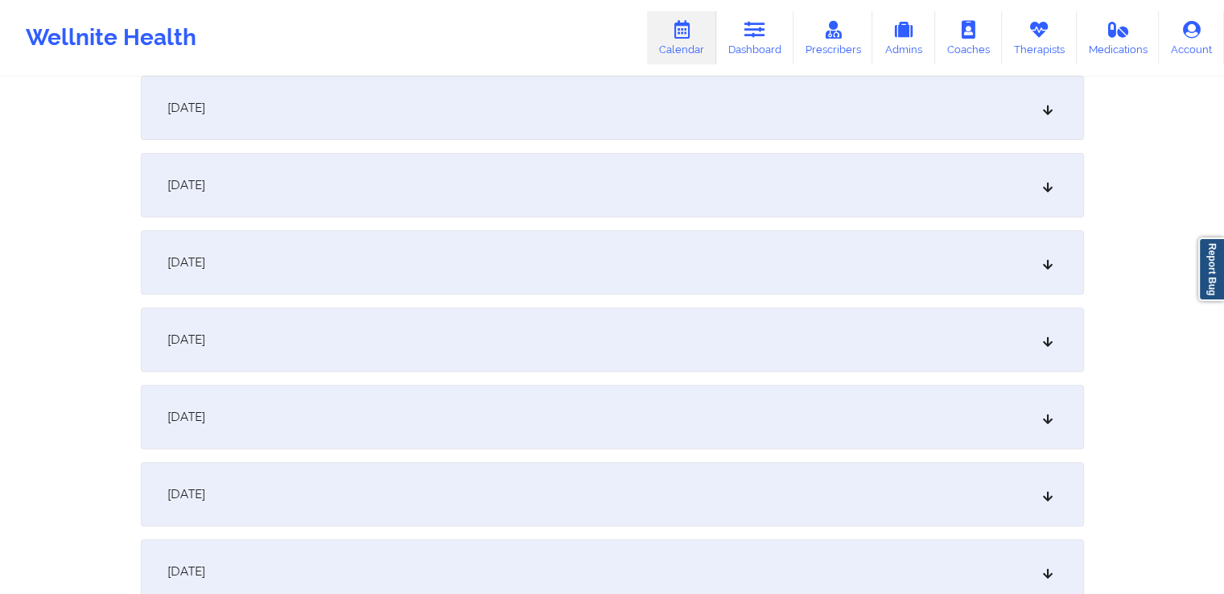
scroll to position [0, 0]
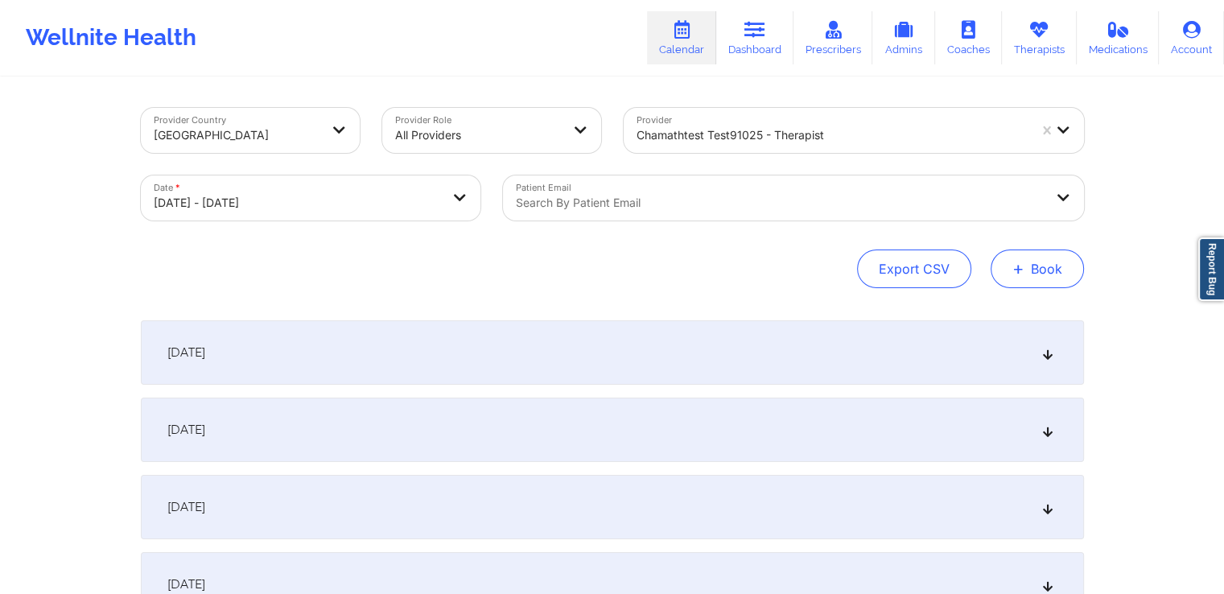
click at [1045, 270] on button "+ Book" at bounding box center [1037, 268] width 93 height 39
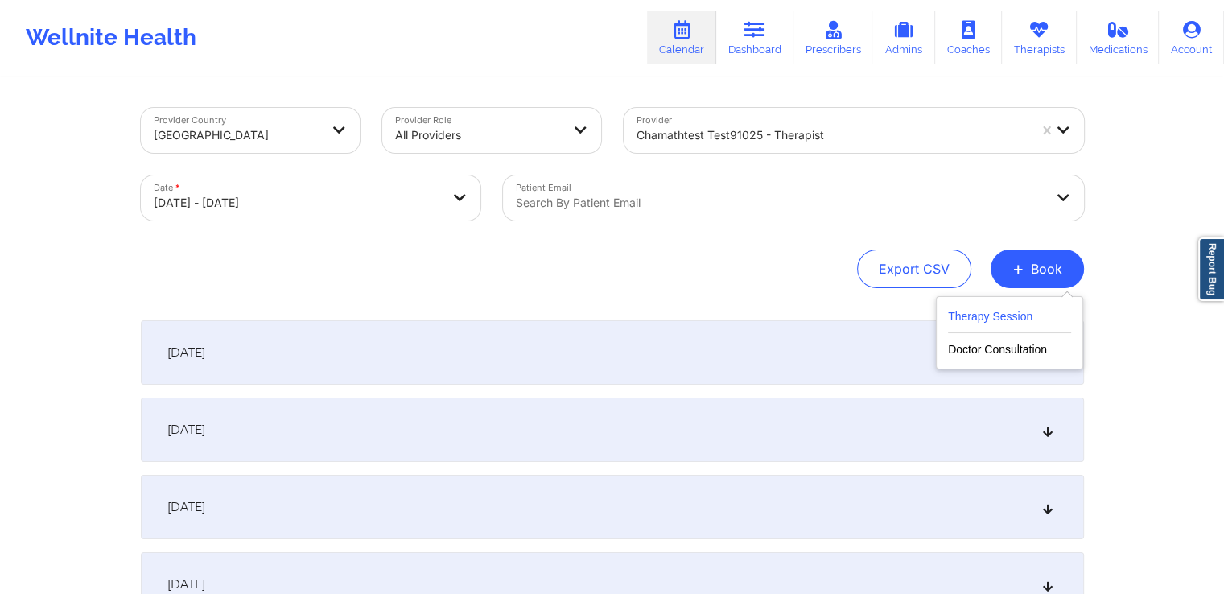
click at [1023, 319] on button "Therapy Session" at bounding box center [1009, 320] width 123 height 27
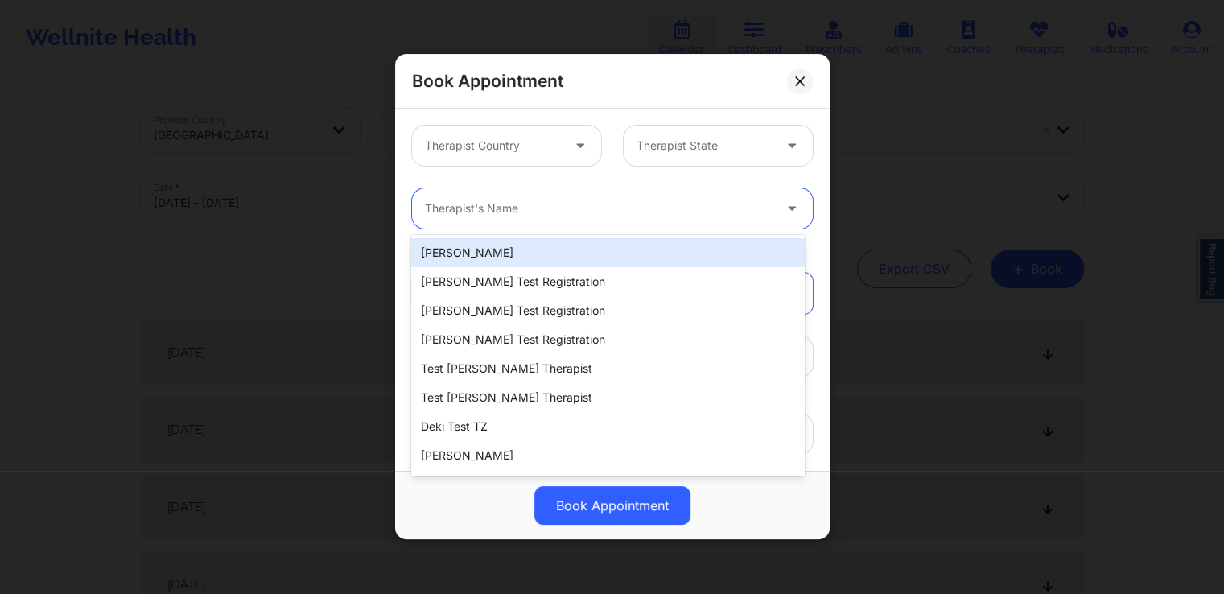
click at [533, 203] on div at bounding box center [599, 209] width 348 height 19
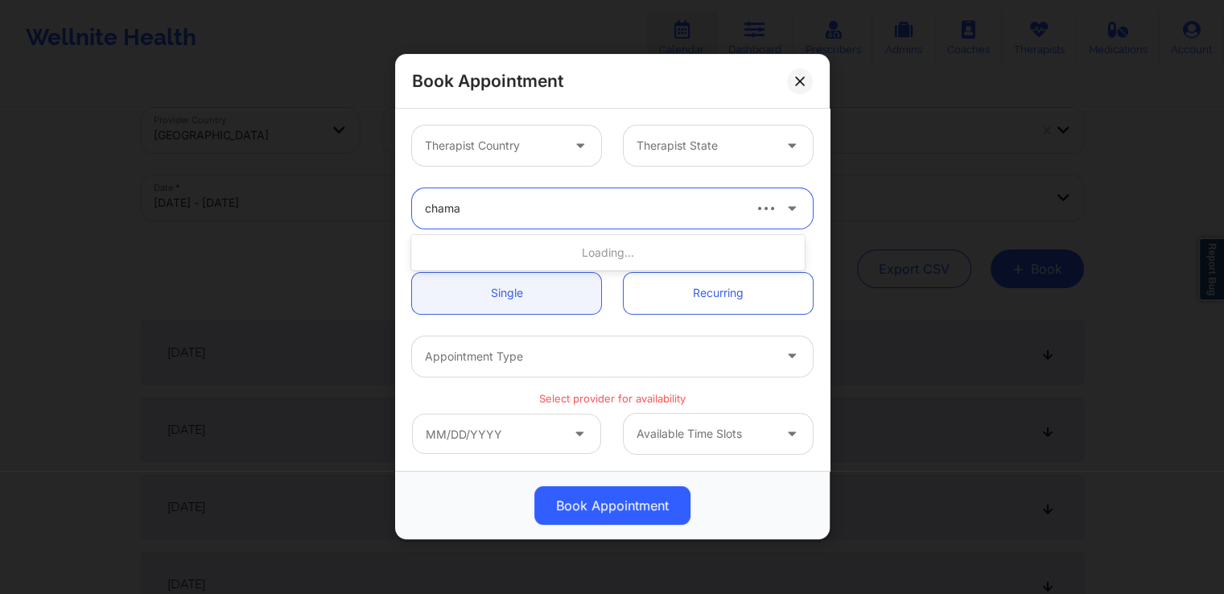
type input "chamat"
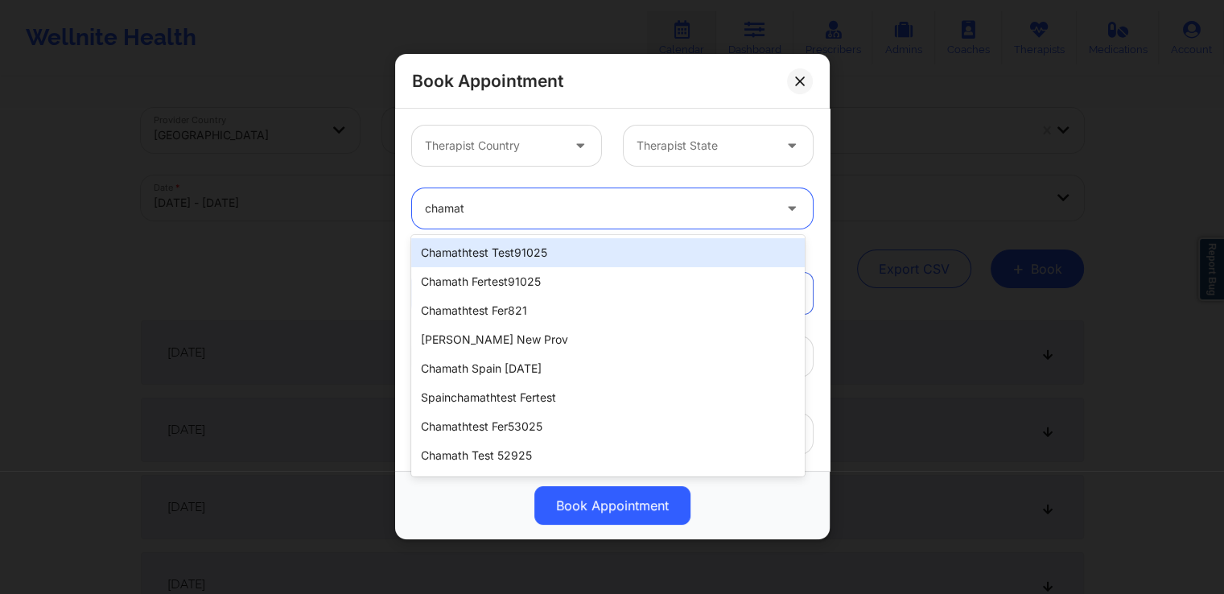
click at [592, 250] on div "chamathtest test91025" at bounding box center [607, 252] width 393 height 29
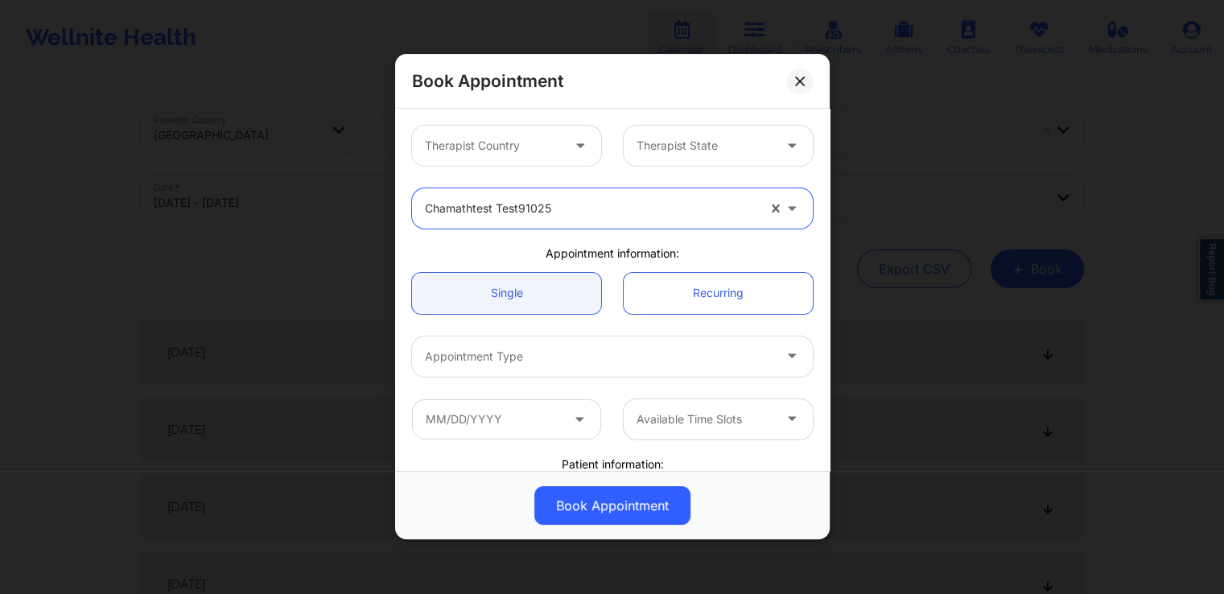
scroll to position [80, 0]
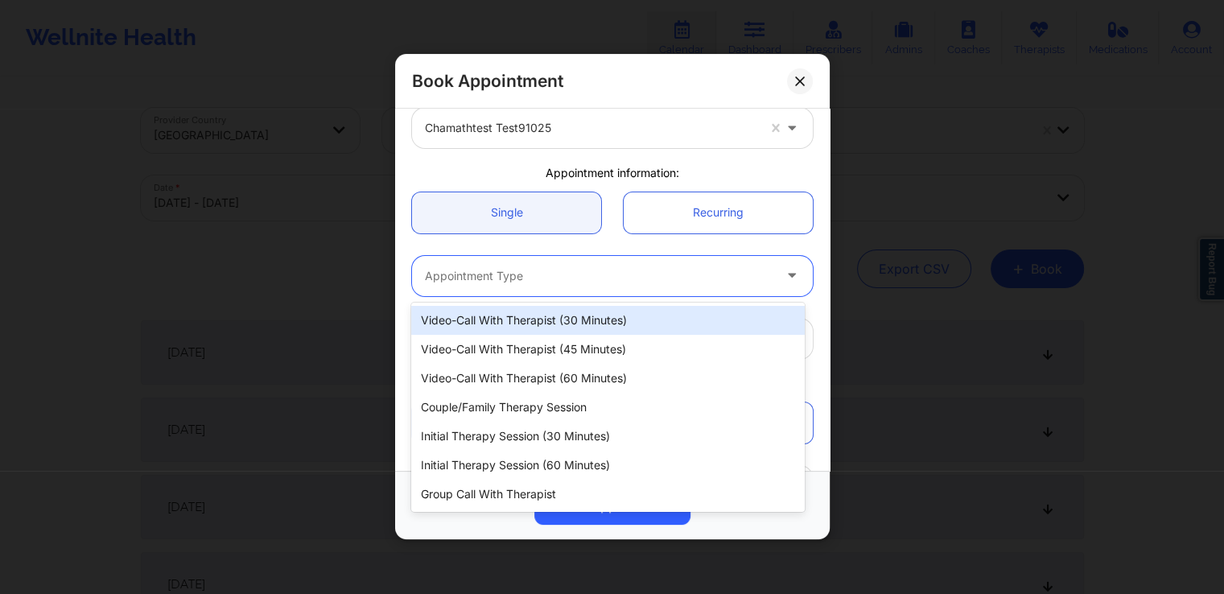
click at [555, 276] on div at bounding box center [599, 275] width 348 height 19
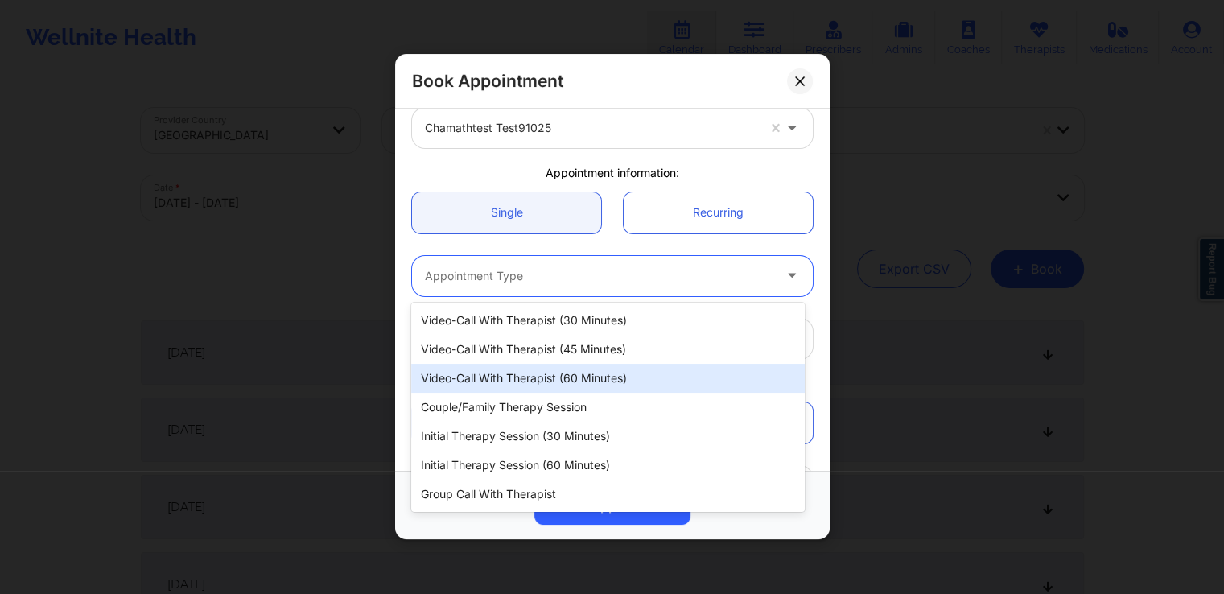
click at [521, 384] on div "Video-Call with Therapist (60 minutes)" at bounding box center [607, 378] width 393 height 29
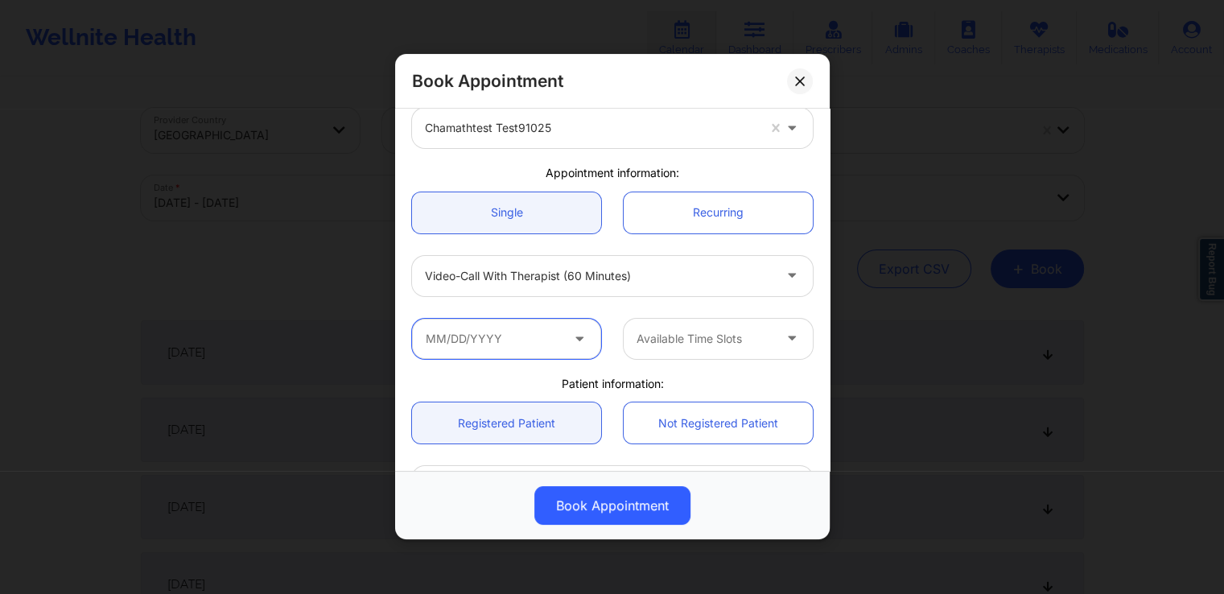
click at [510, 340] on input "text" at bounding box center [506, 339] width 189 height 40
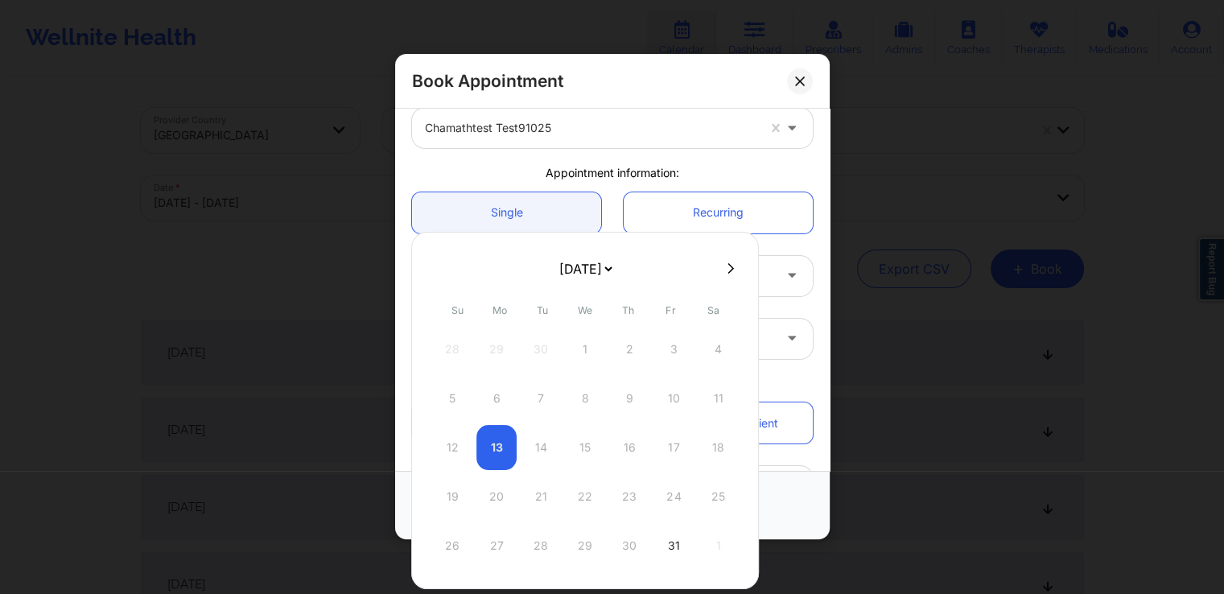
click at [728, 270] on icon at bounding box center [731, 268] width 6 height 12
select select "2025-10"
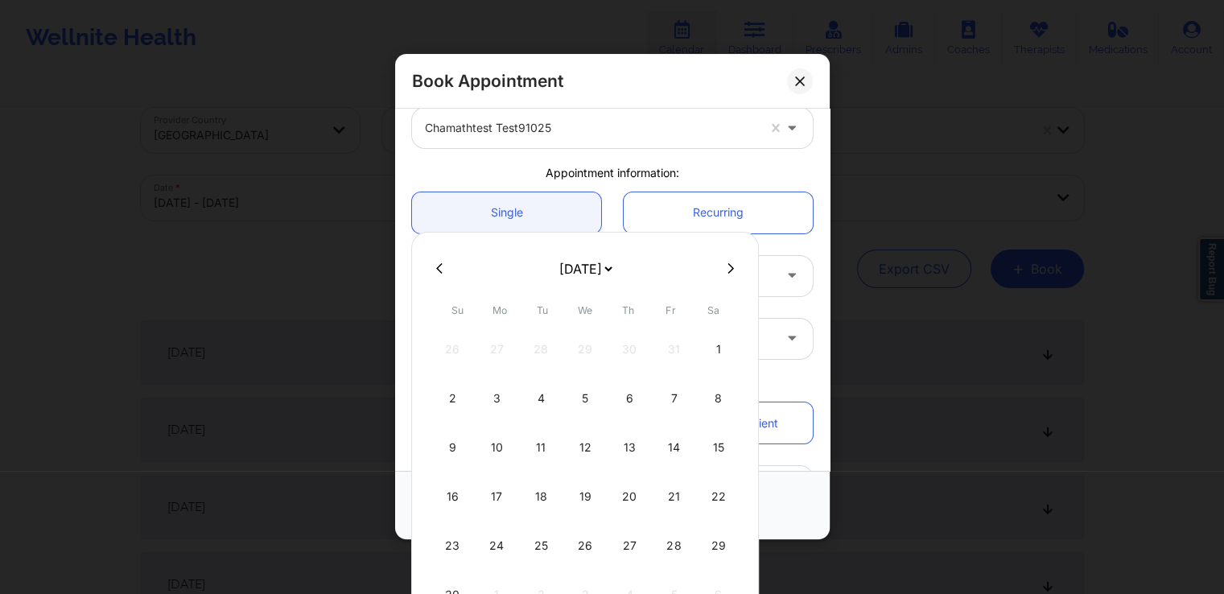
click at [715, 355] on div "1" at bounding box center [718, 349] width 40 height 45
type input "[DATE]"
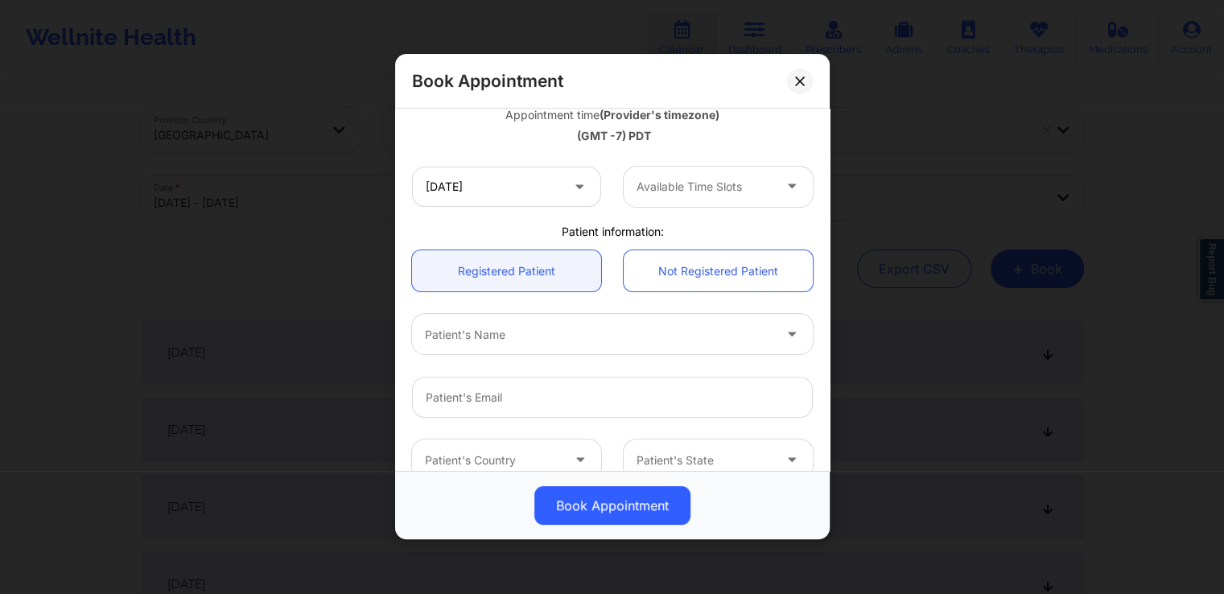
scroll to position [299, 0]
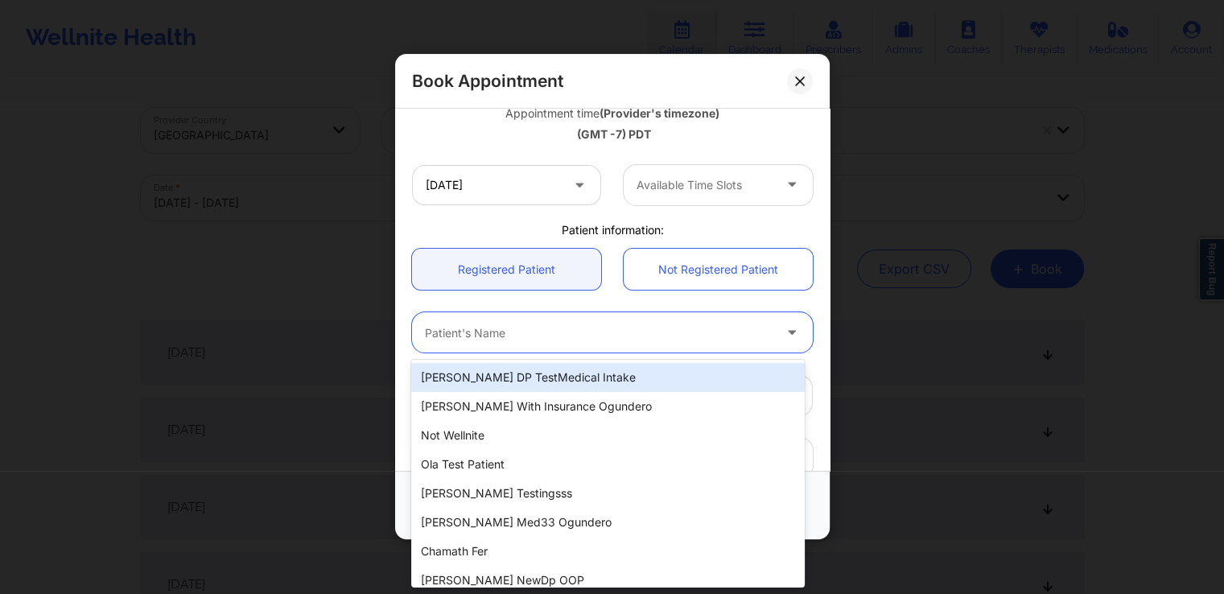
click at [670, 340] on div at bounding box center [599, 333] width 348 height 19
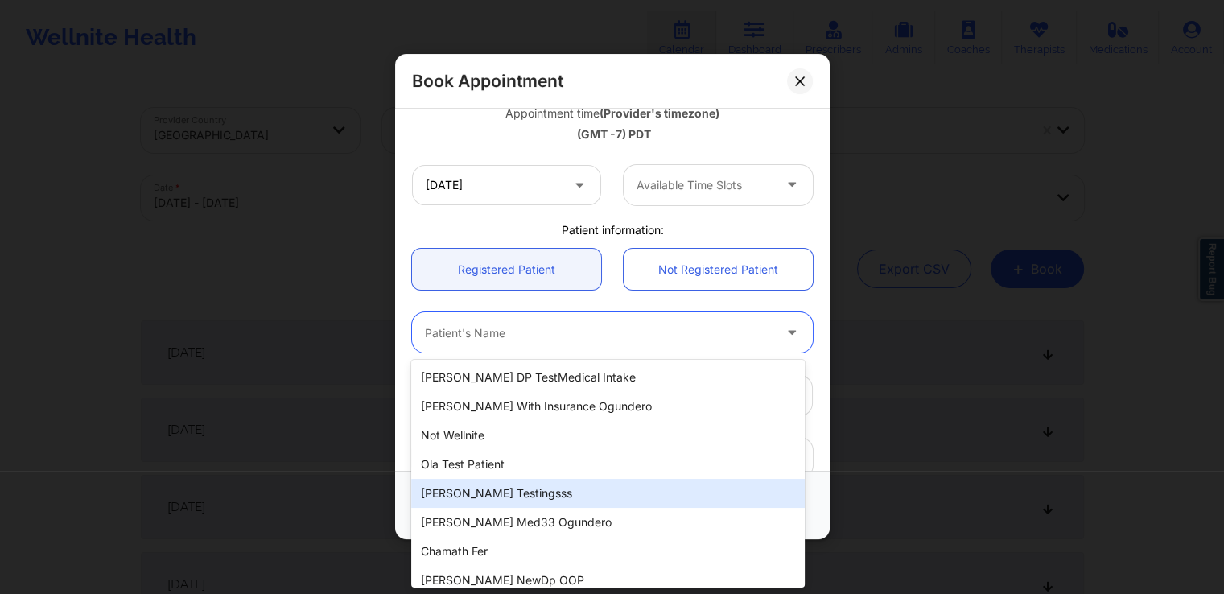
click at [557, 488] on div "[PERSON_NAME] Testingsss" at bounding box center [607, 493] width 393 height 29
type input "[EMAIL_ADDRESS][DOMAIN_NAME]"
type input "[PHONE_NUMBER]"
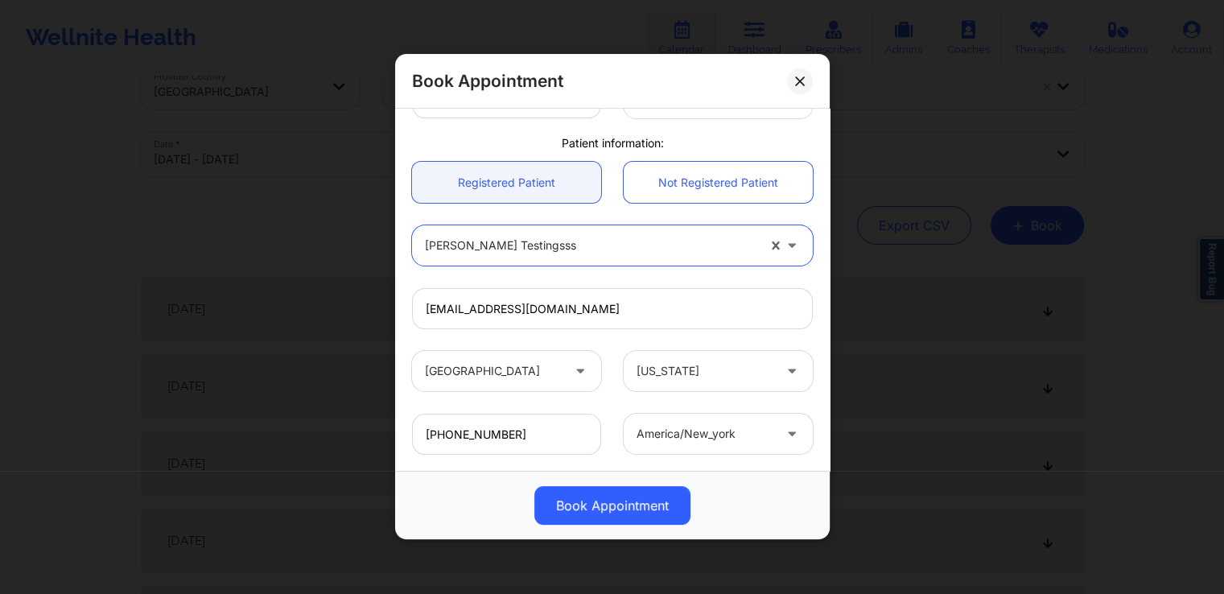
scroll to position [45, 0]
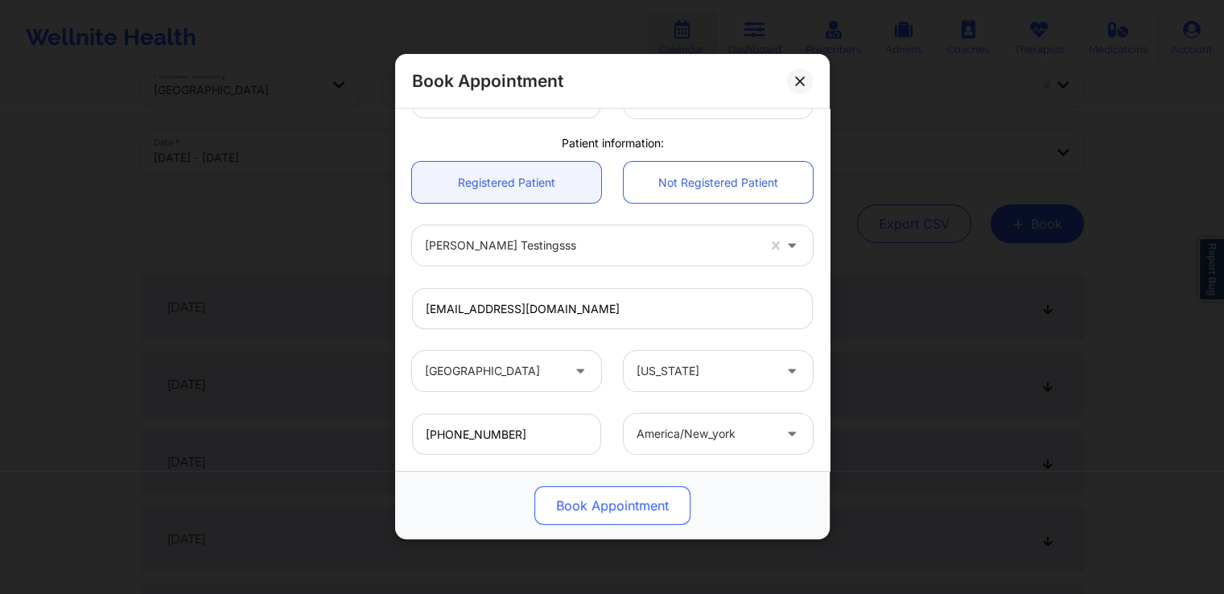
click at [607, 522] on button "Book Appointment" at bounding box center [612, 506] width 156 height 39
click at [616, 501] on button "Book Appointment" at bounding box center [612, 506] width 156 height 39
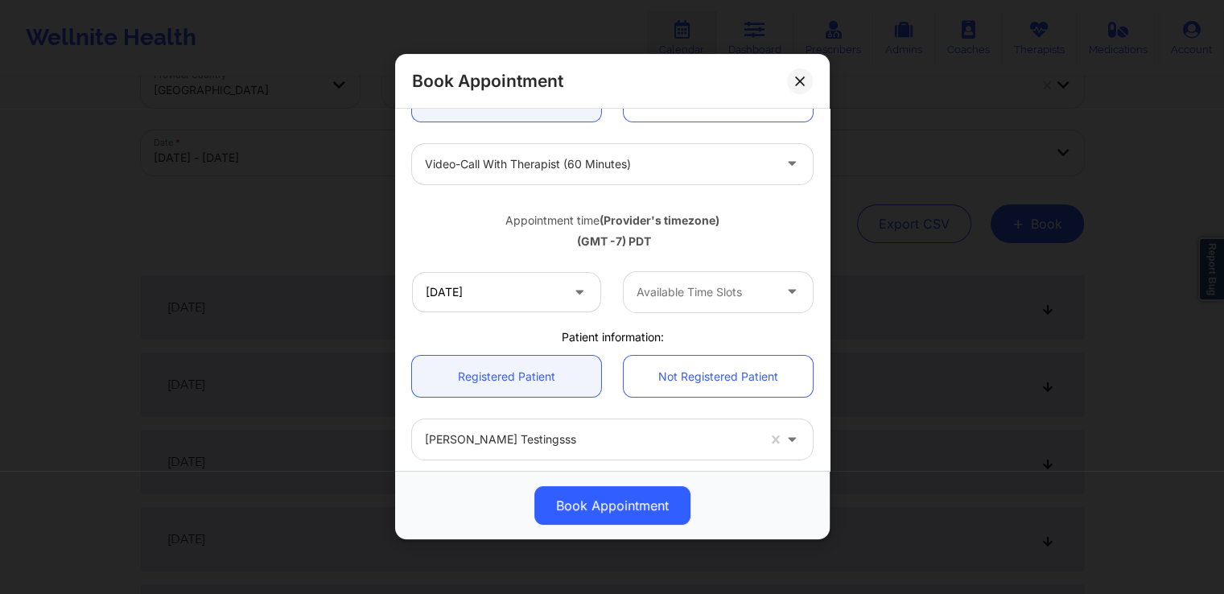
scroll to position [386, 0]
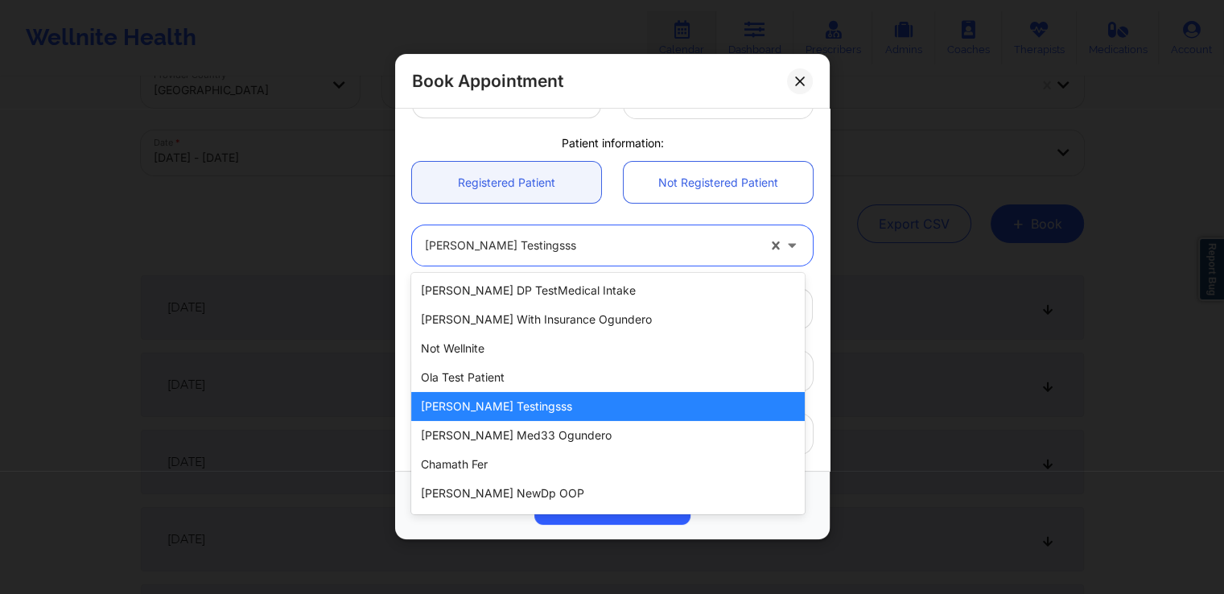
click at [687, 245] on div at bounding box center [591, 246] width 332 height 19
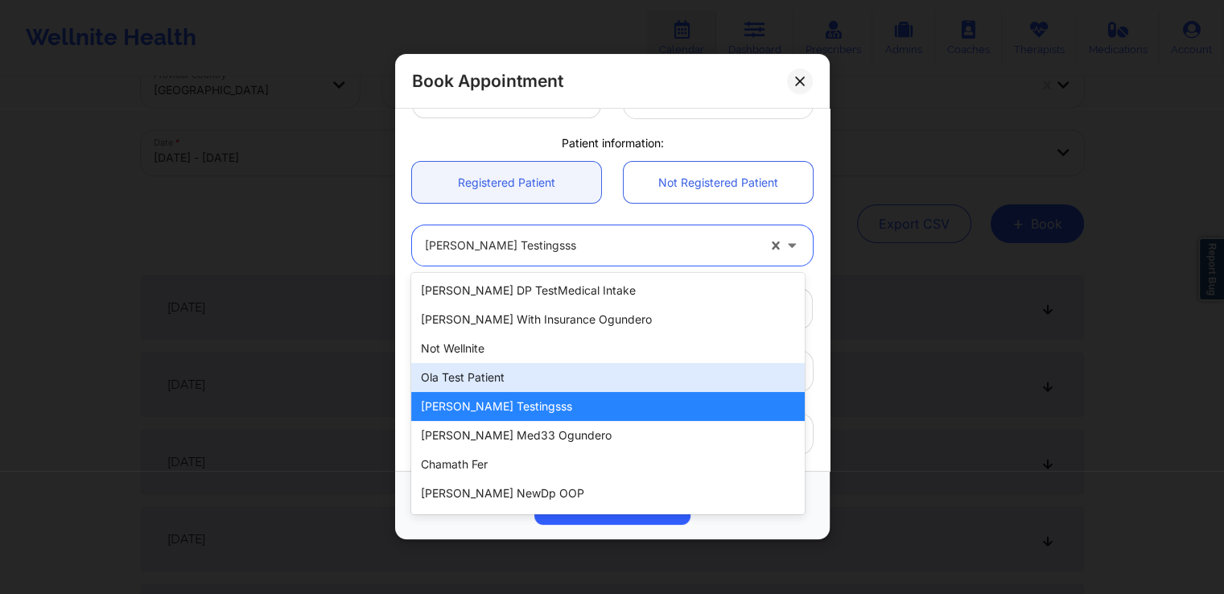
click at [467, 381] on div "Ola test patient" at bounding box center [607, 377] width 393 height 29
type input "[EMAIL_ADDRESS][DOMAIN_NAME]"
type input "[PHONE_NUMBER]"
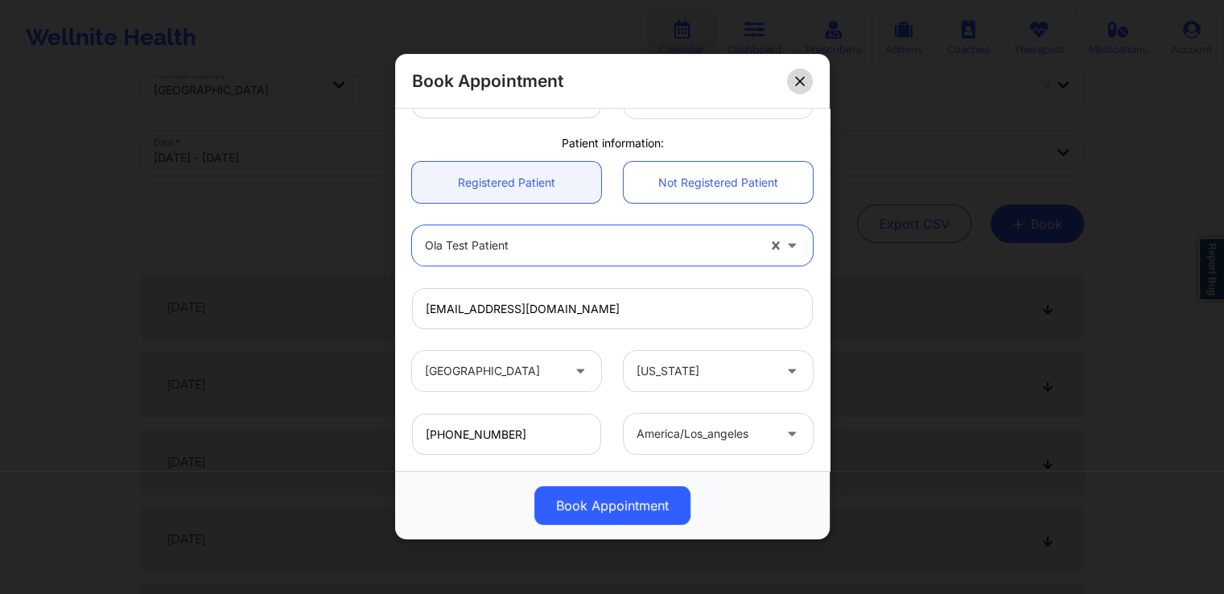
click at [794, 72] on button at bounding box center [800, 81] width 26 height 26
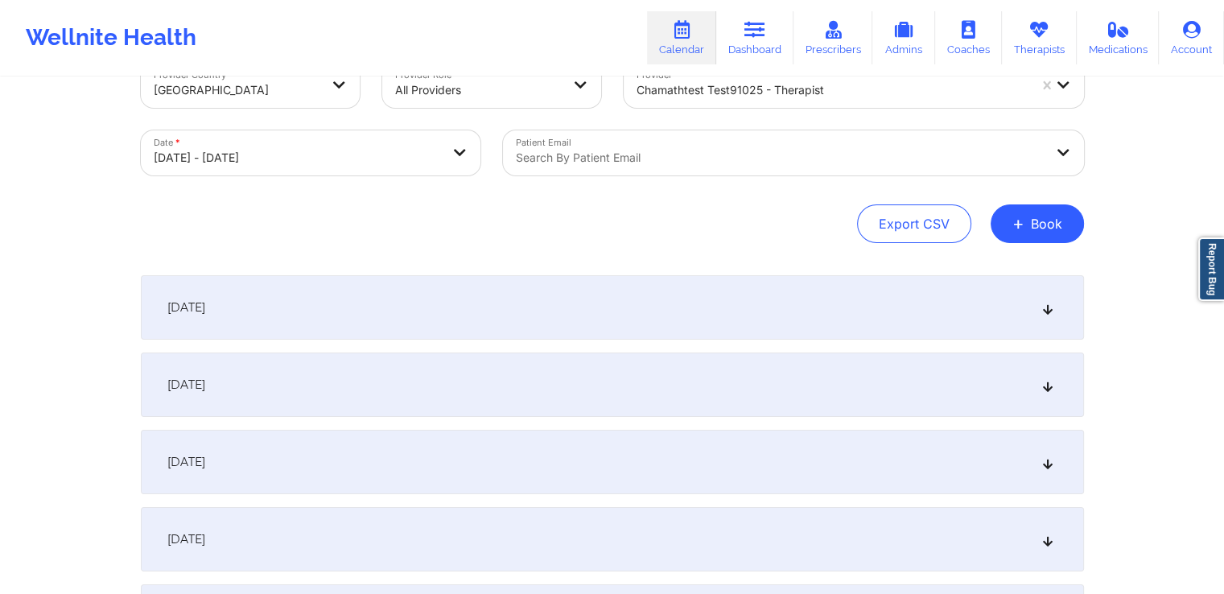
scroll to position [0, 0]
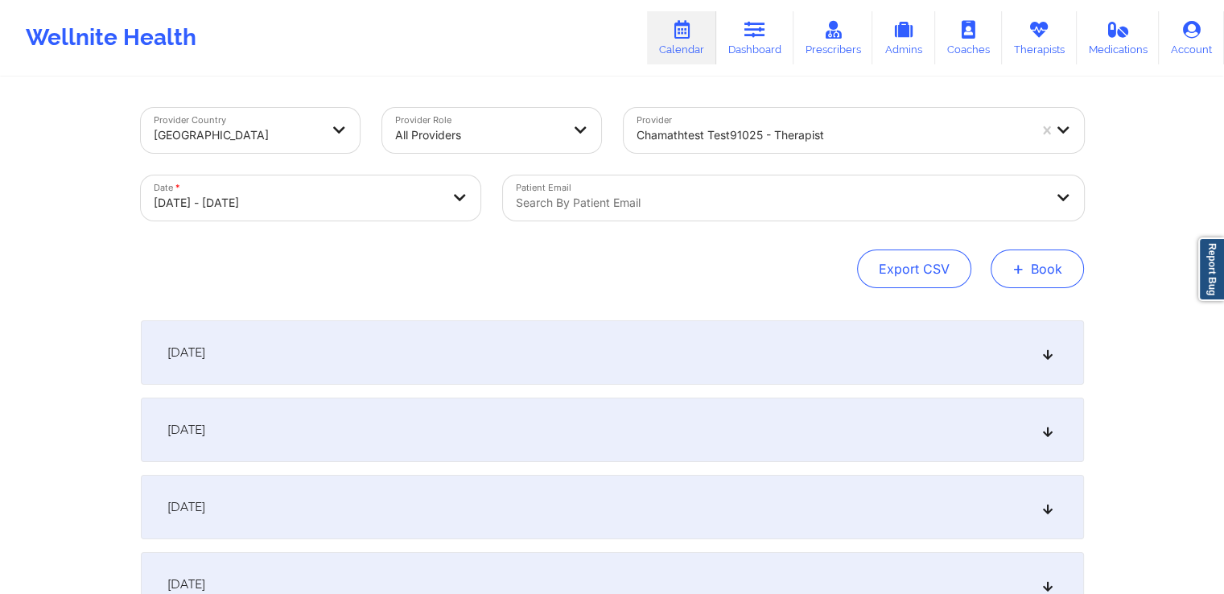
click at [1017, 272] on span "+" at bounding box center [1018, 268] width 12 height 9
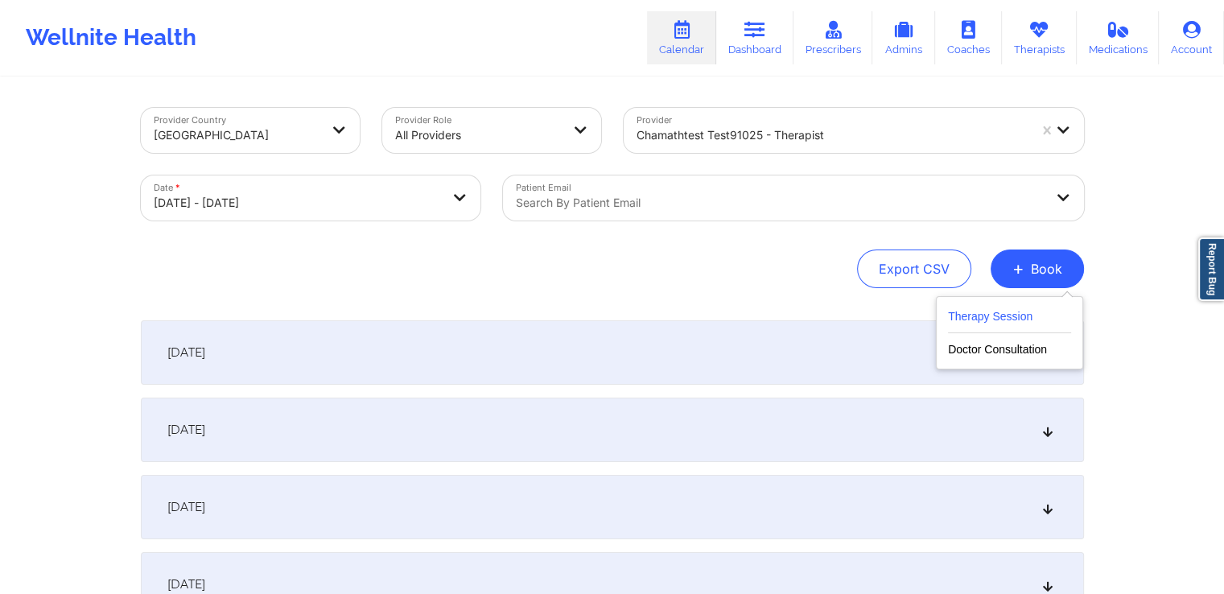
click at [989, 316] on button "Therapy Session" at bounding box center [1009, 320] width 123 height 27
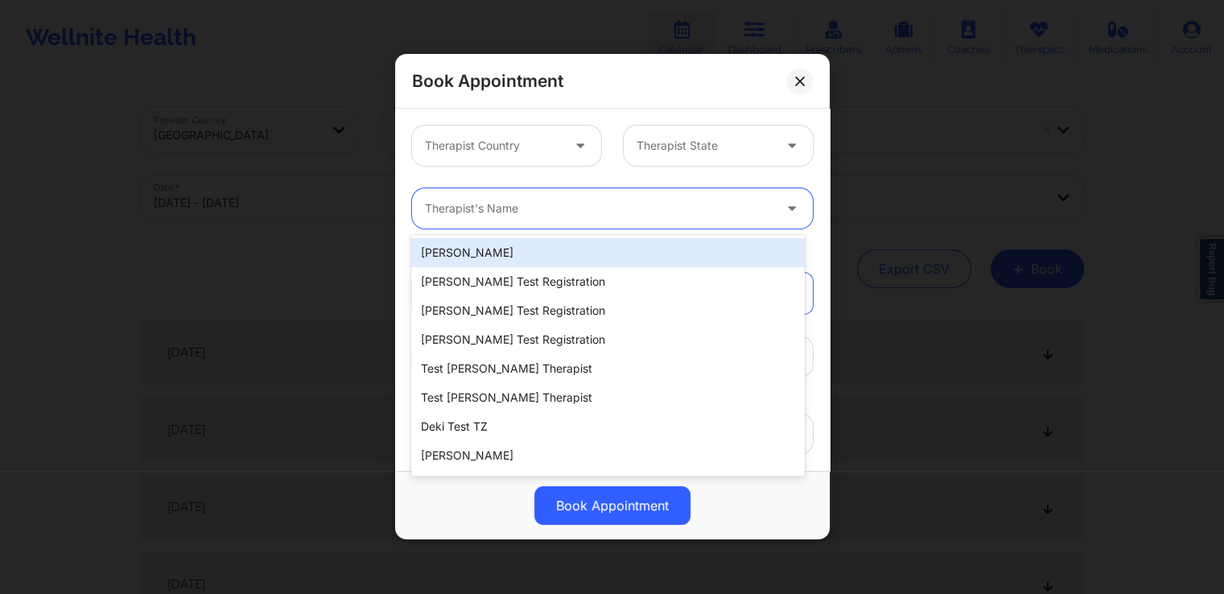
click at [609, 201] on div at bounding box center [599, 209] width 348 height 19
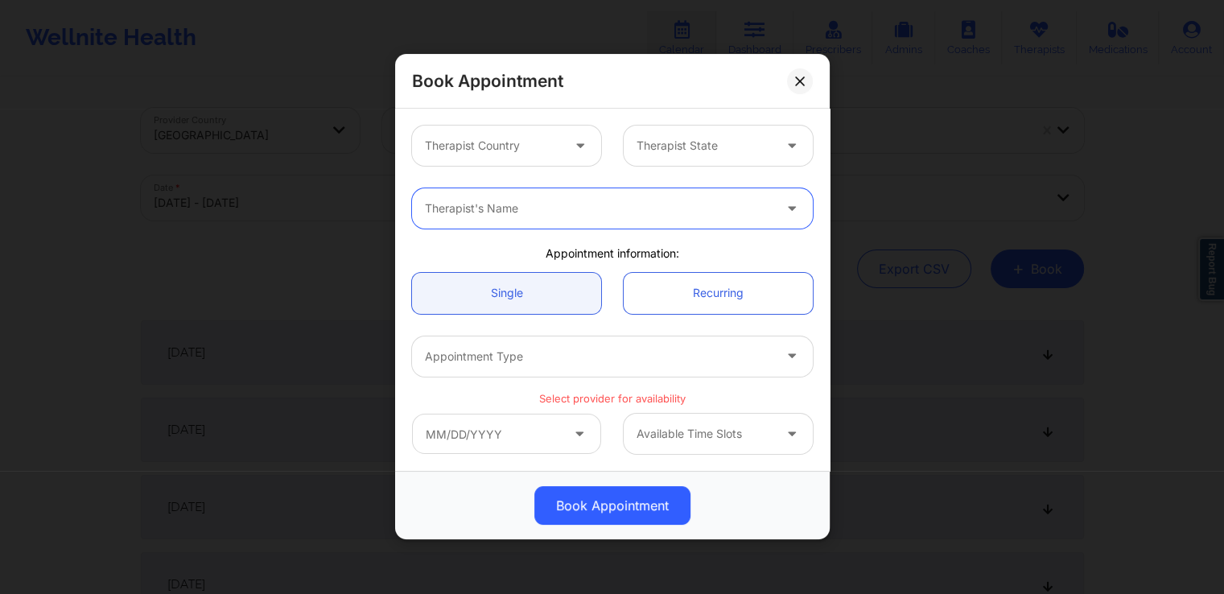
drag, startPoint x: 609, startPoint y: 201, endPoint x: 604, endPoint y: 213, distance: 13.3
click at [604, 213] on div at bounding box center [599, 209] width 348 height 19
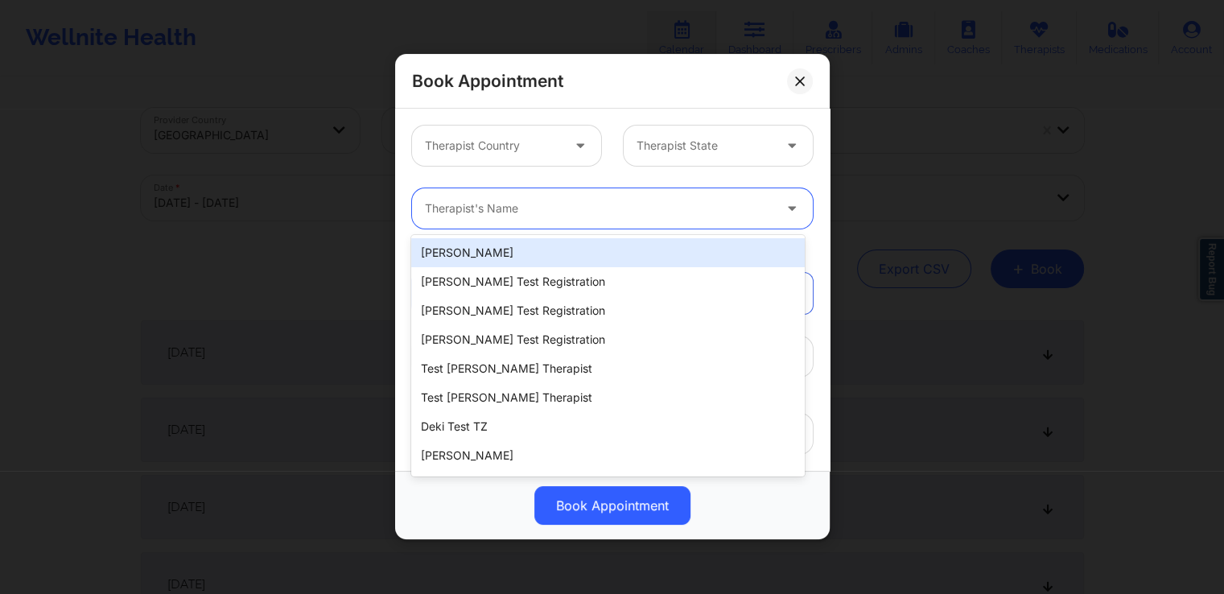
click at [604, 213] on div at bounding box center [599, 209] width 348 height 19
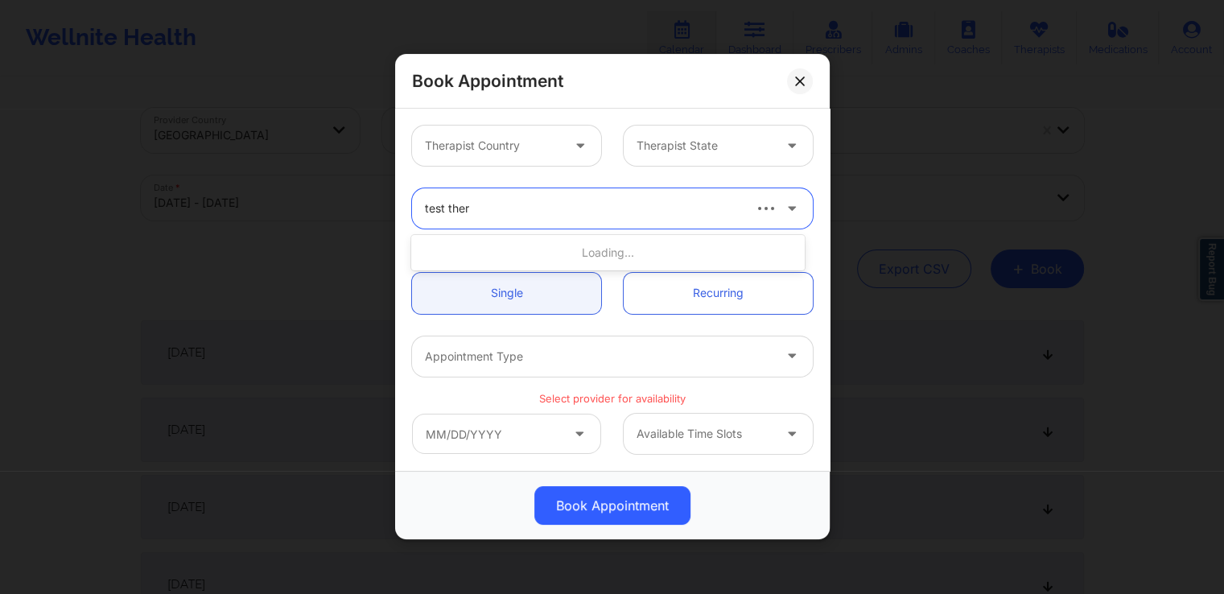
type input "test thera"
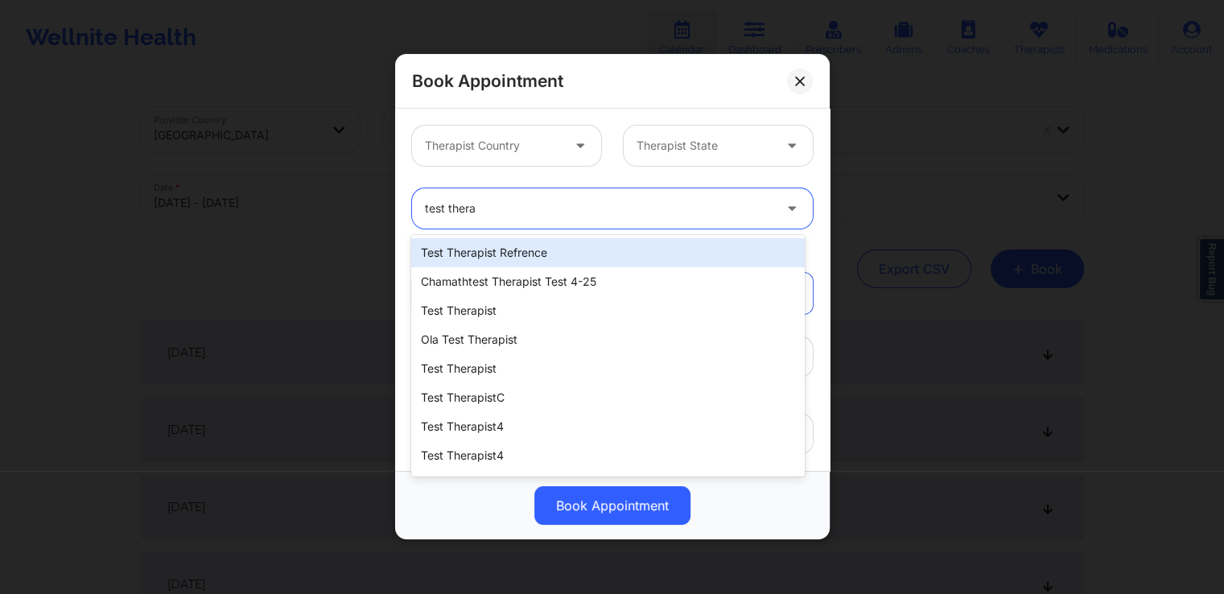
click at [560, 253] on div "test therapist refrence" at bounding box center [607, 252] width 393 height 29
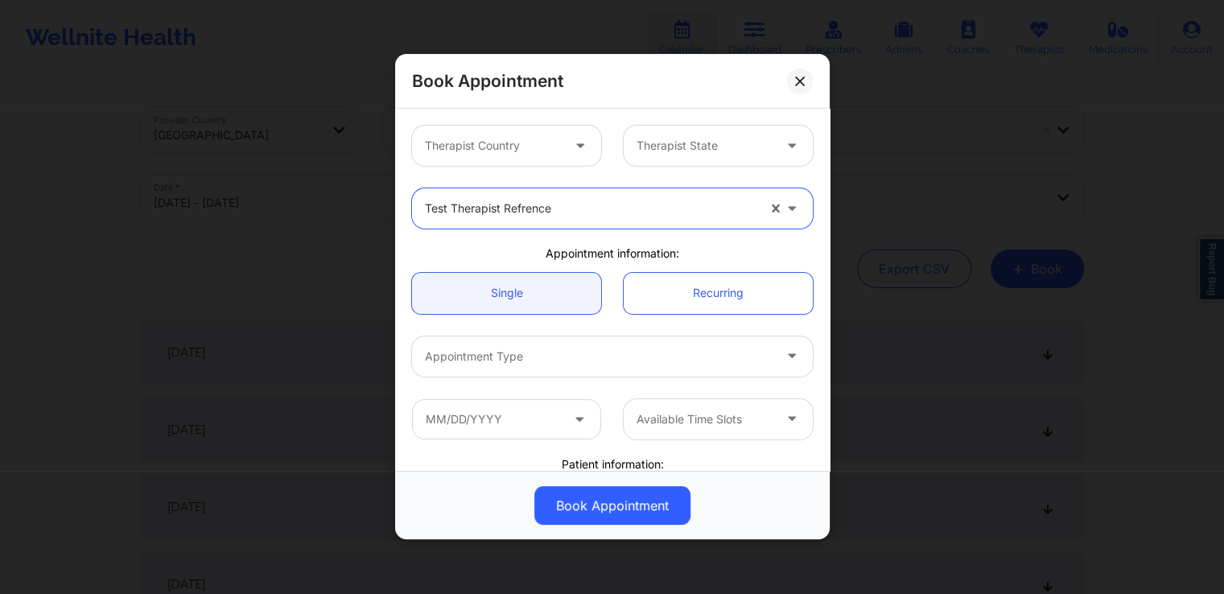
scroll to position [106, 0]
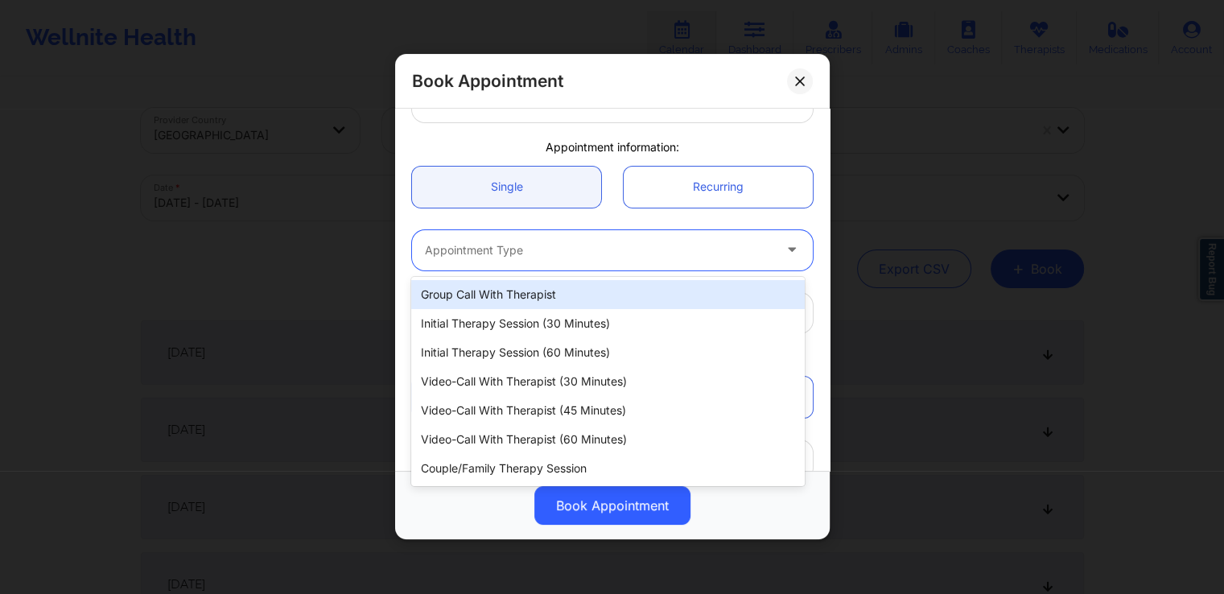
click at [715, 260] on div "Appointment Type" at bounding box center [593, 250] width 362 height 40
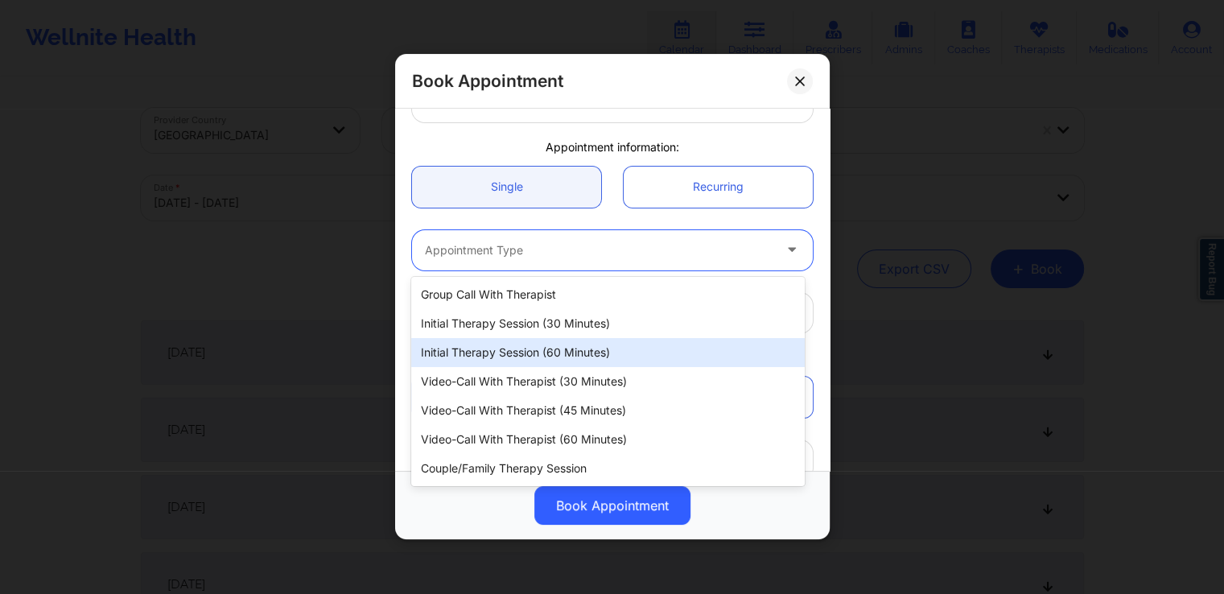
click at [609, 362] on div "Initial Therapy Session (60 minutes)" at bounding box center [607, 352] width 393 height 29
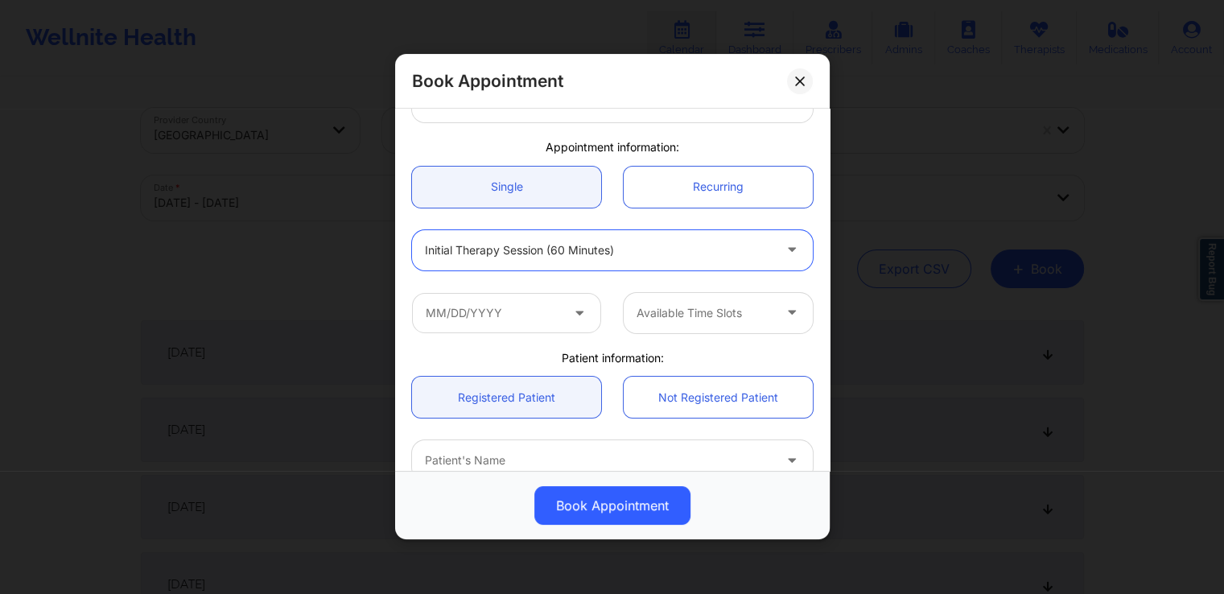
scroll to position [128, 0]
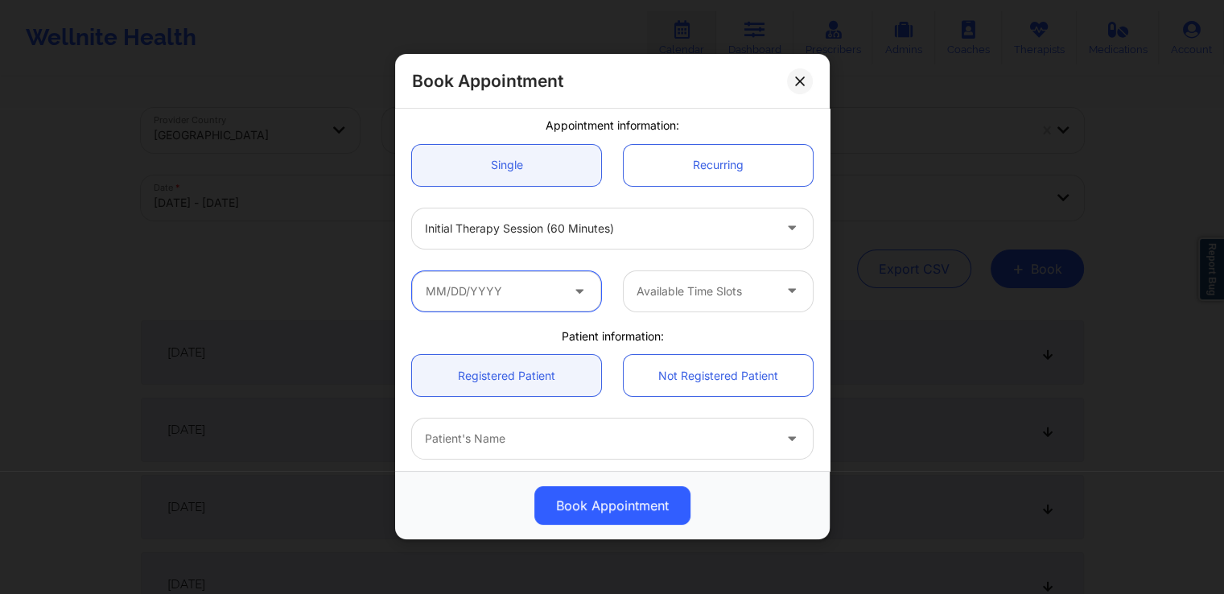
click at [555, 295] on input "text" at bounding box center [506, 291] width 189 height 40
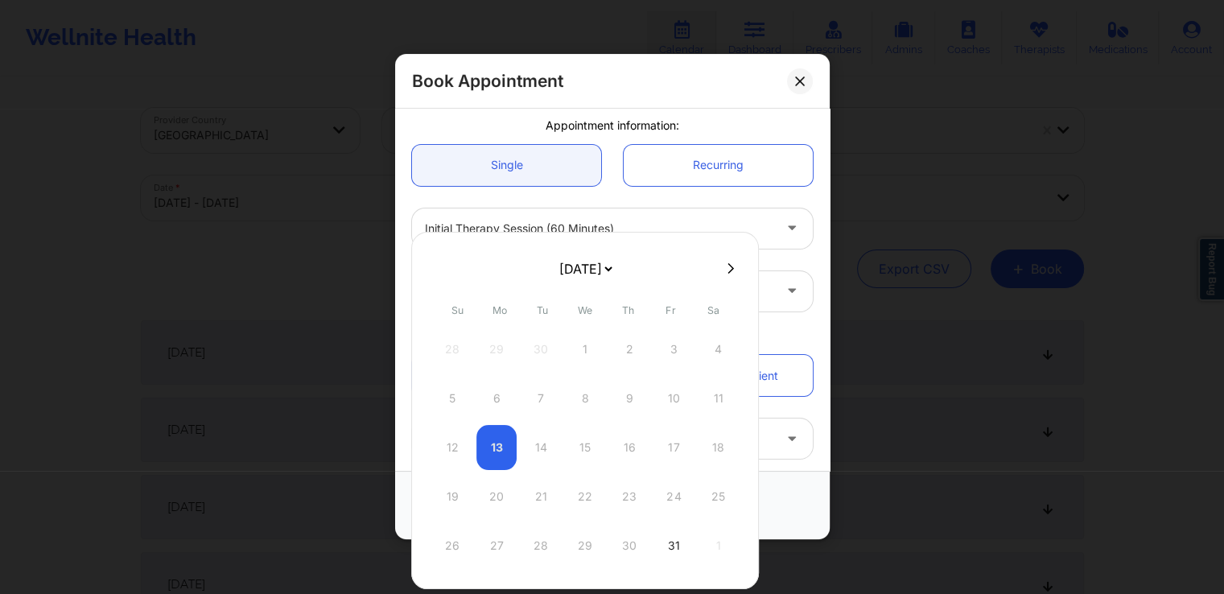
click at [728, 267] on icon at bounding box center [731, 268] width 6 height 10
select select "2025-10"
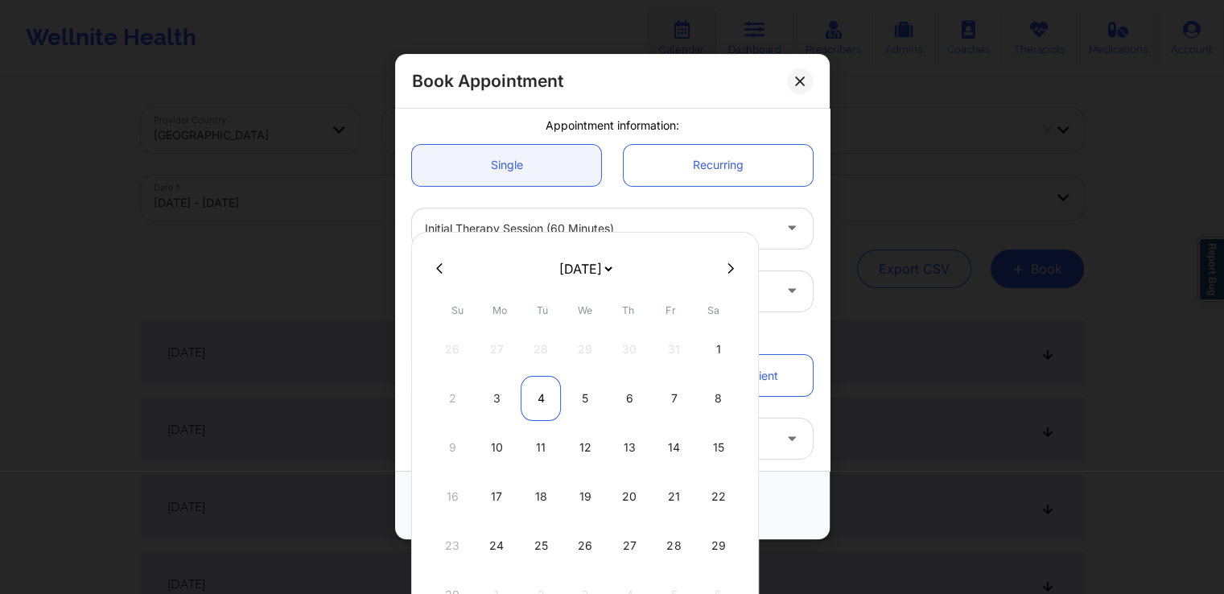
click at [541, 397] on div "4" at bounding box center [541, 398] width 40 height 45
type input "[DATE]"
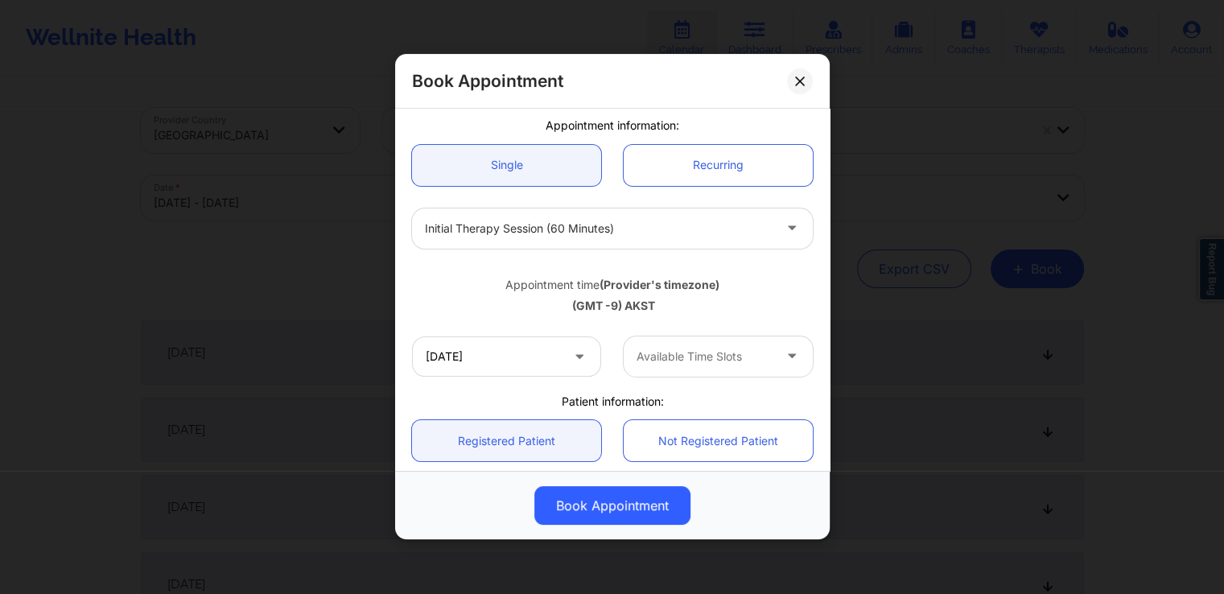
click at [707, 347] on div at bounding box center [705, 356] width 136 height 19
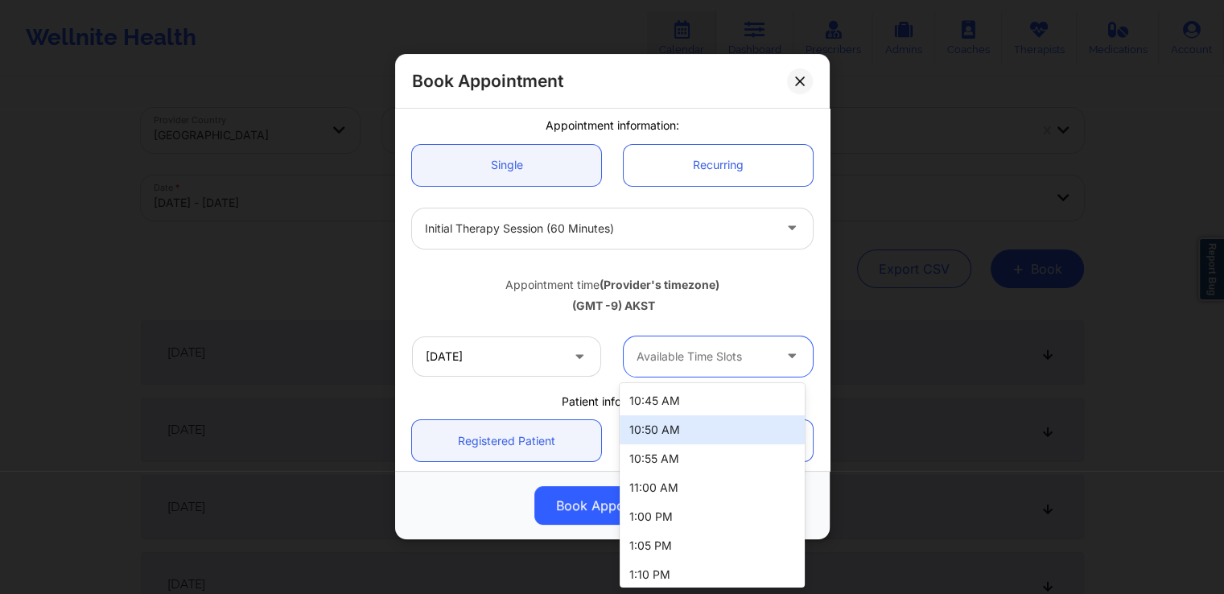
click at [676, 436] on div "10:50 AM" at bounding box center [712, 429] width 185 height 29
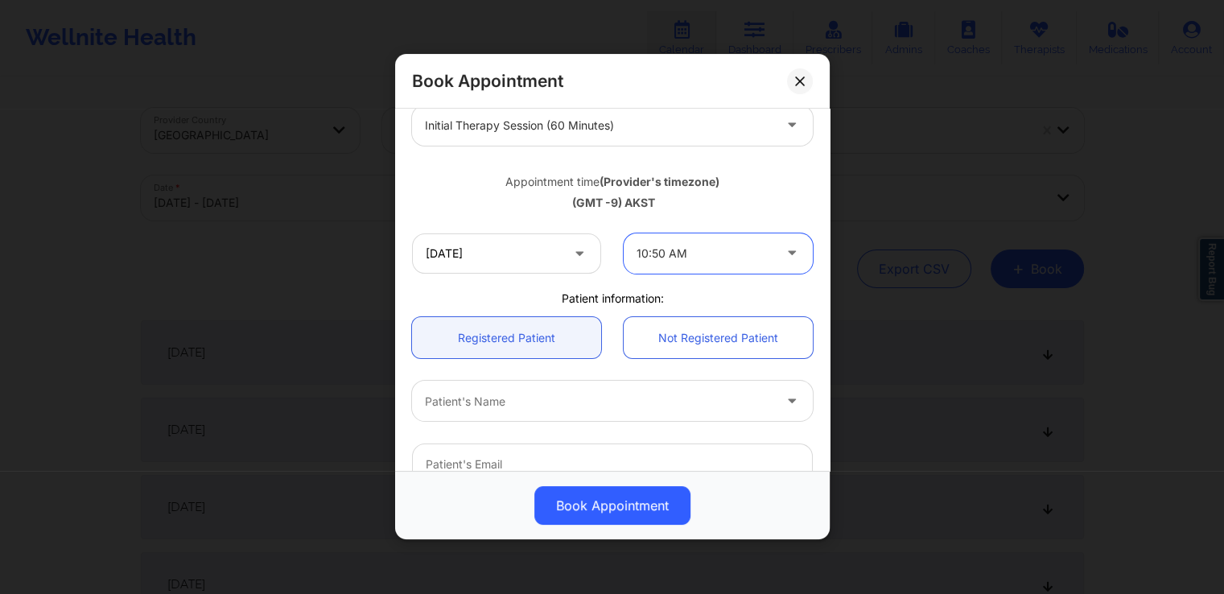
scroll to position [353, 0]
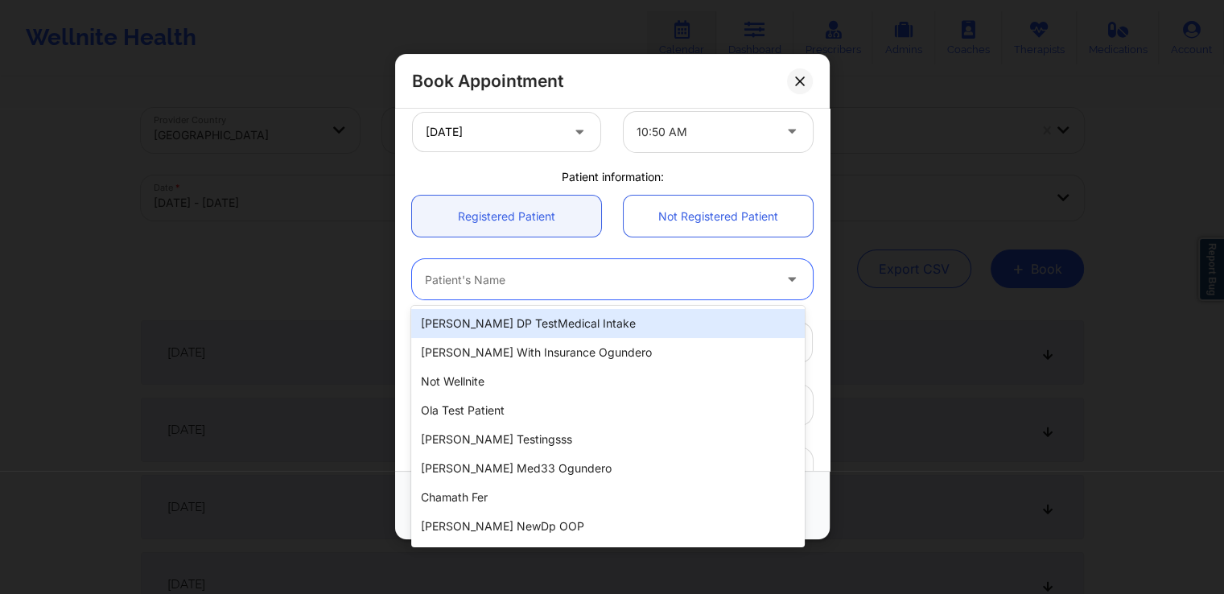
click at [728, 287] on div at bounding box center [599, 279] width 348 height 19
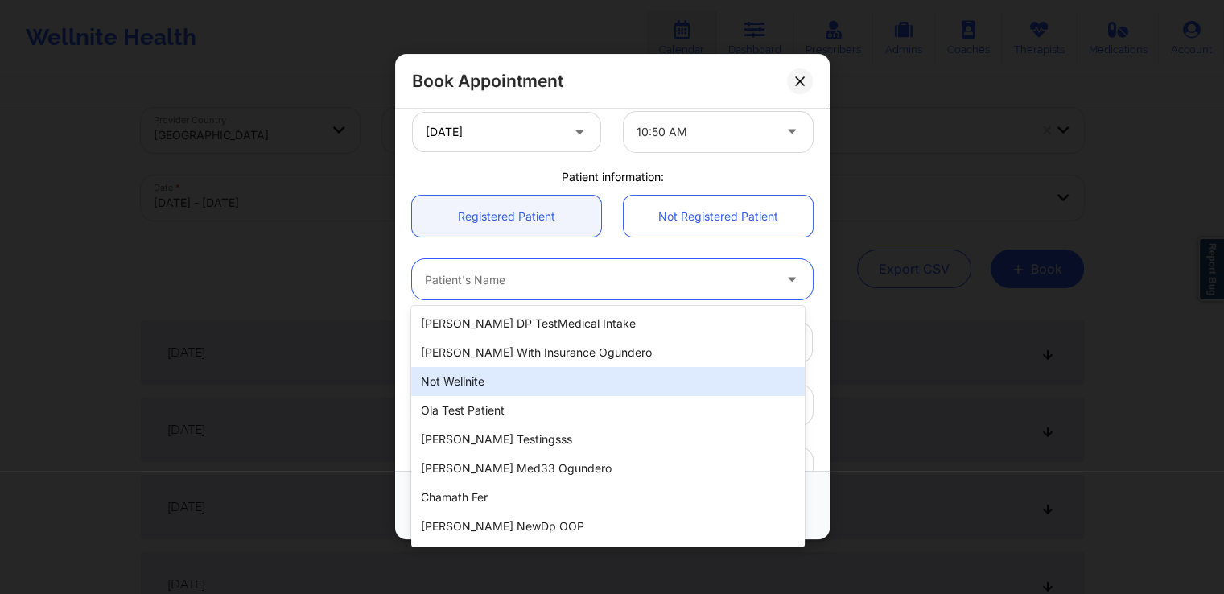
click at [589, 387] on div "Not Wellnite" at bounding box center [607, 381] width 393 height 29
type input "[EMAIL_ADDRESS][DOMAIN_NAME]"
type input "[PHONE_NUMBER]"
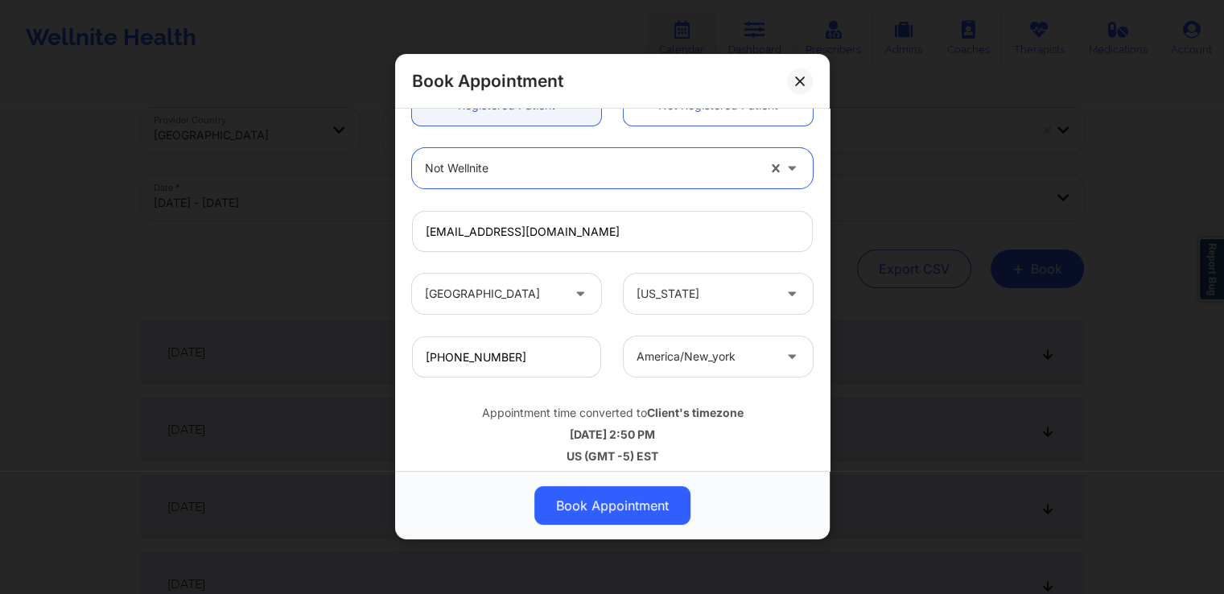
scroll to position [473, 0]
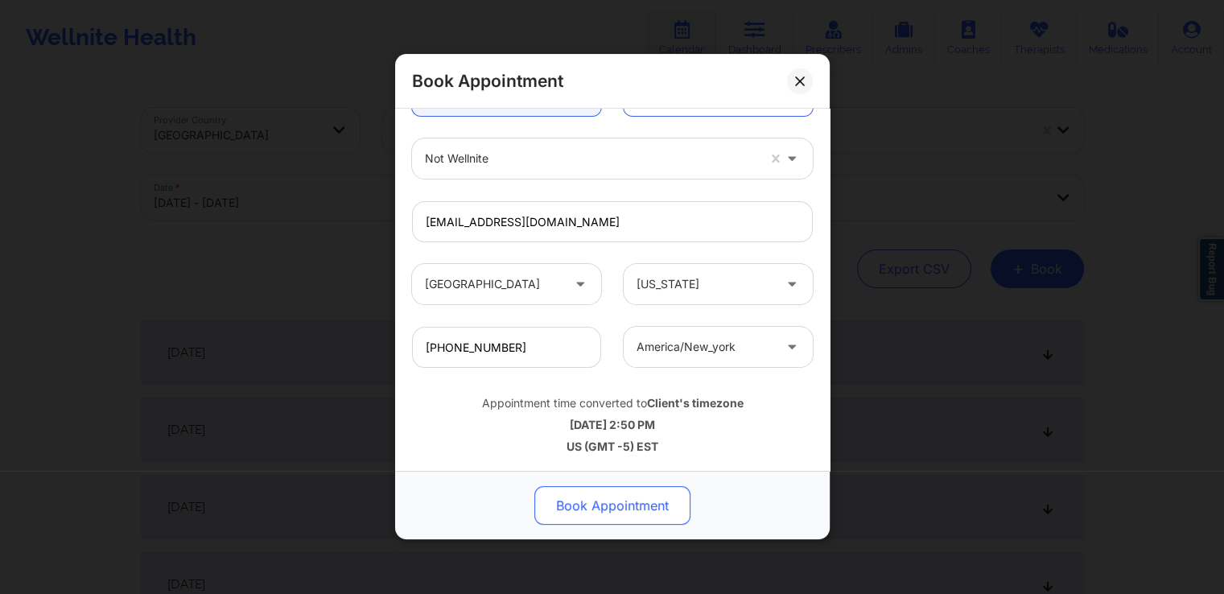
click at [605, 493] on button "Book Appointment" at bounding box center [612, 506] width 156 height 39
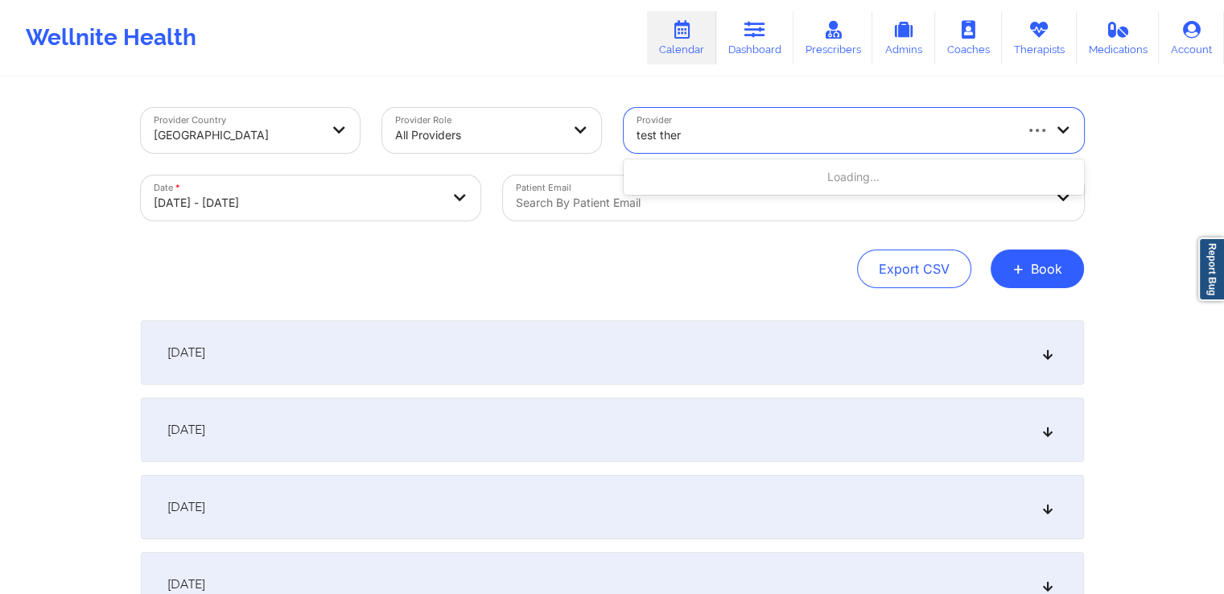
type input "test thera"
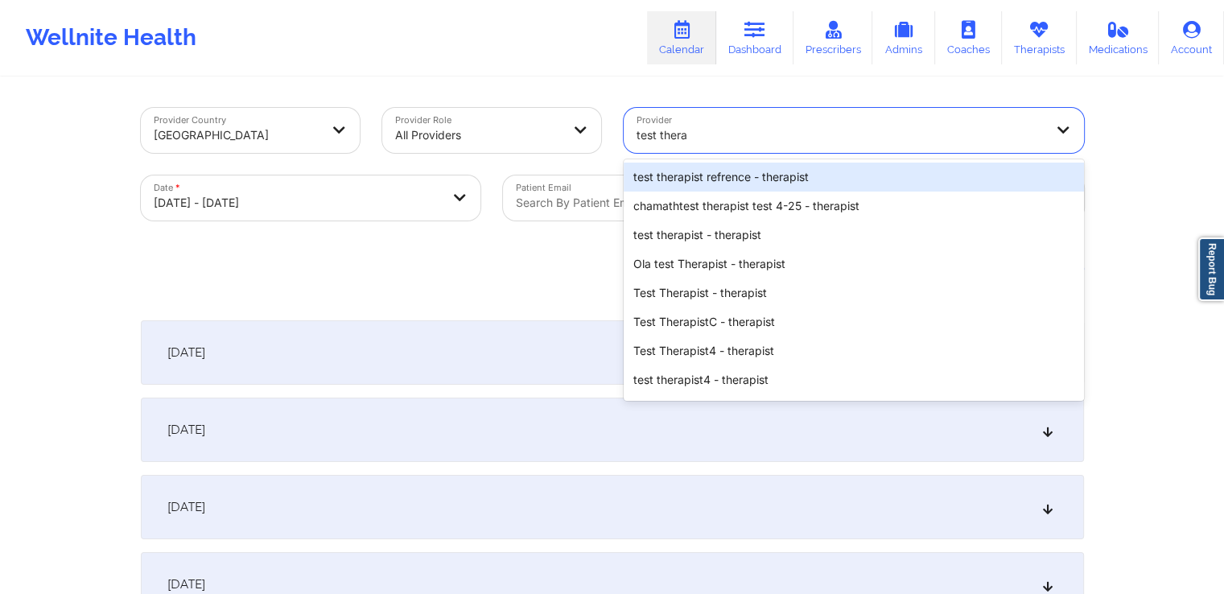
click at [805, 178] on div "test therapist refrence - therapist" at bounding box center [854, 177] width 460 height 29
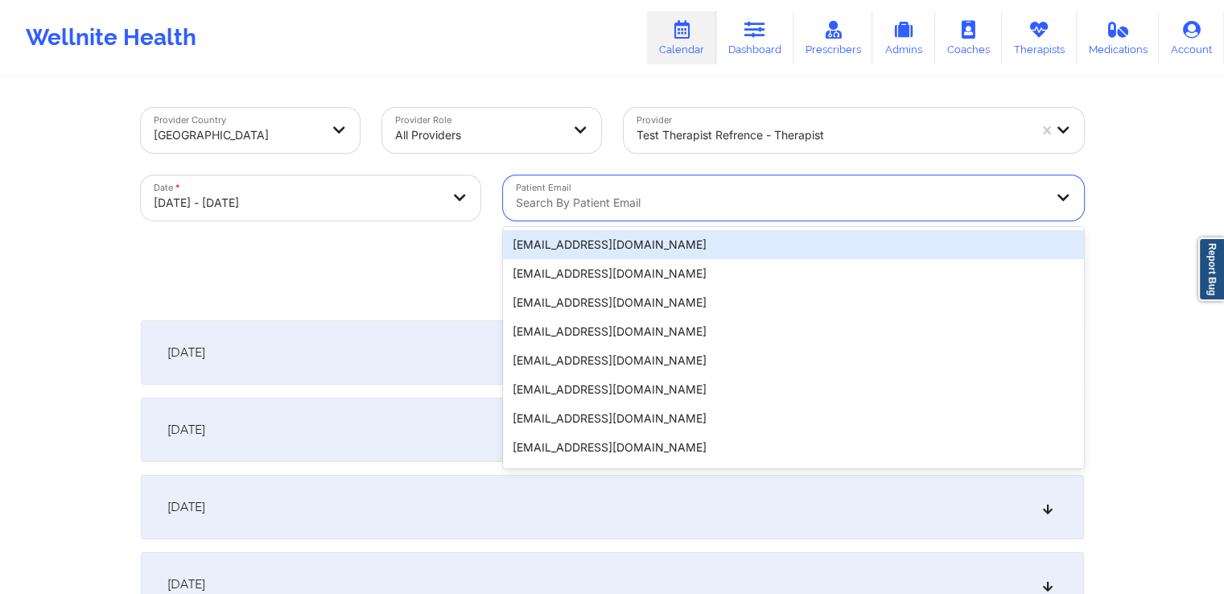
click at [645, 200] on div at bounding box center [780, 202] width 528 height 19
select select "2025-9"
select select "2025-10"
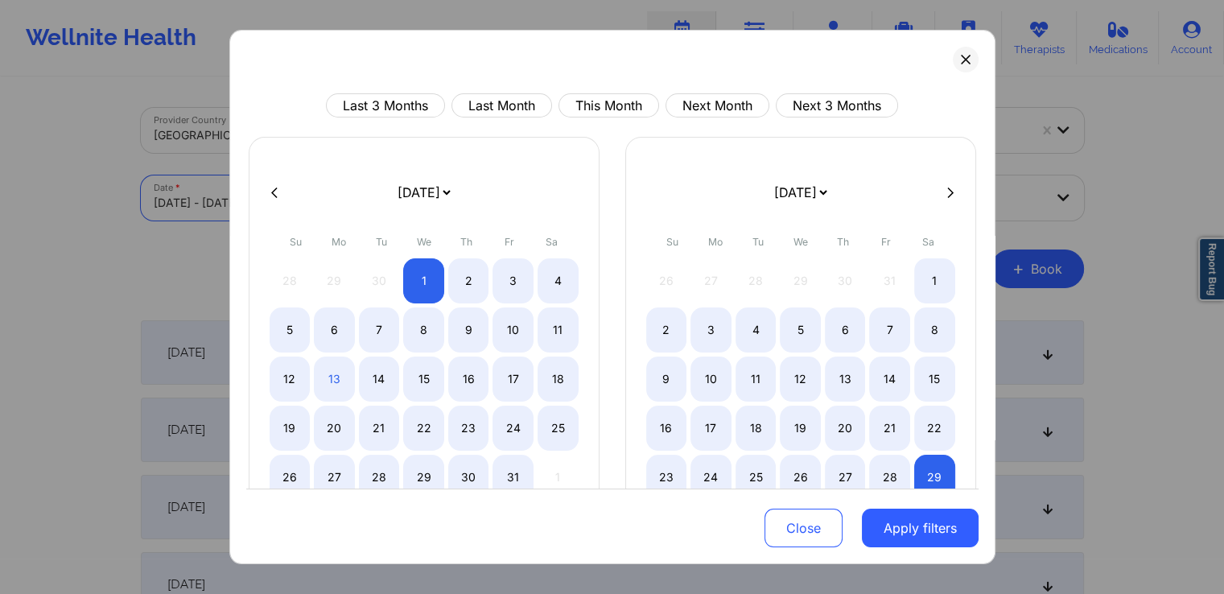
click at [354, 190] on body "Wellnite Health Calendar Dashboard Prescribers Admins Coaches Therapists Medica…" at bounding box center [612, 297] width 1224 height 594
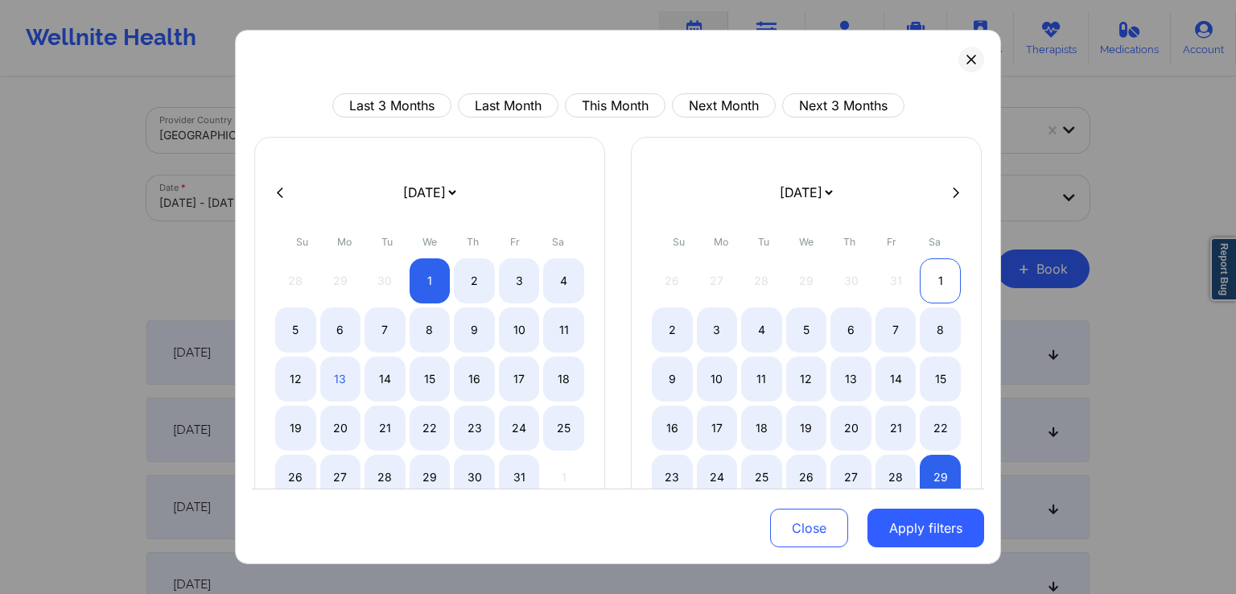
click at [930, 272] on div "1" at bounding box center [940, 280] width 41 height 45
select select "2025-10"
select select "2025-11"
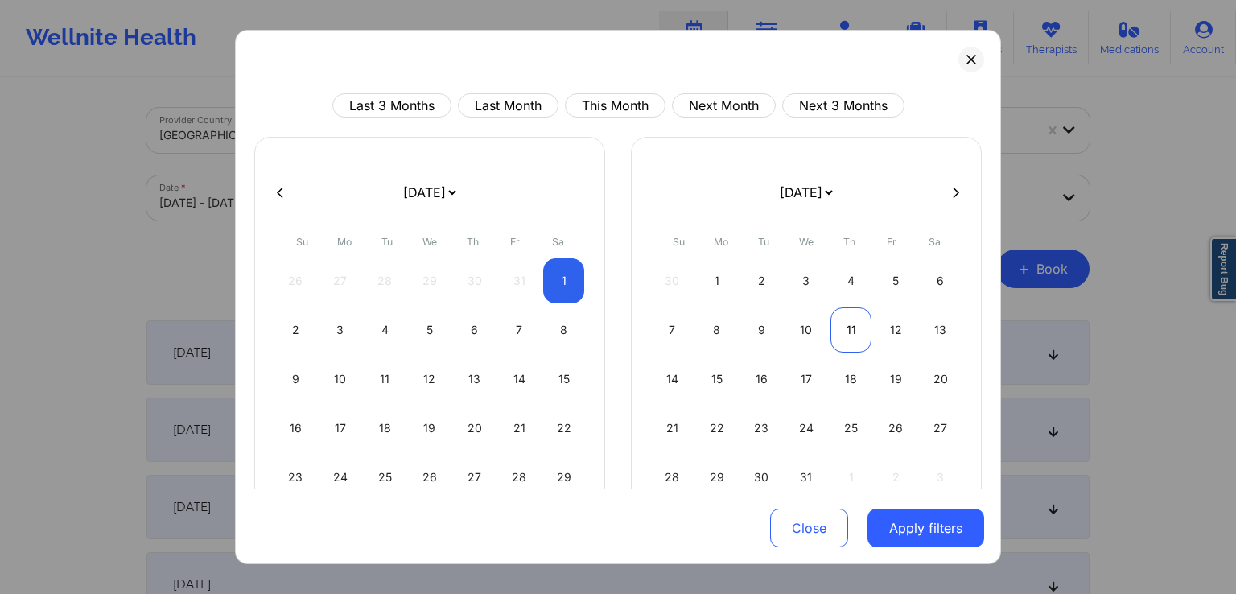
select select "2025-10"
select select "2025-11"
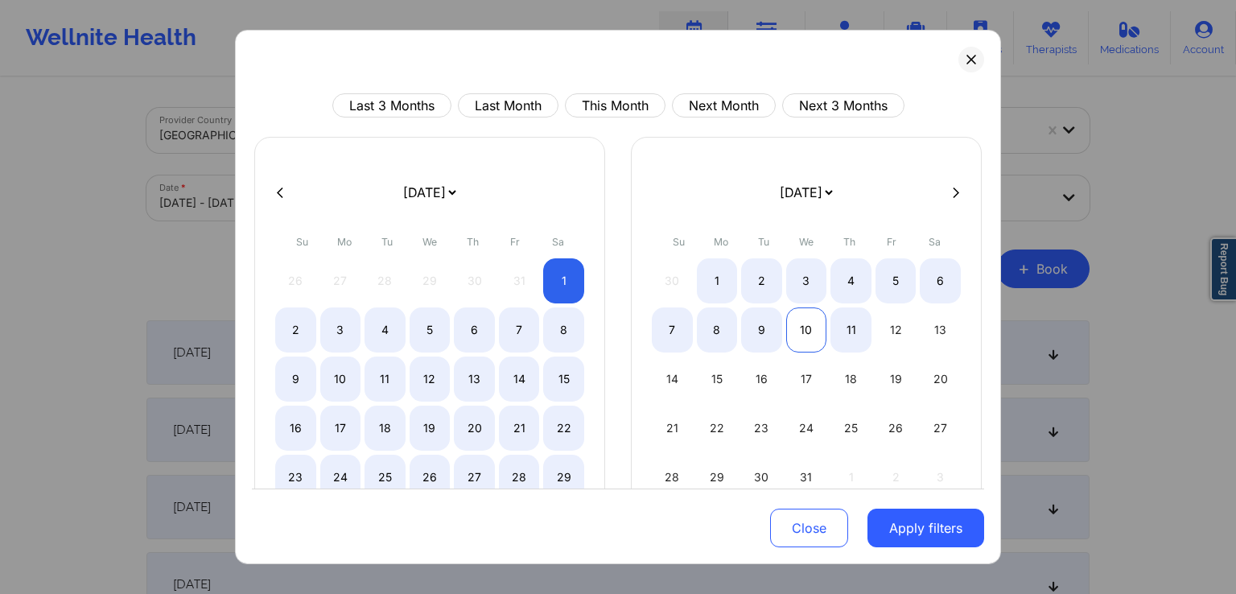
select select "2025-10"
select select "2025-11"
select select "2025-10"
select select "2025-11"
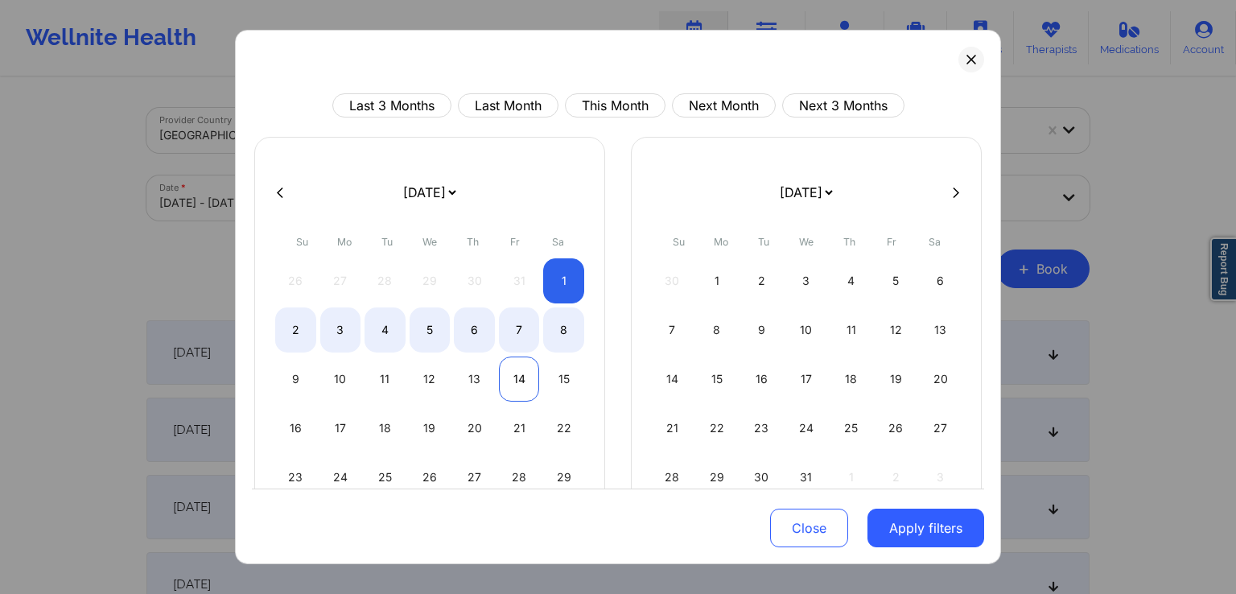
select select "2025-10"
select select "2025-11"
click at [523, 377] on div "14" at bounding box center [519, 379] width 41 height 45
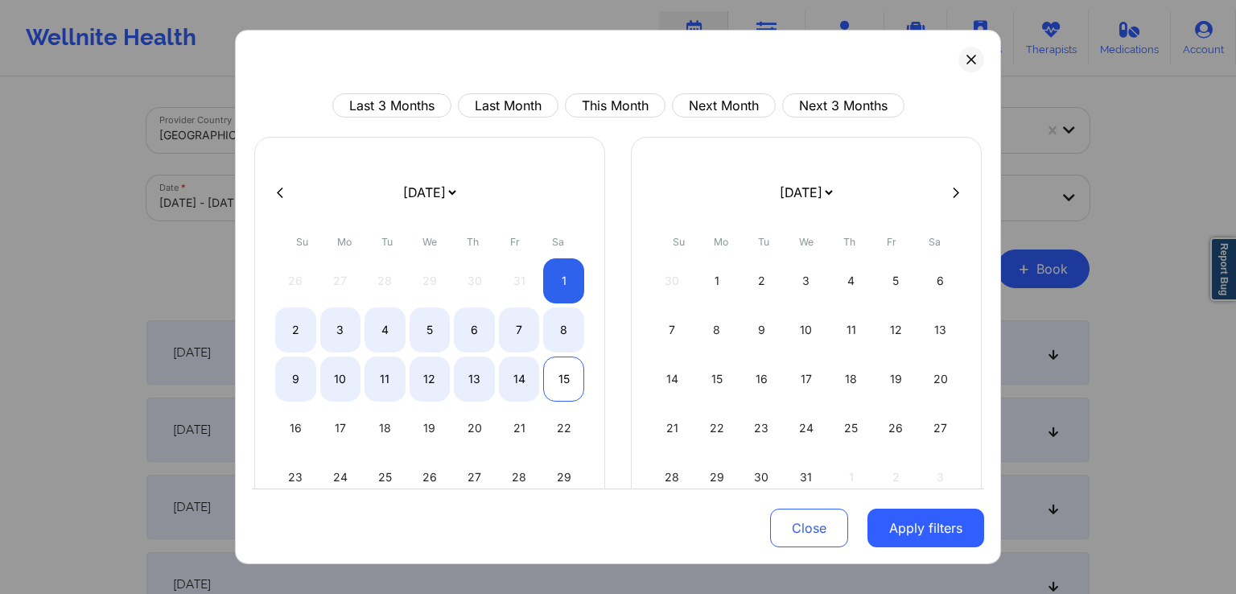
select select "2025-10"
select select "2025-11"
click at [893, 520] on button "Apply filters" at bounding box center [926, 528] width 117 height 39
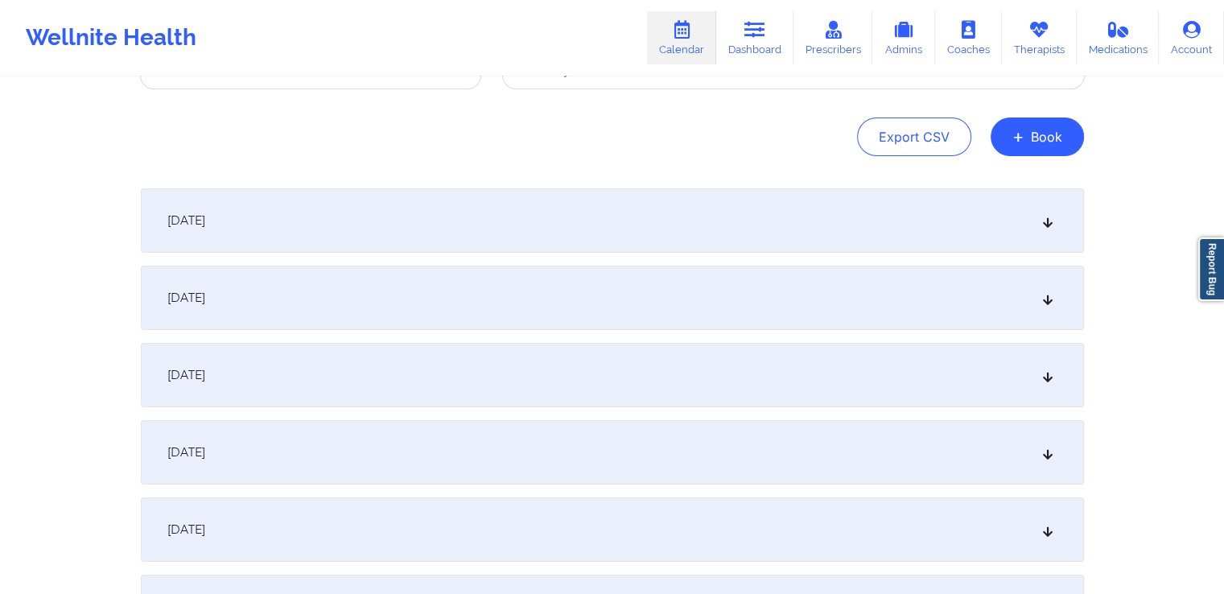
scroll to position [158, 0]
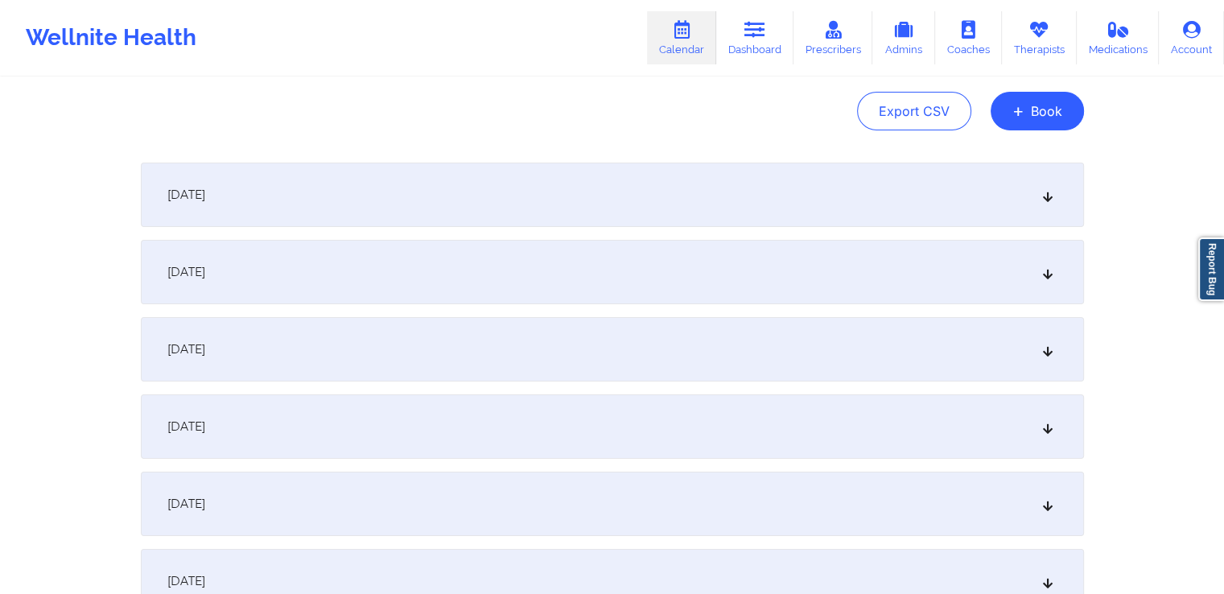
click at [335, 409] on div "[DATE]" at bounding box center [612, 426] width 943 height 64
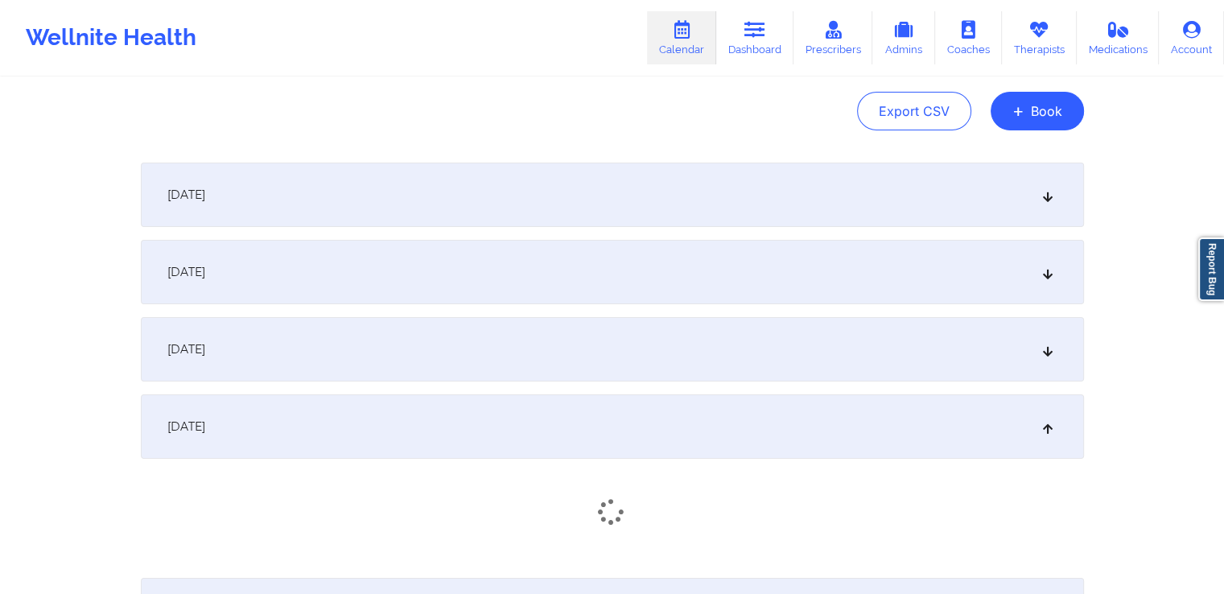
click at [335, 409] on div "[DATE]" at bounding box center [612, 426] width 943 height 64
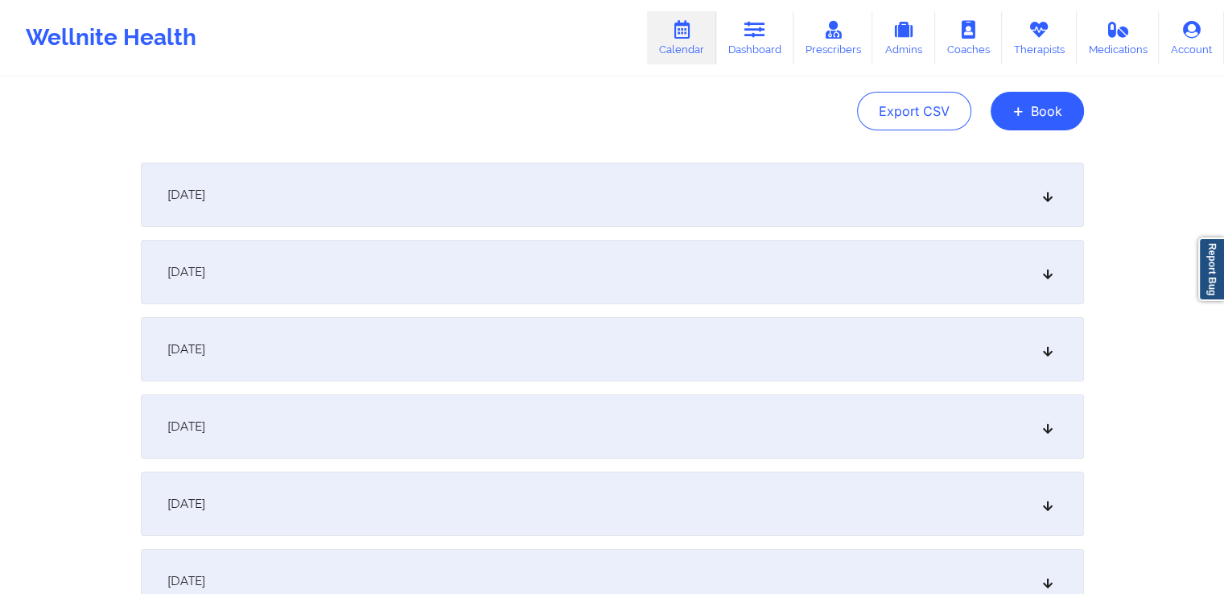
click at [335, 409] on div "[DATE]" at bounding box center [612, 426] width 943 height 64
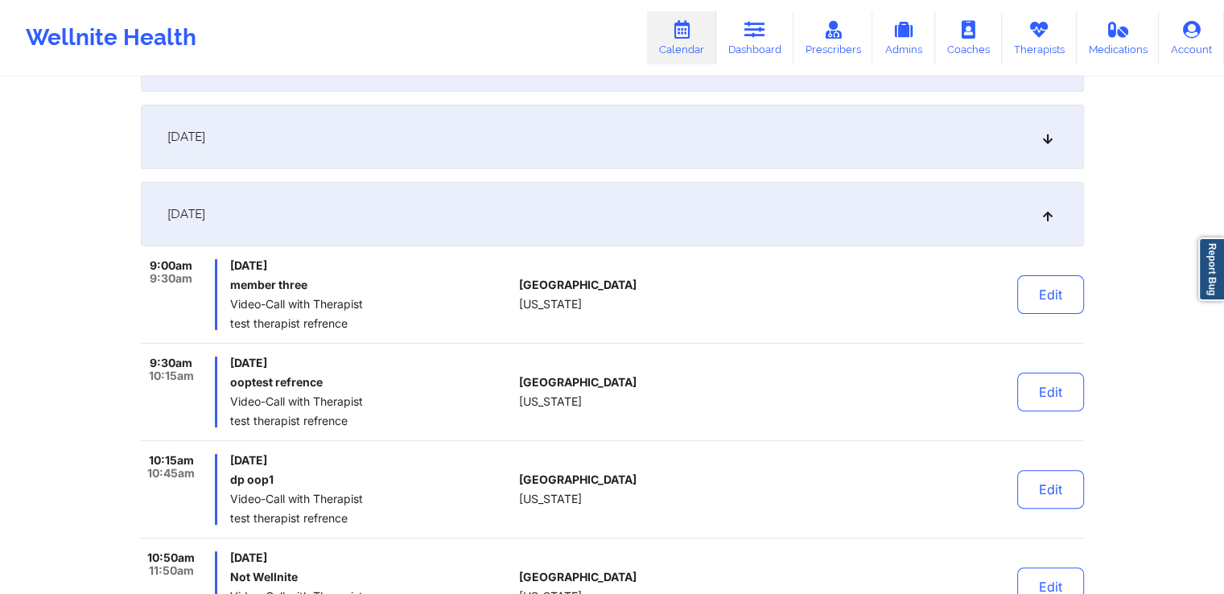
scroll to position [460, 0]
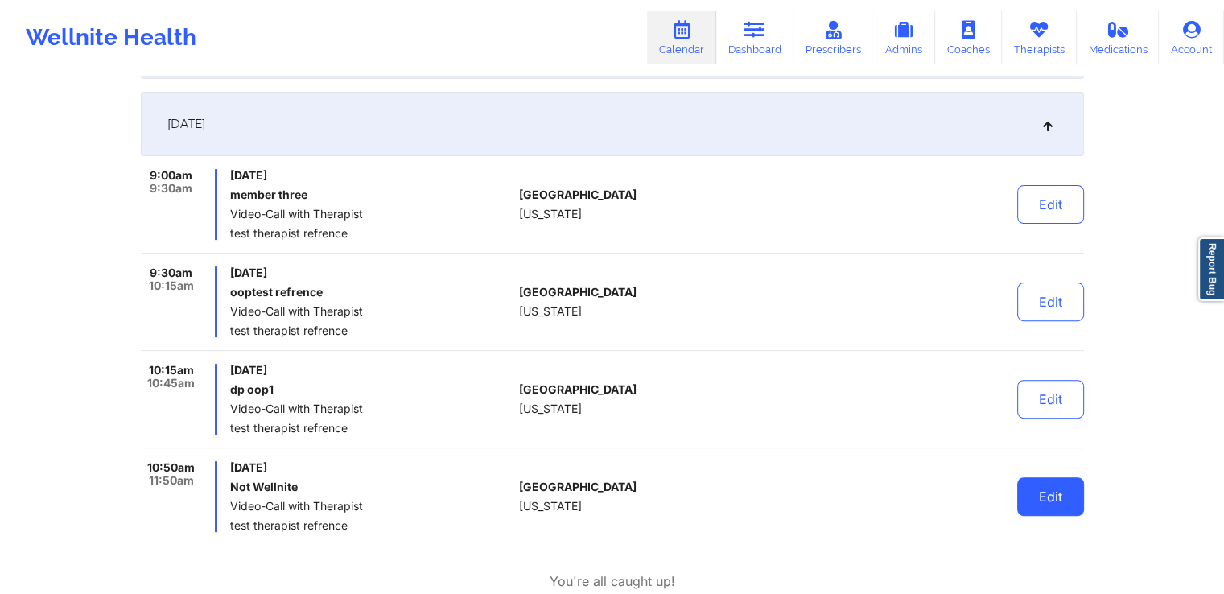
click at [1048, 500] on button "Edit" at bounding box center [1050, 496] width 67 height 39
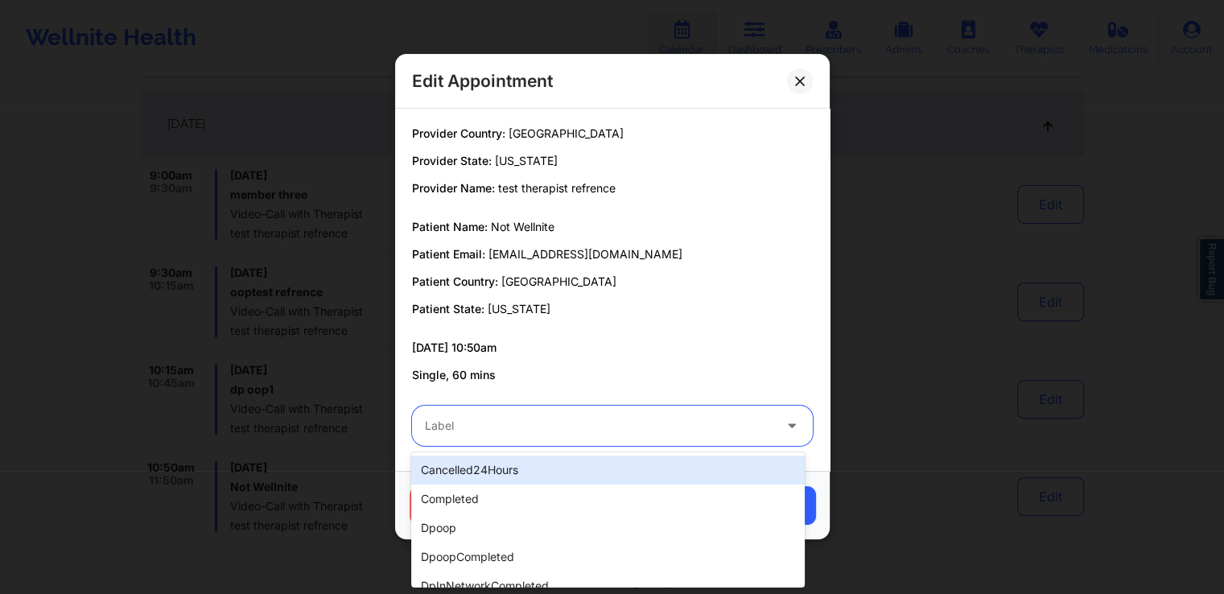
click at [519, 426] on div at bounding box center [599, 426] width 348 height 19
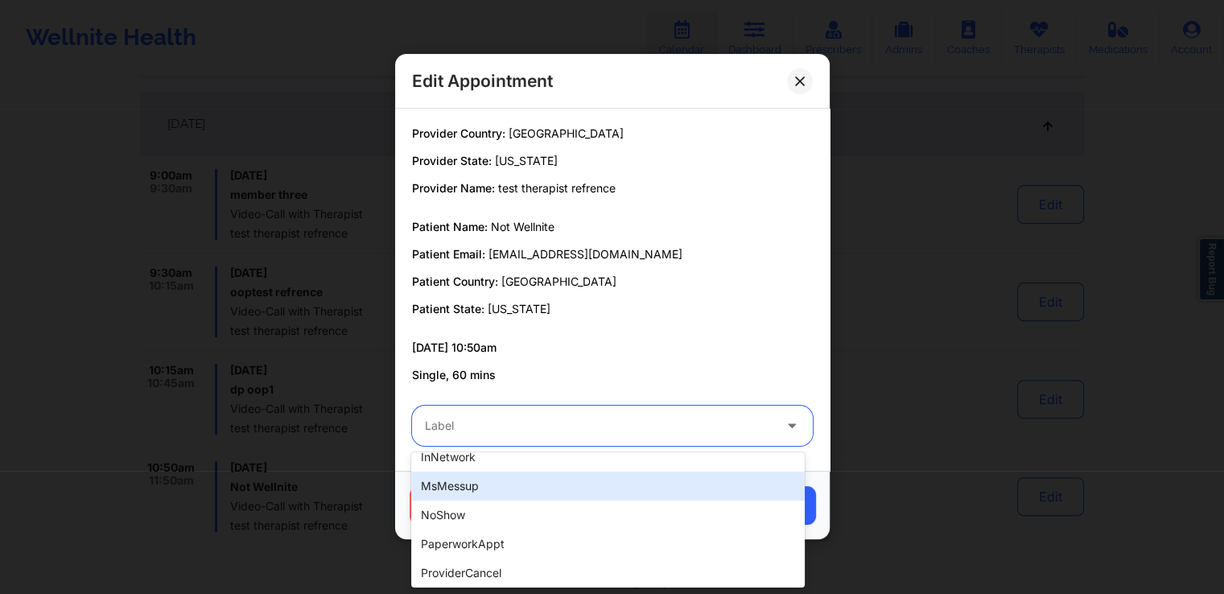
scroll to position [216, 0]
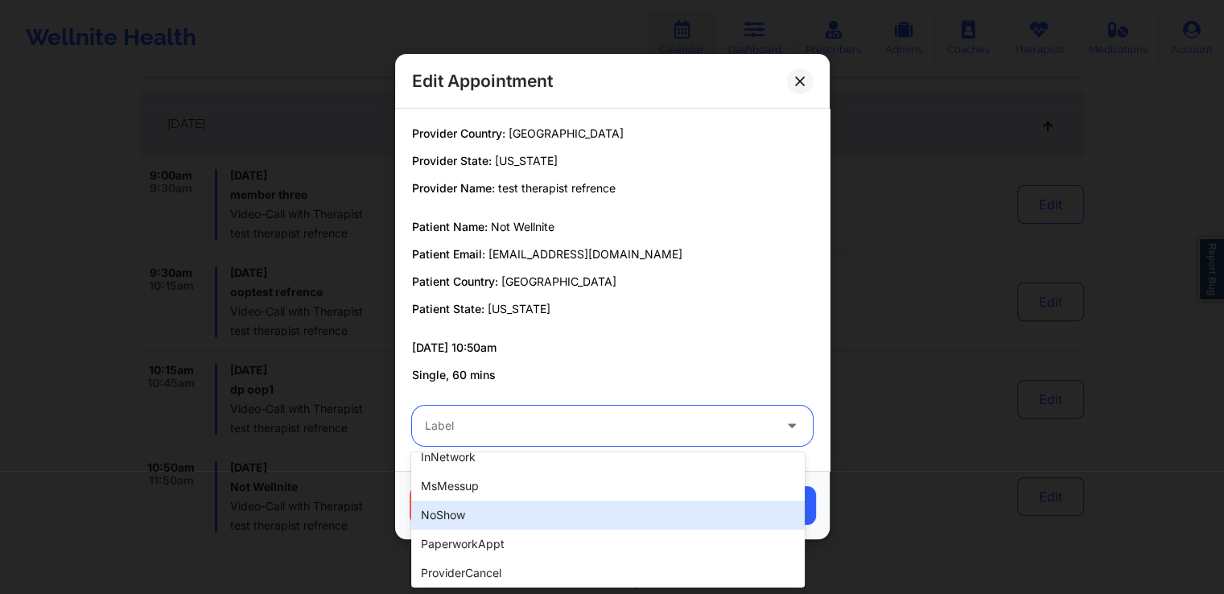
click at [501, 521] on div "noShow" at bounding box center [607, 515] width 393 height 29
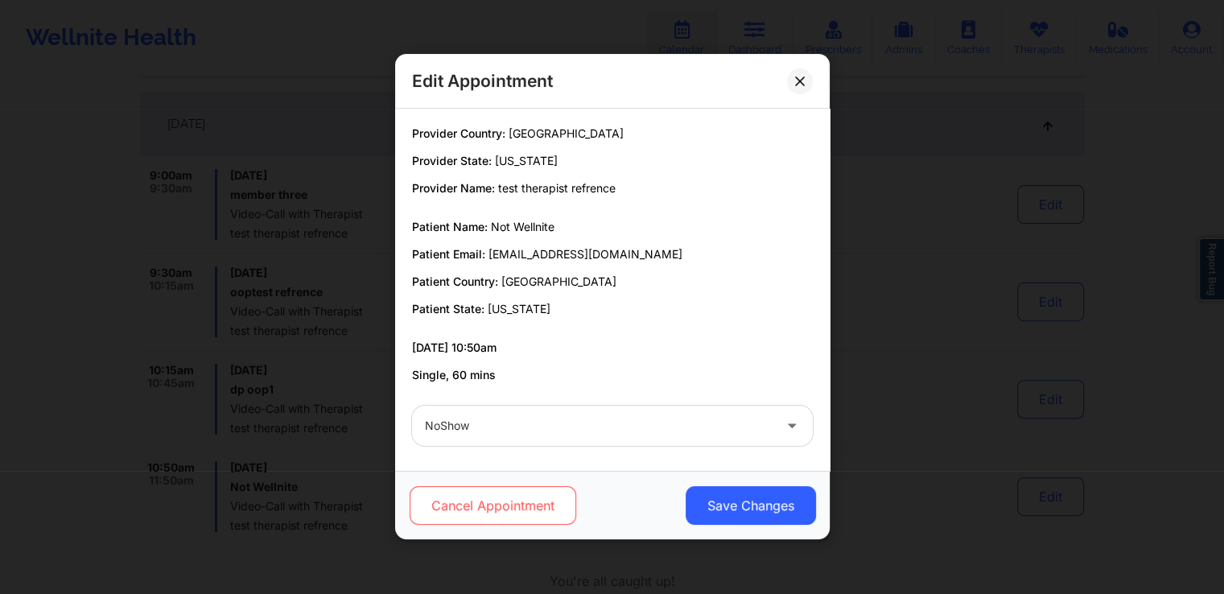
click at [520, 509] on button "Cancel Appointment" at bounding box center [492, 506] width 167 height 39
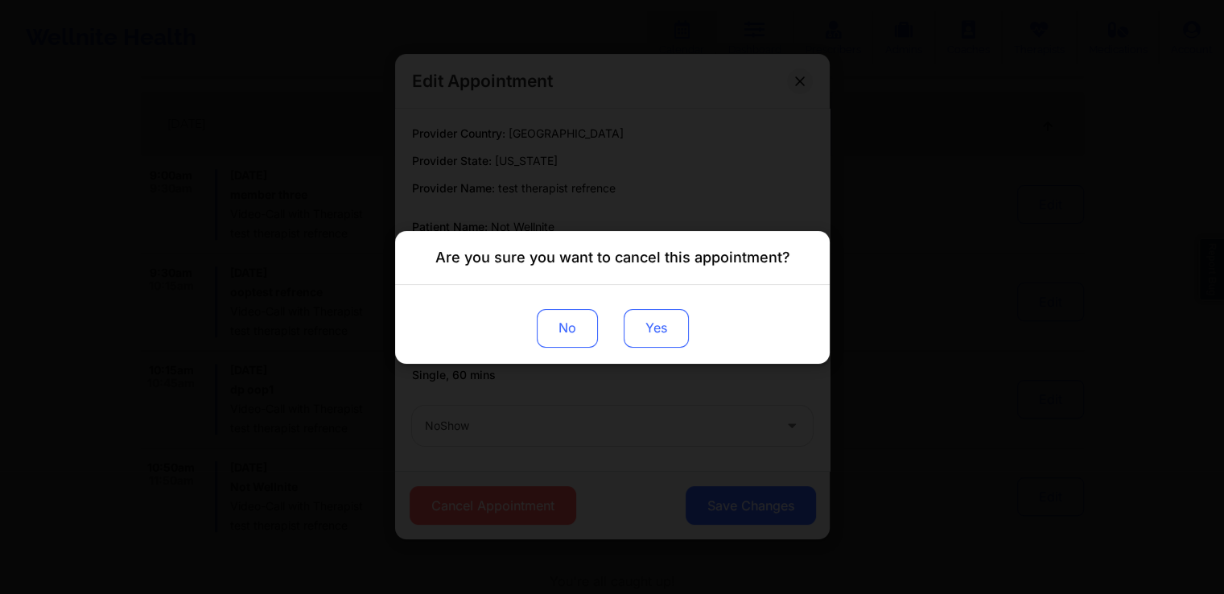
click at [662, 327] on button "Yes" at bounding box center [655, 327] width 65 height 39
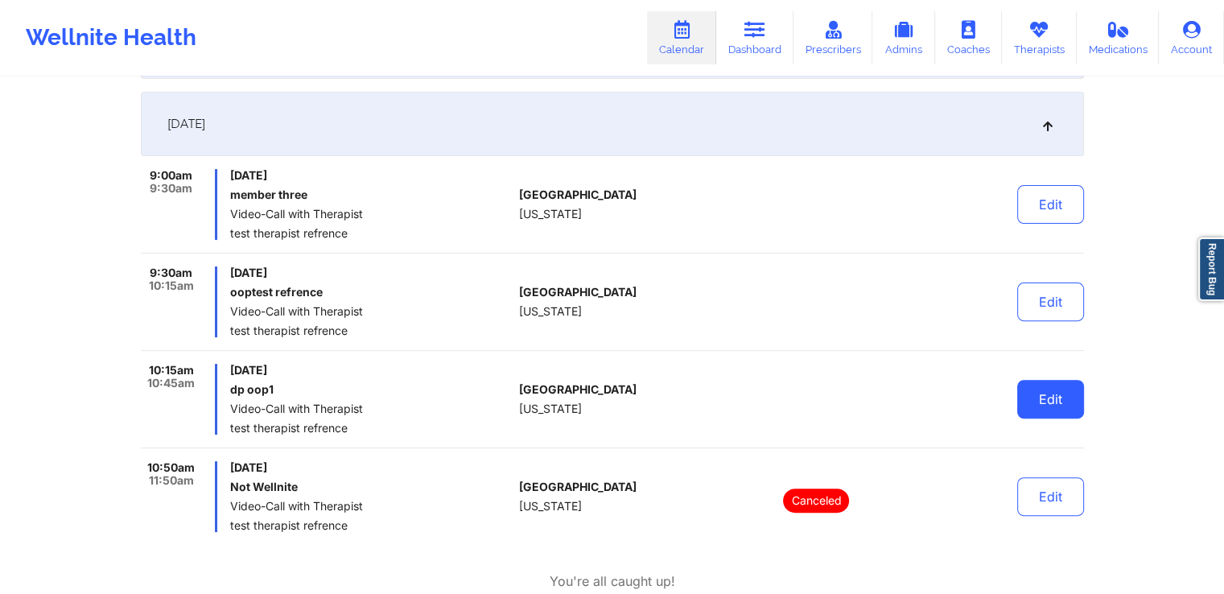
click at [1053, 389] on button "Edit" at bounding box center [1050, 399] width 67 height 39
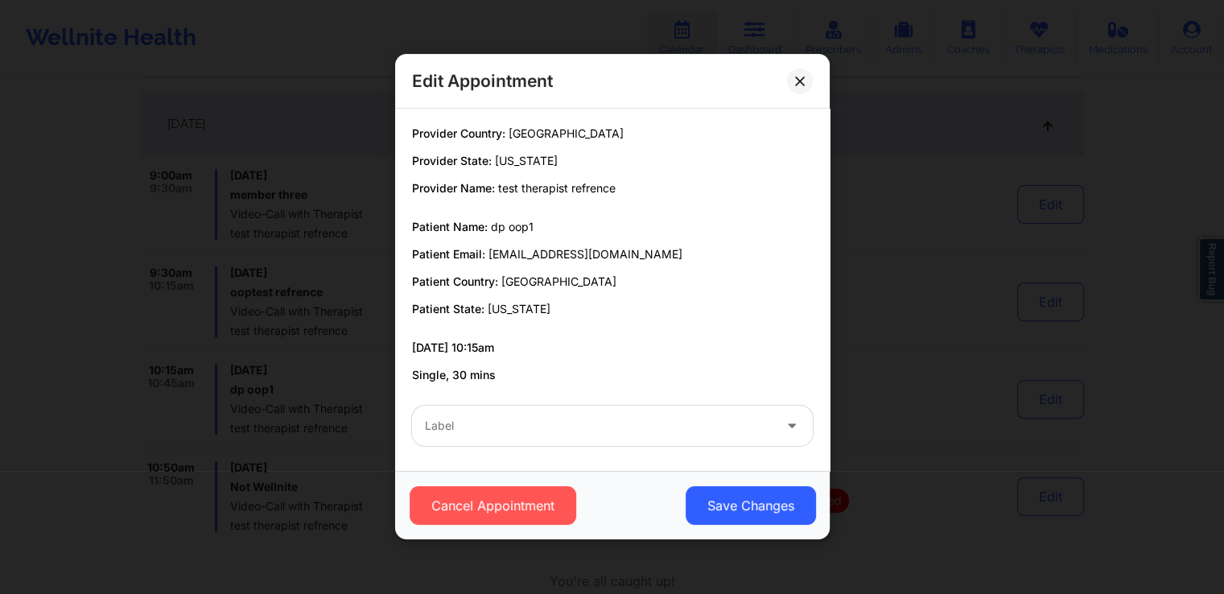
click at [604, 418] on div at bounding box center [599, 426] width 348 height 19
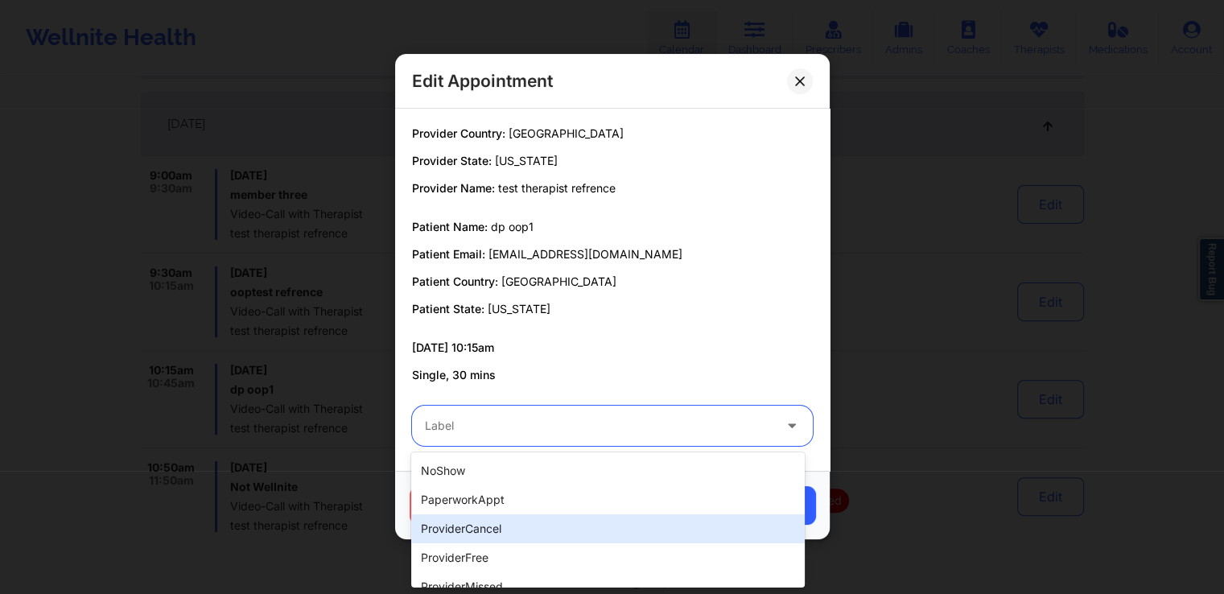
scroll to position [247, 0]
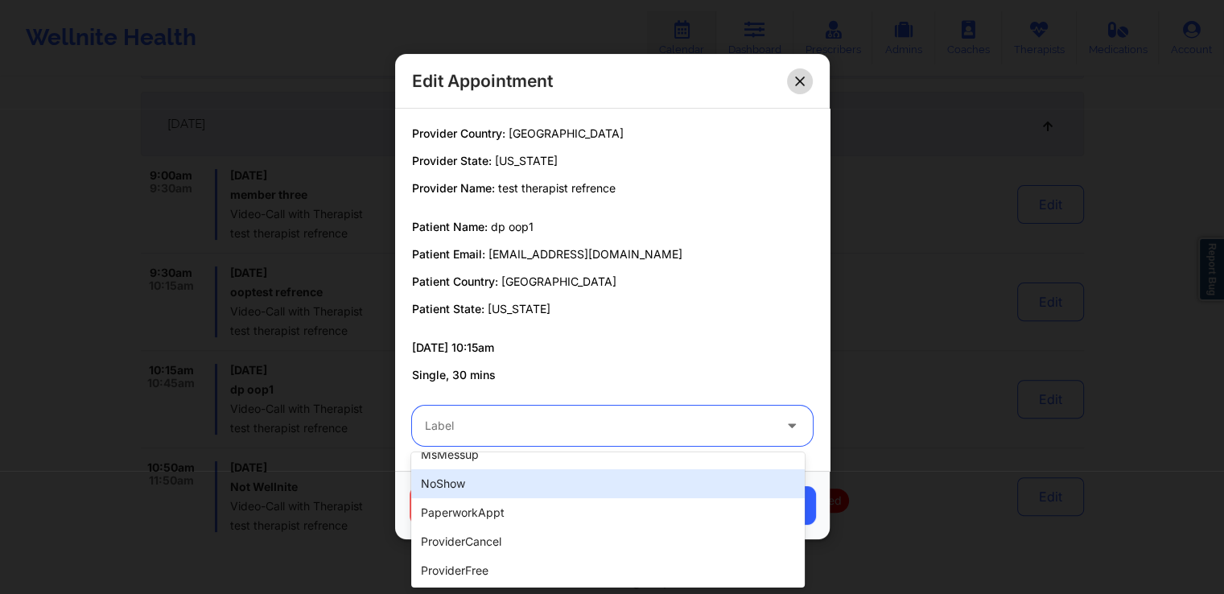
click at [805, 85] on button at bounding box center [800, 81] width 26 height 26
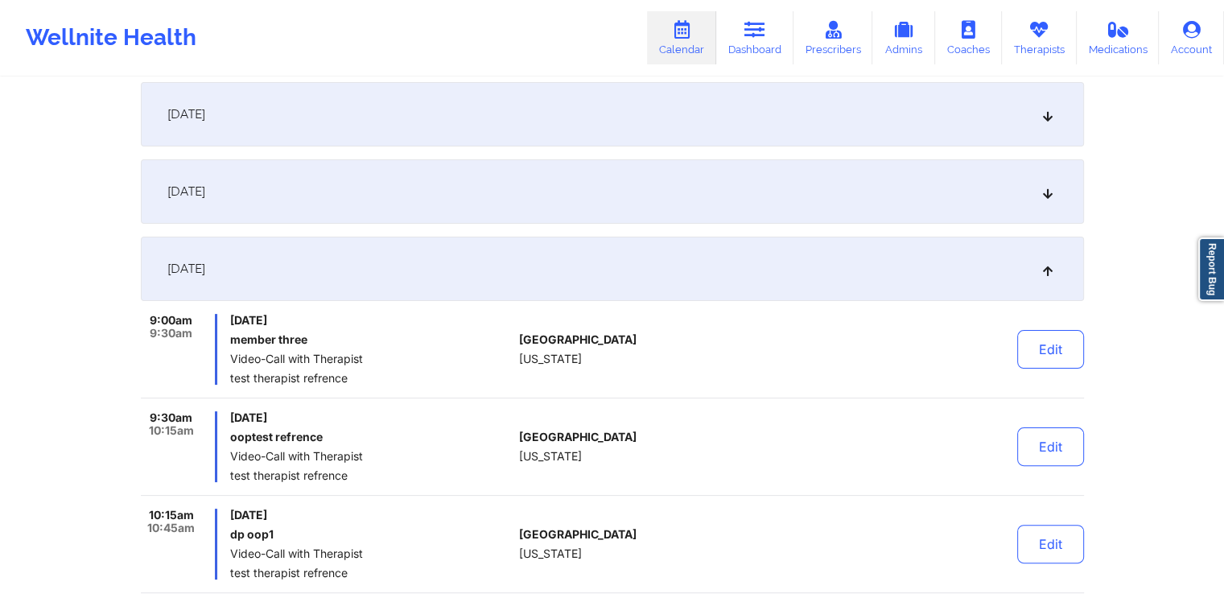
scroll to position [319, 0]
